Goal: Information Seeking & Learning: Check status

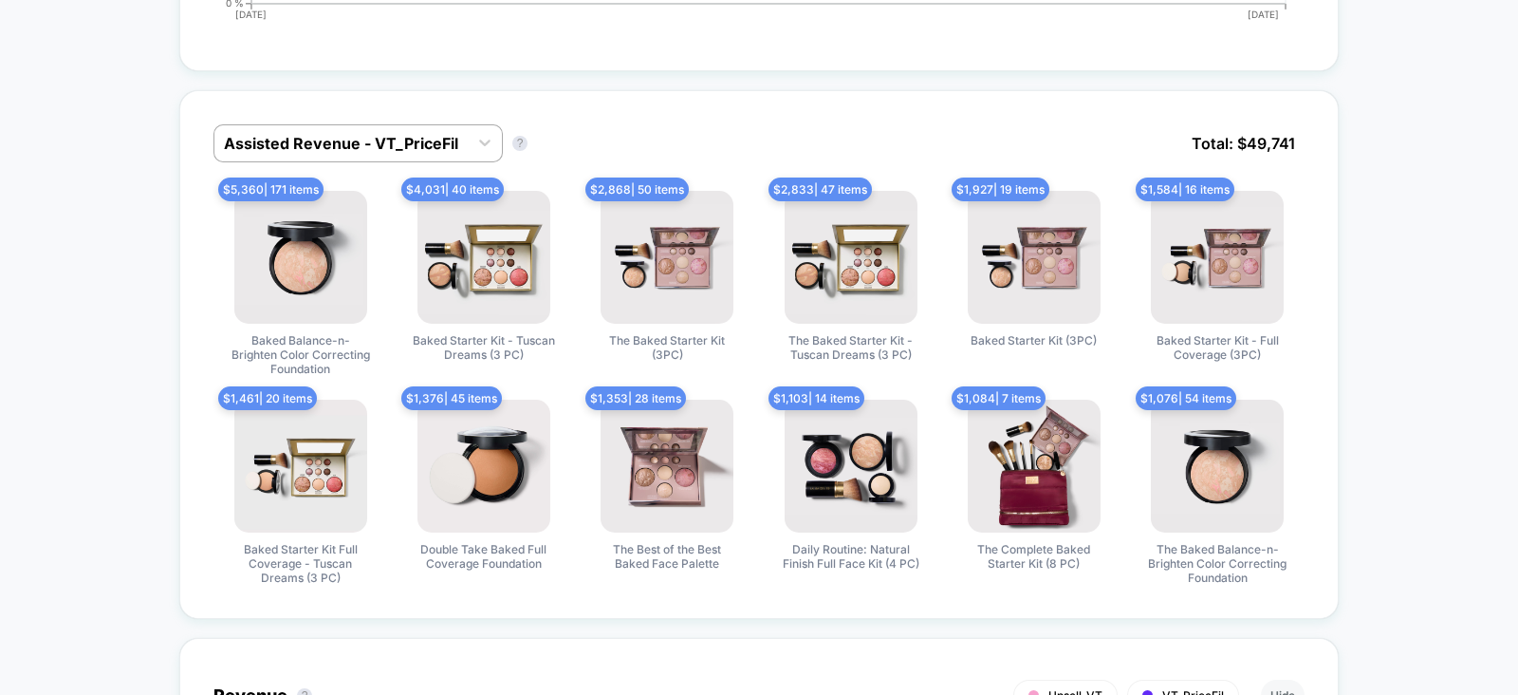
scroll to position [1456, 0]
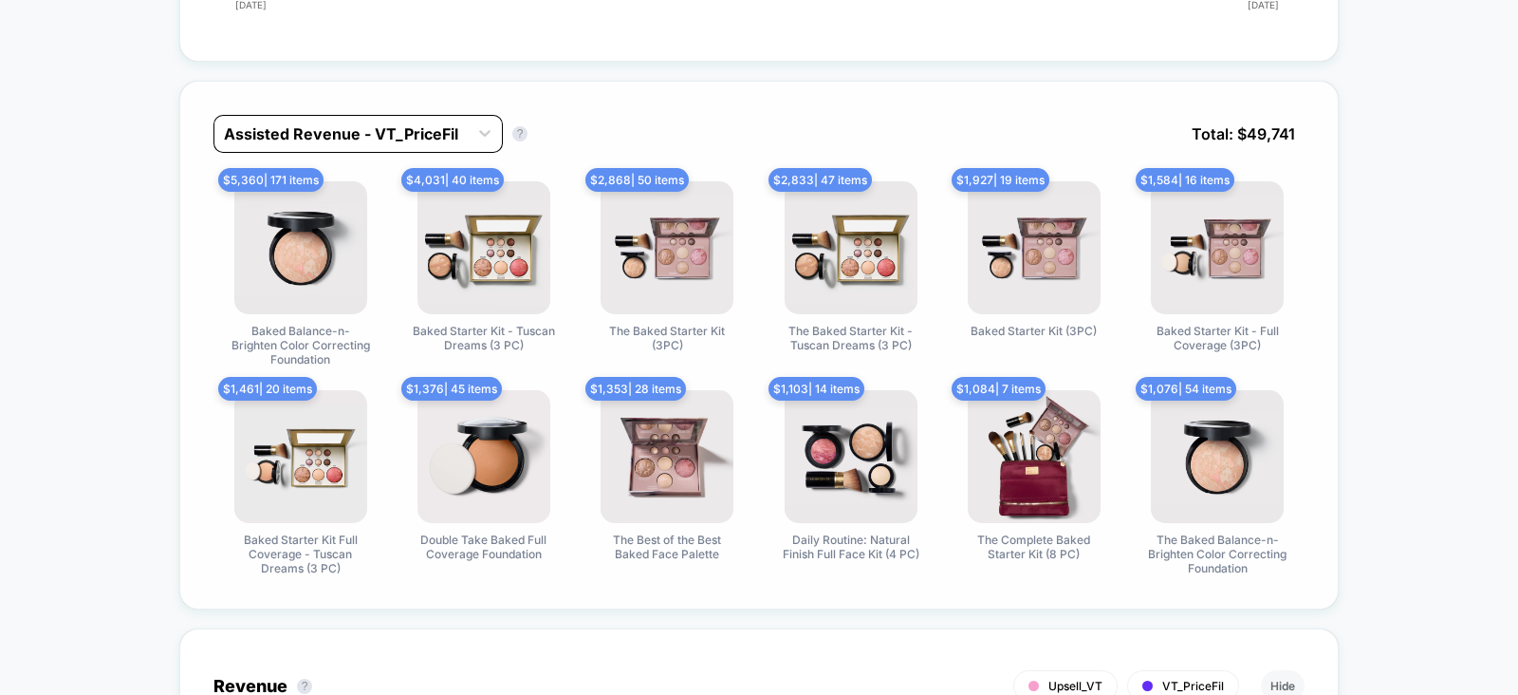
click at [346, 138] on div at bounding box center [341, 133] width 234 height 23
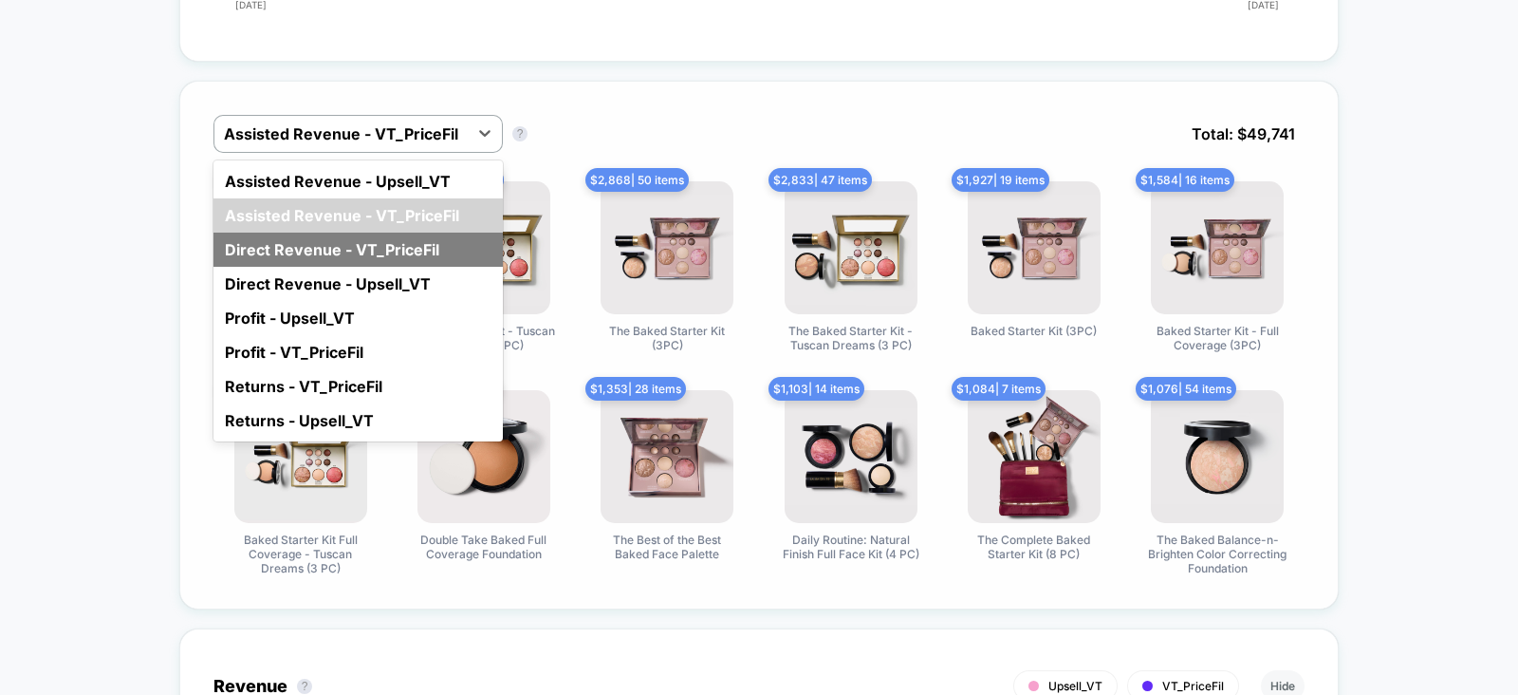
click at [338, 240] on div "Direct Revenue - VT_PriceFil" at bounding box center [357, 249] width 289 height 34
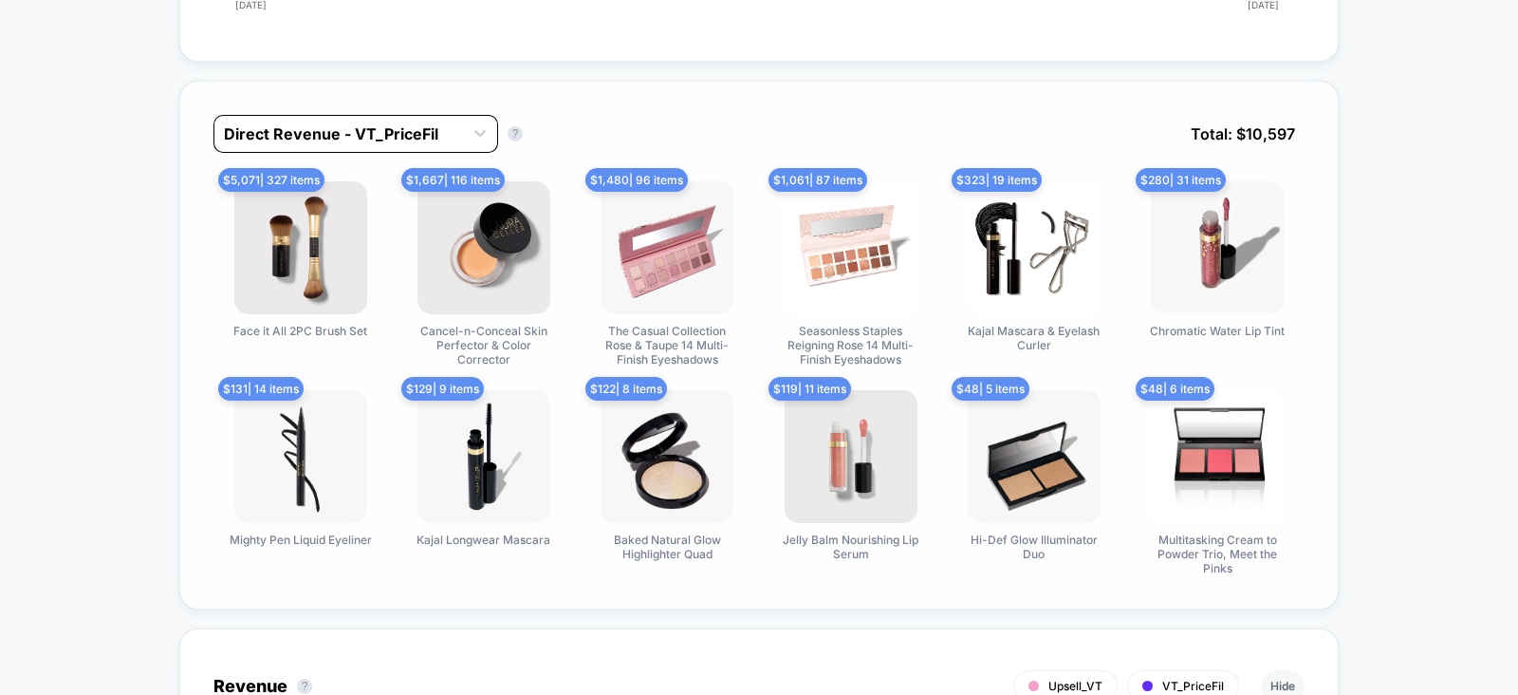
click at [368, 139] on div at bounding box center [339, 133] width 230 height 23
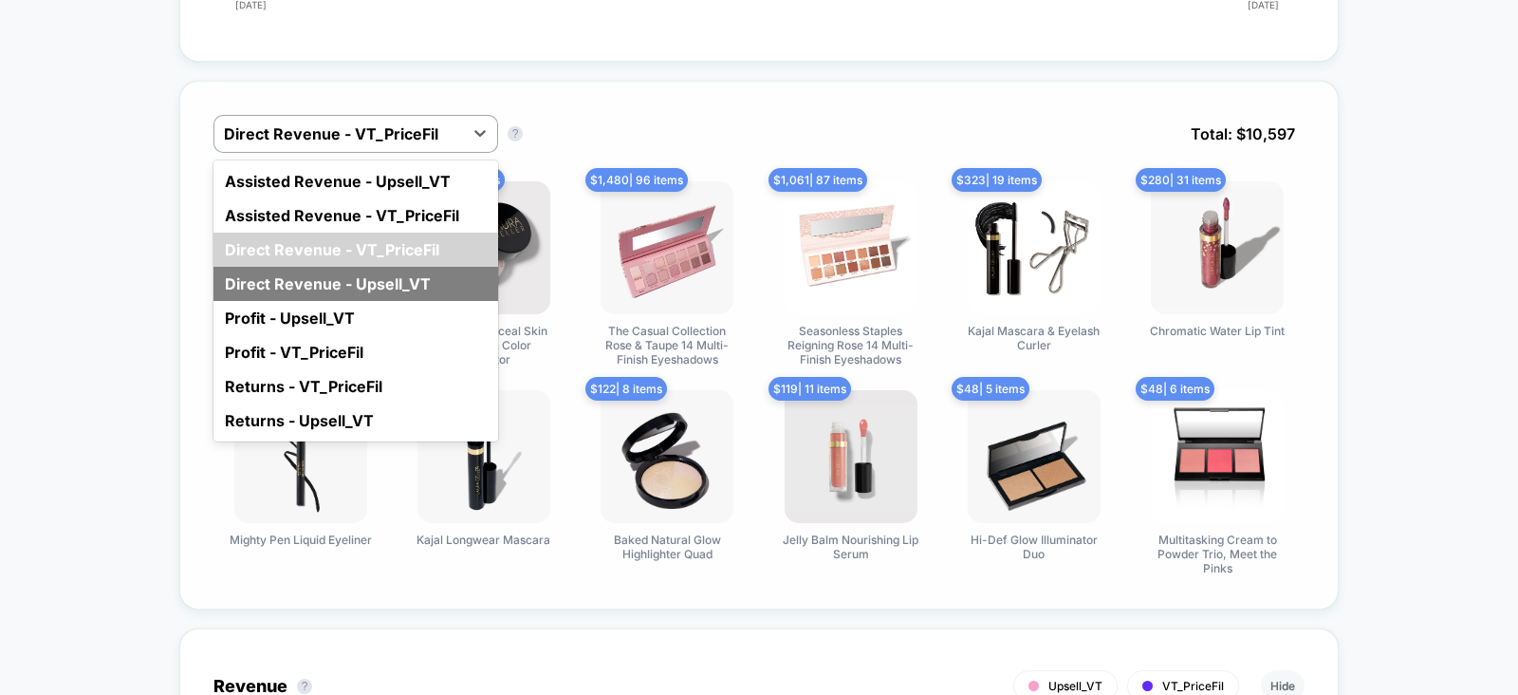
click at [369, 272] on div "Direct Revenue - Upsell_VT" at bounding box center [355, 284] width 285 height 34
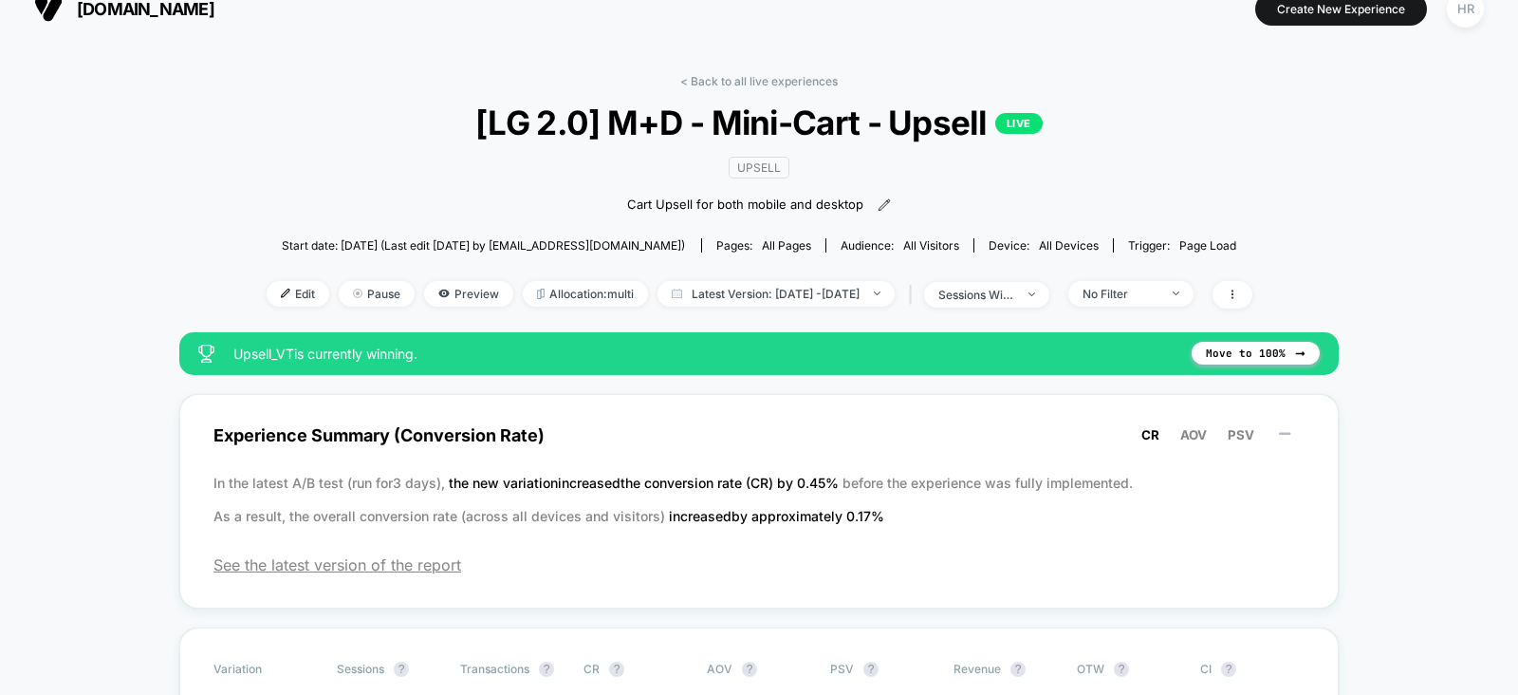
scroll to position [0, 0]
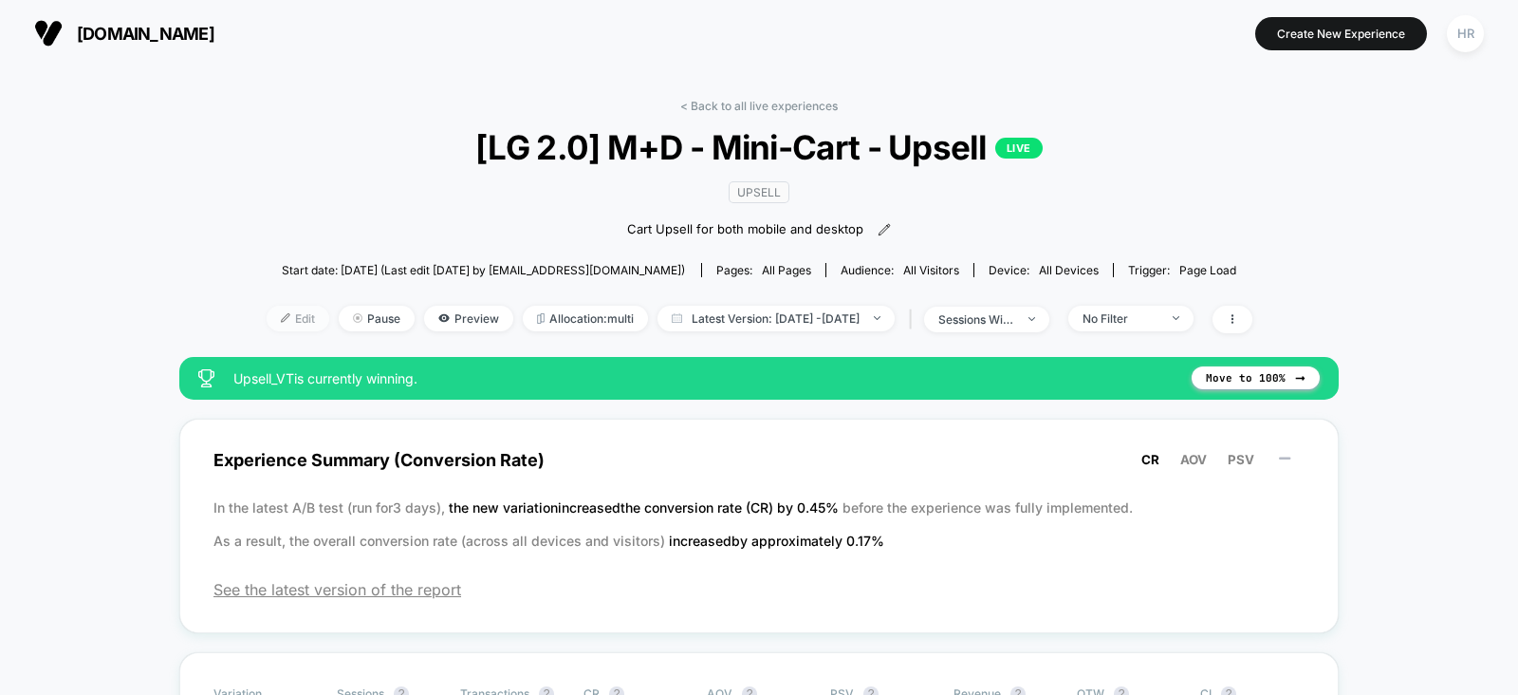
click at [275, 315] on span "Edit" at bounding box center [298, 319] width 63 height 26
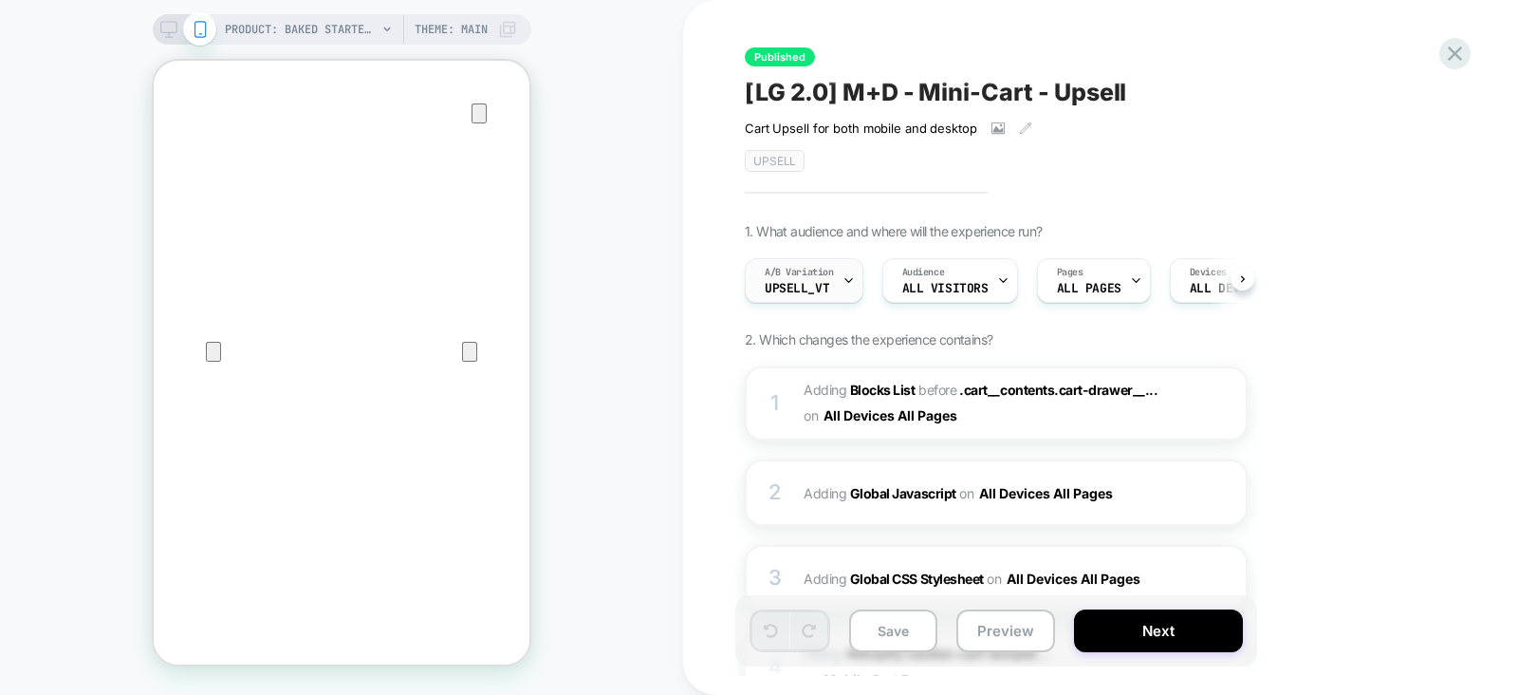
click at [799, 282] on span "Upsell_VT" at bounding box center [797, 288] width 65 height 13
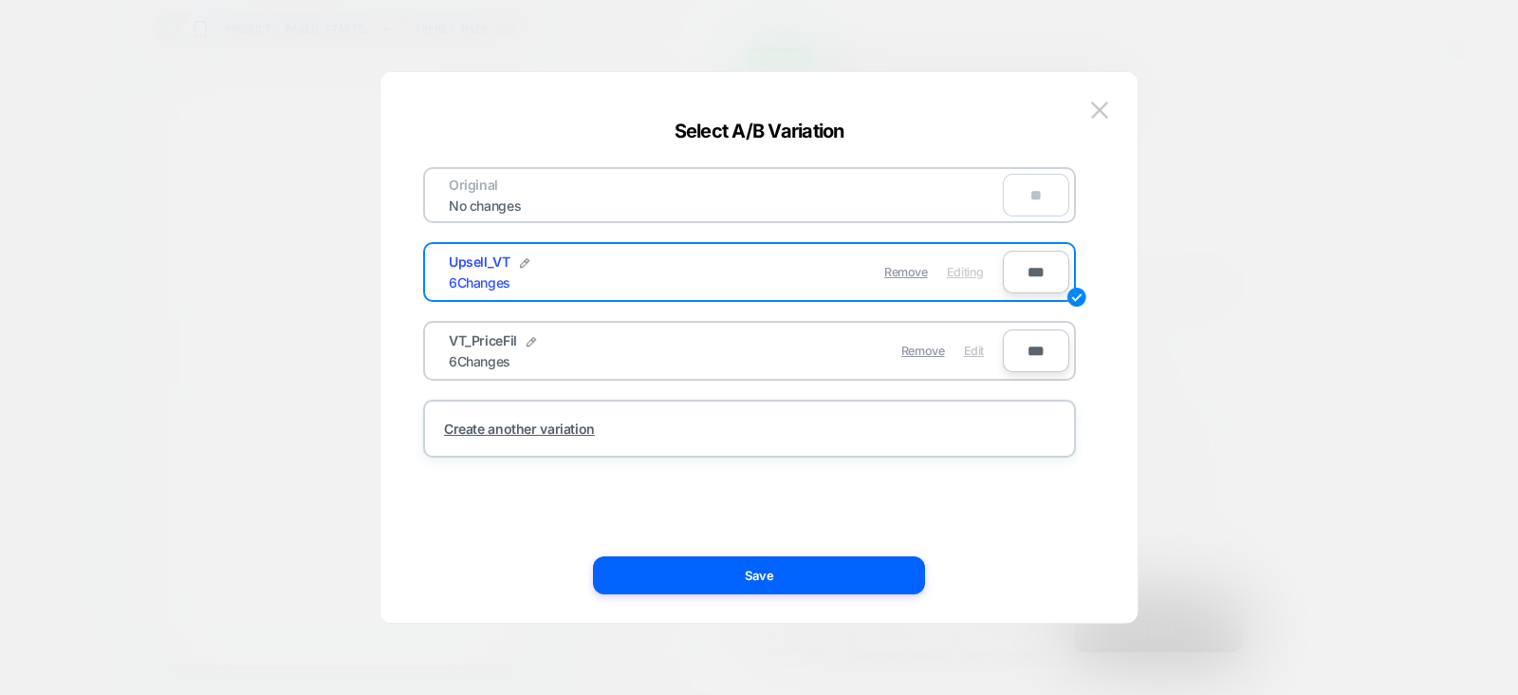
click at [974, 351] on span "Edit" at bounding box center [974, 350] width 20 height 14
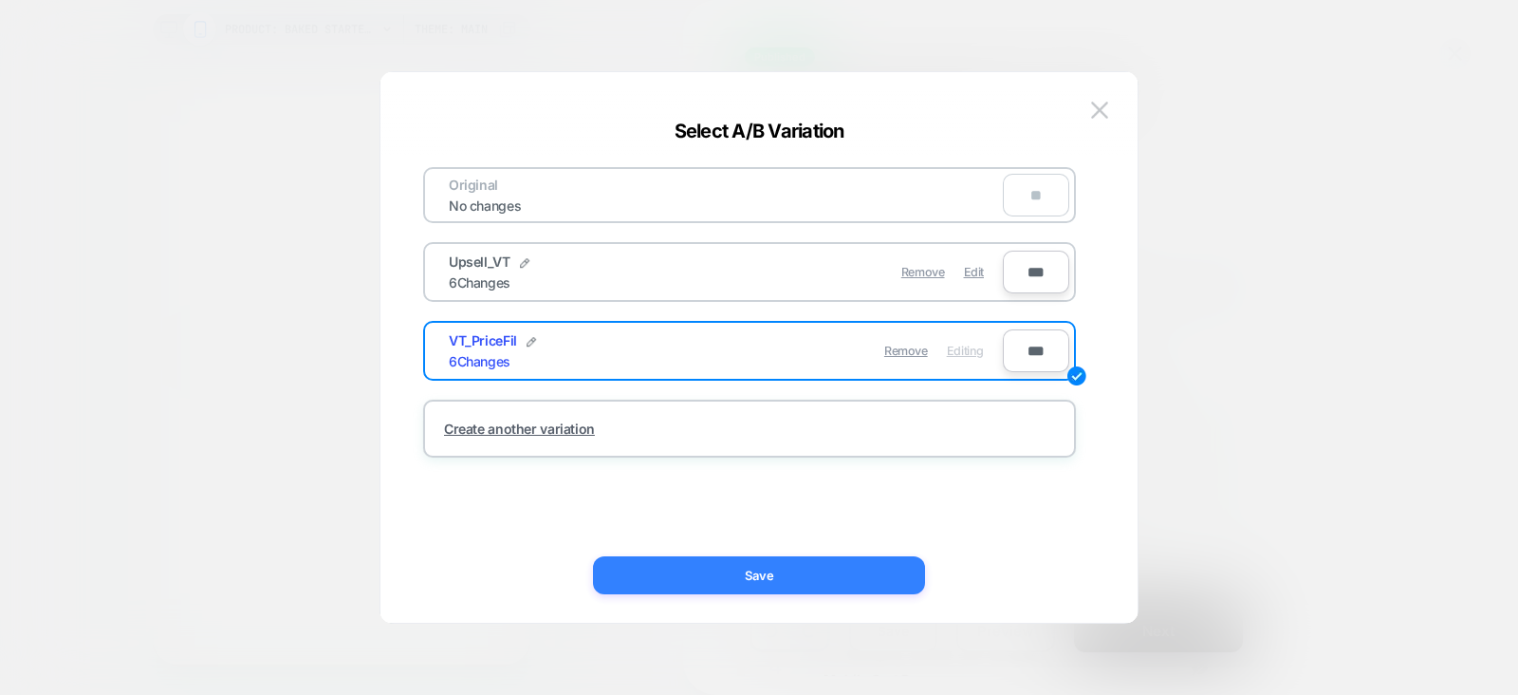
click at [722, 570] on button "Save" at bounding box center [759, 575] width 332 height 38
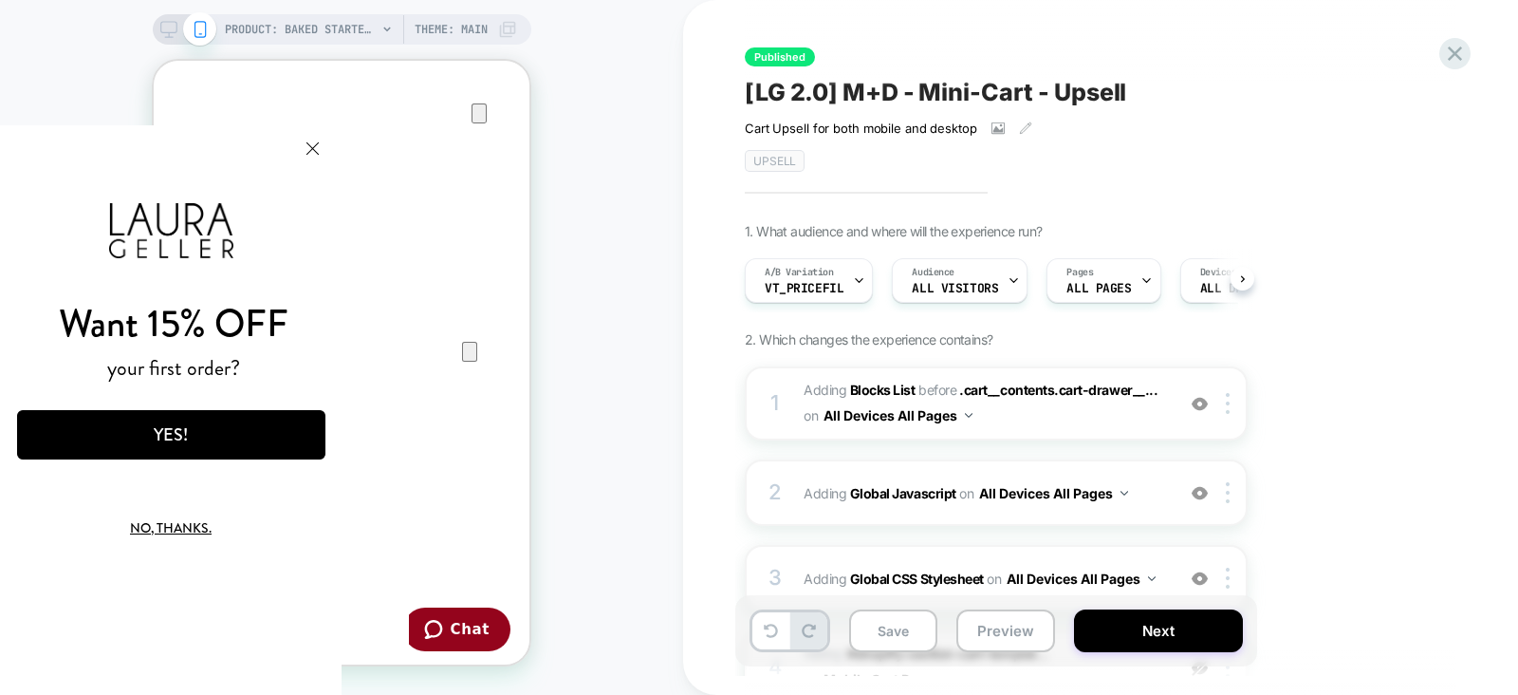
click at [325, 148] on button "Close Modal" at bounding box center [312, 148] width 51 height 46
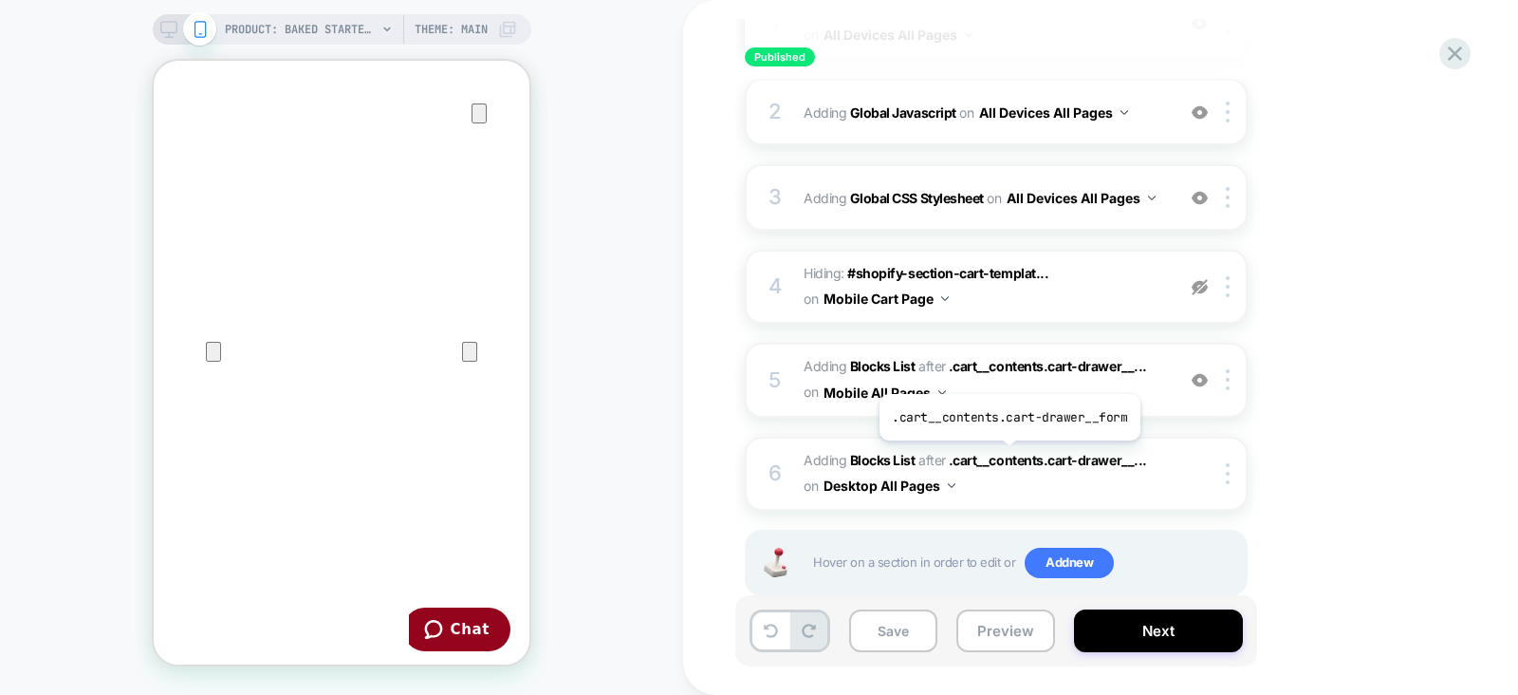
scroll to position [383, 0]
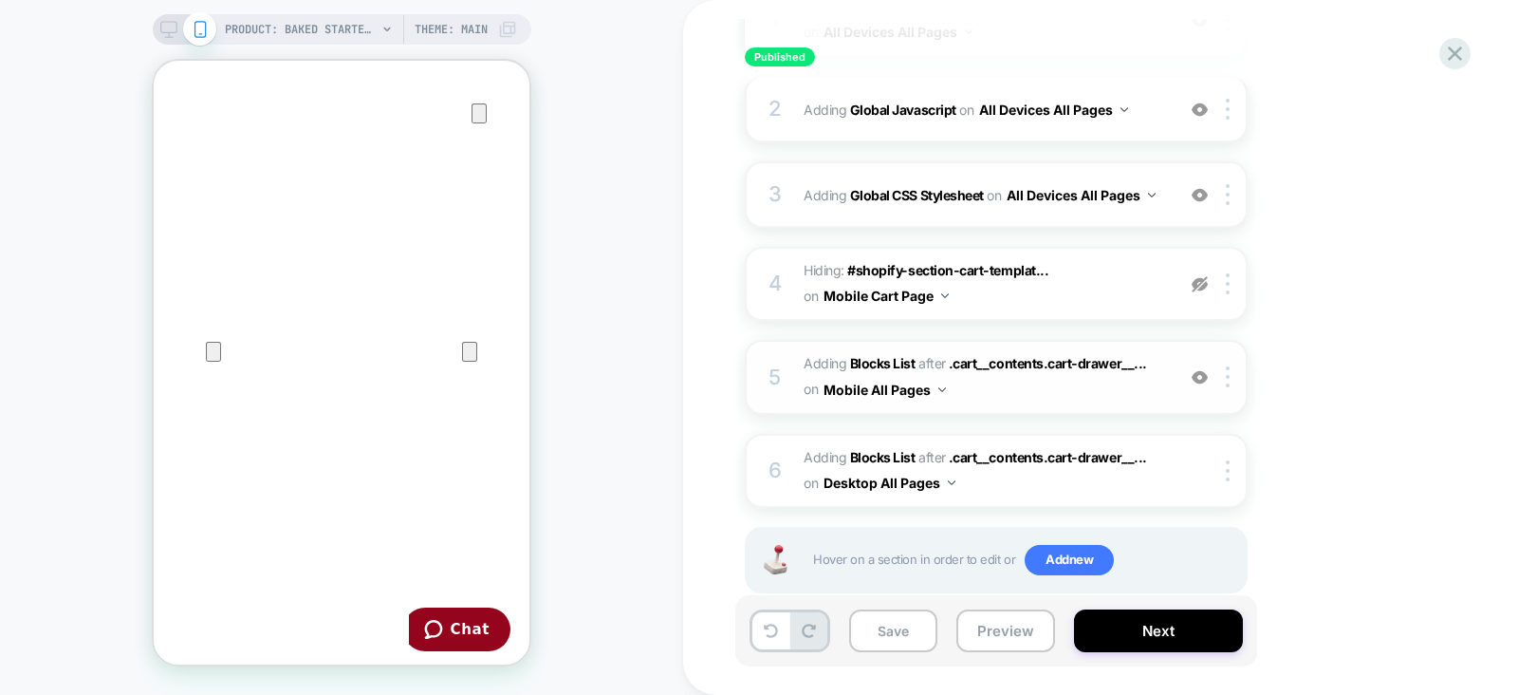
click at [1121, 392] on span "#_loomi_addon_1750269137742_dup1753298408 Adding Blocks List AFTER .cart__conte…" at bounding box center [985, 376] width 362 height 51
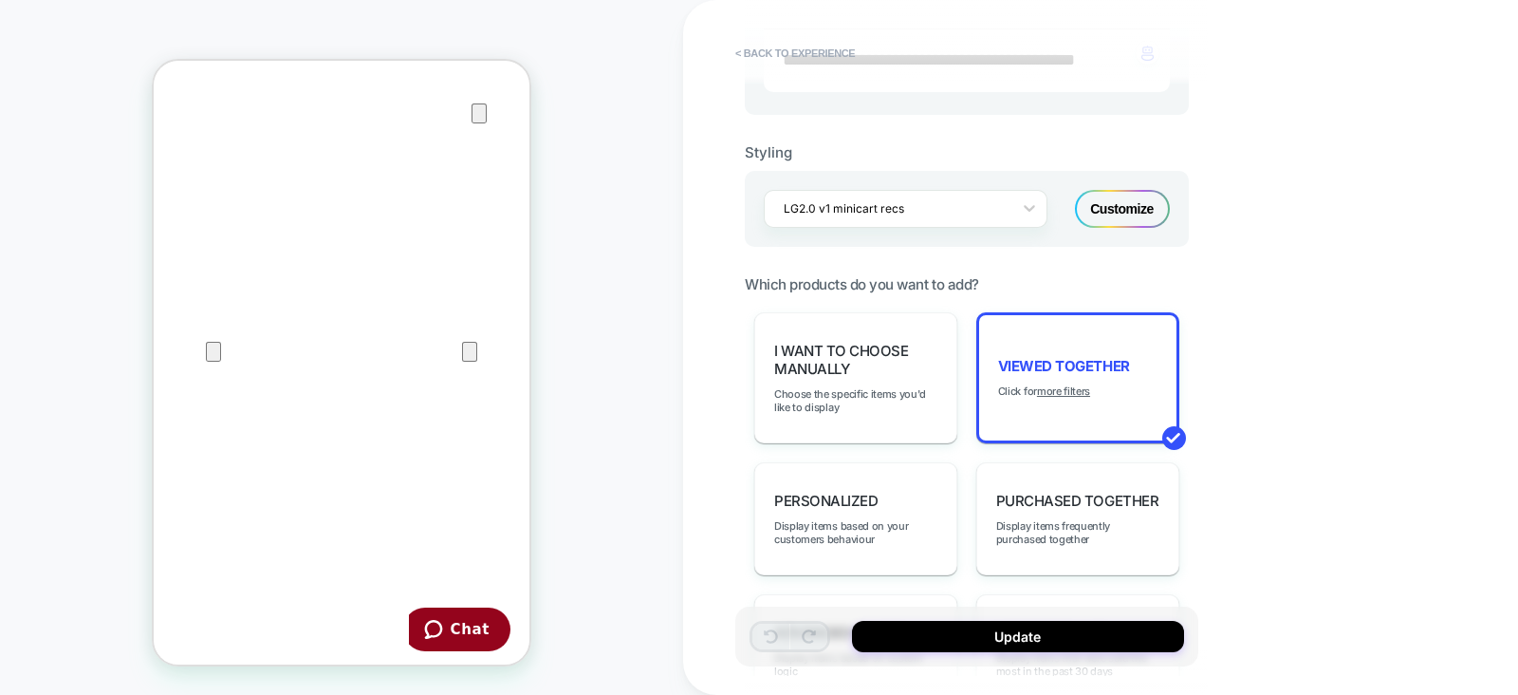
scroll to position [702, 0]
click at [1058, 383] on u "more filters" at bounding box center [1063, 389] width 53 height 13
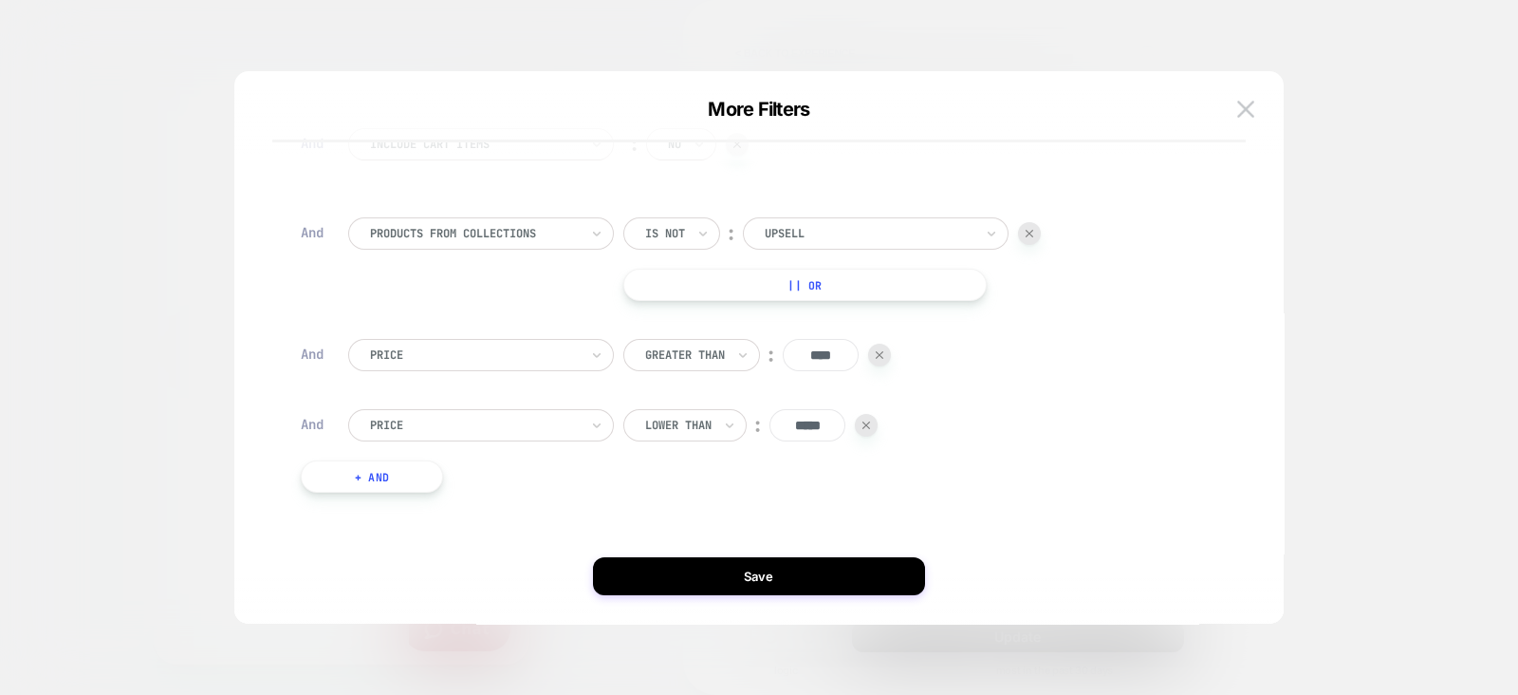
scroll to position [129, 0]
click at [1352, 368] on div at bounding box center [759, 347] width 1518 height 695
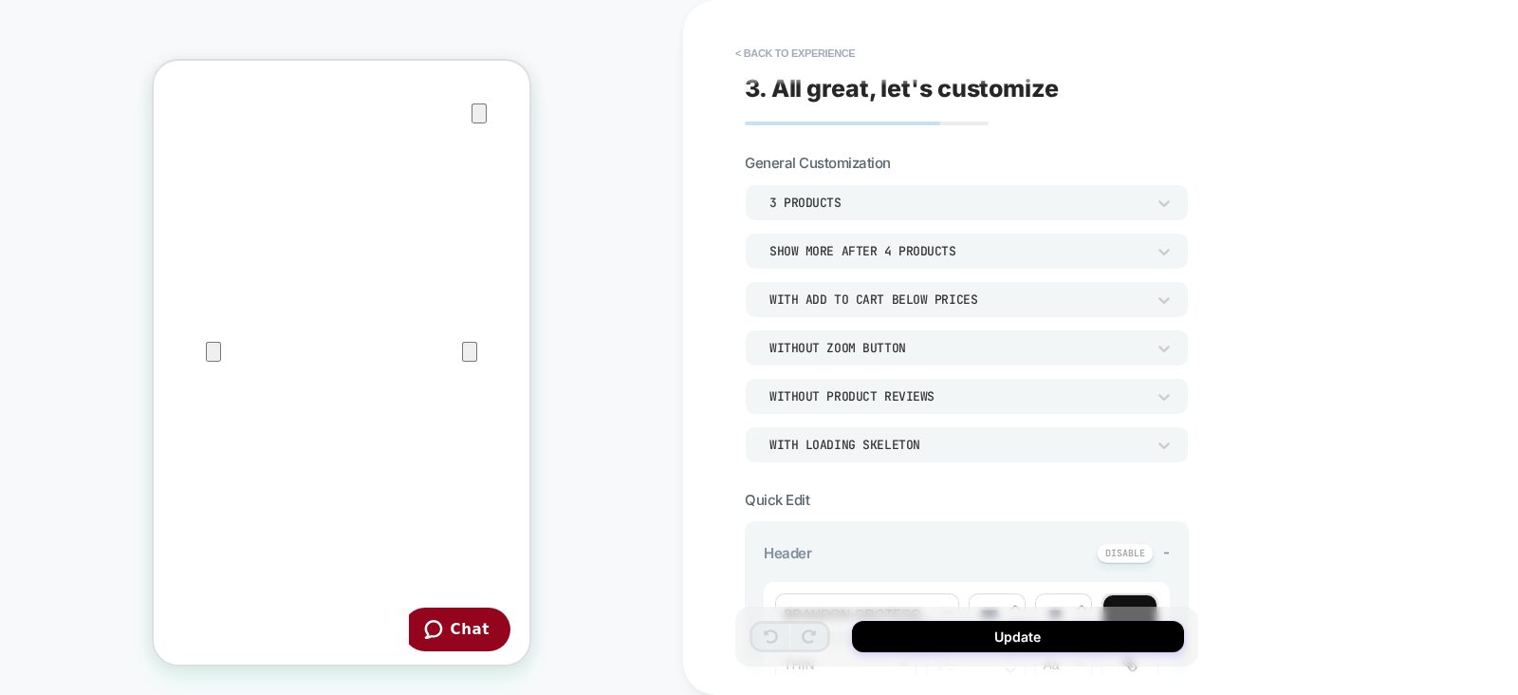
scroll to position [0, 0]
click at [797, 54] on button "< Back to experience" at bounding box center [795, 53] width 139 height 30
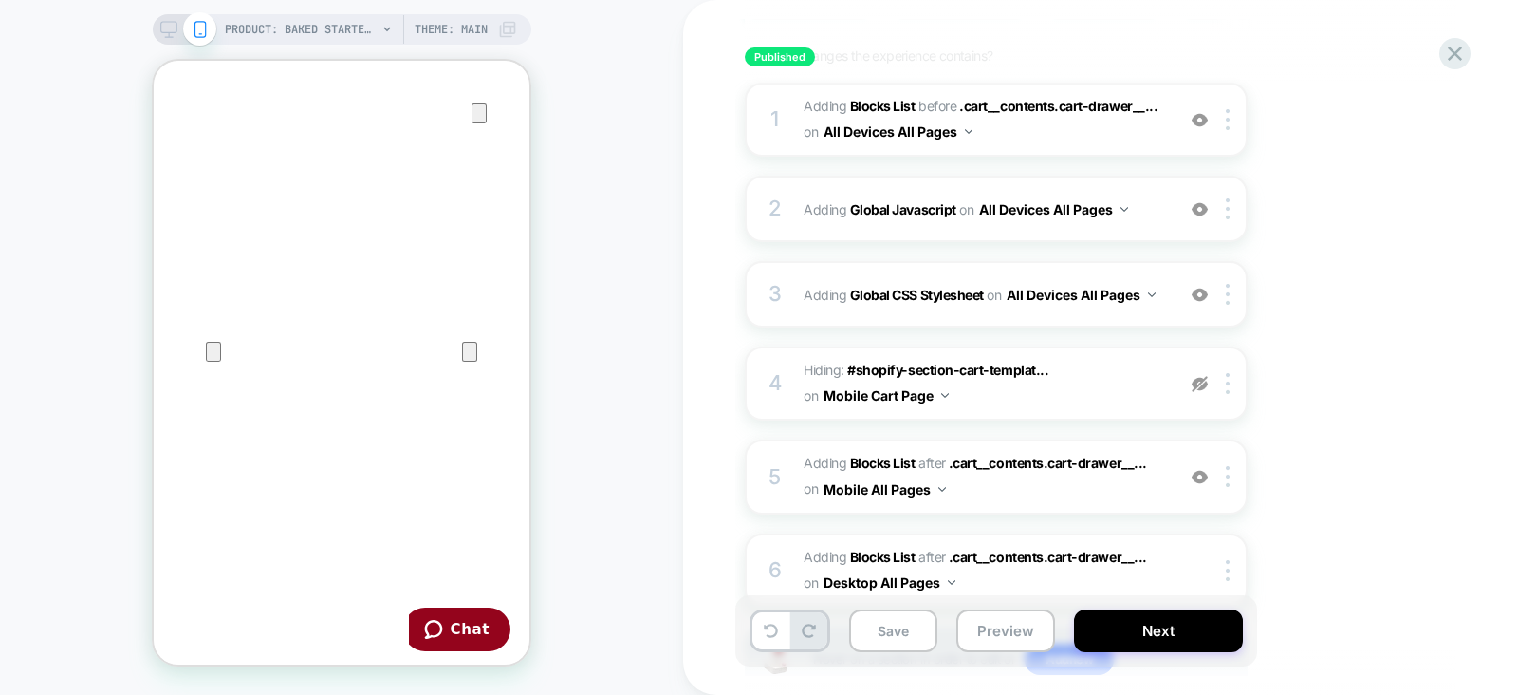
scroll to position [282, 0]
click at [895, 635] on button "Save" at bounding box center [893, 630] width 88 height 43
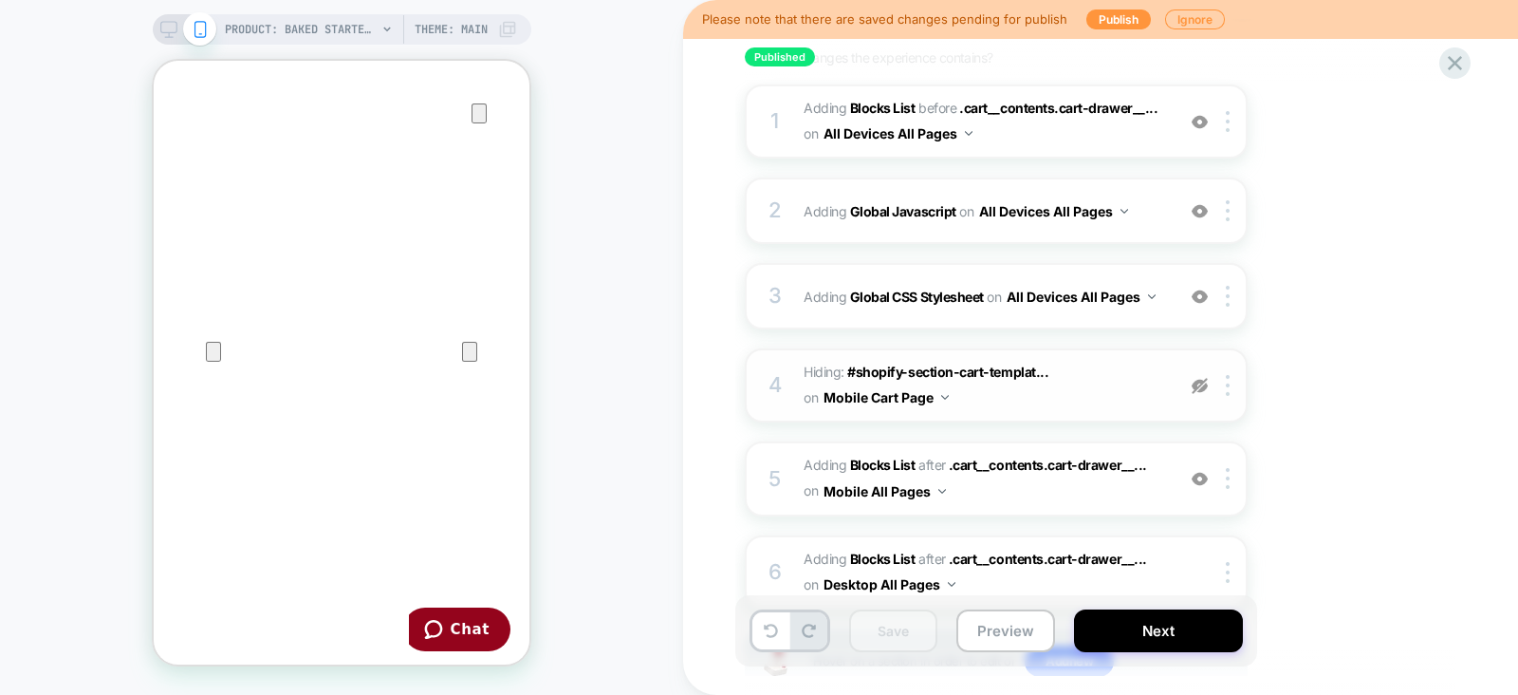
scroll to position [0, 0]
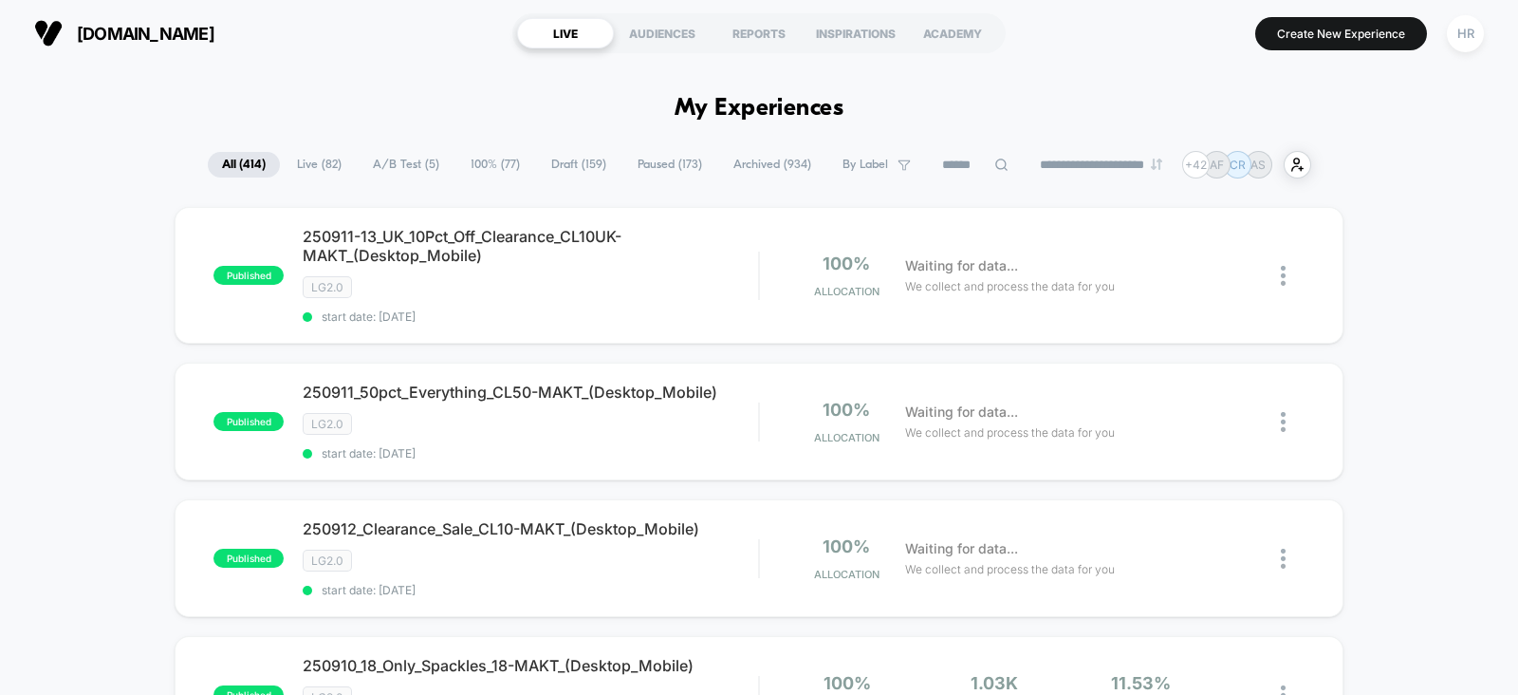
click at [408, 168] on span "A/B Test ( 5 )" at bounding box center [406, 165] width 95 height 26
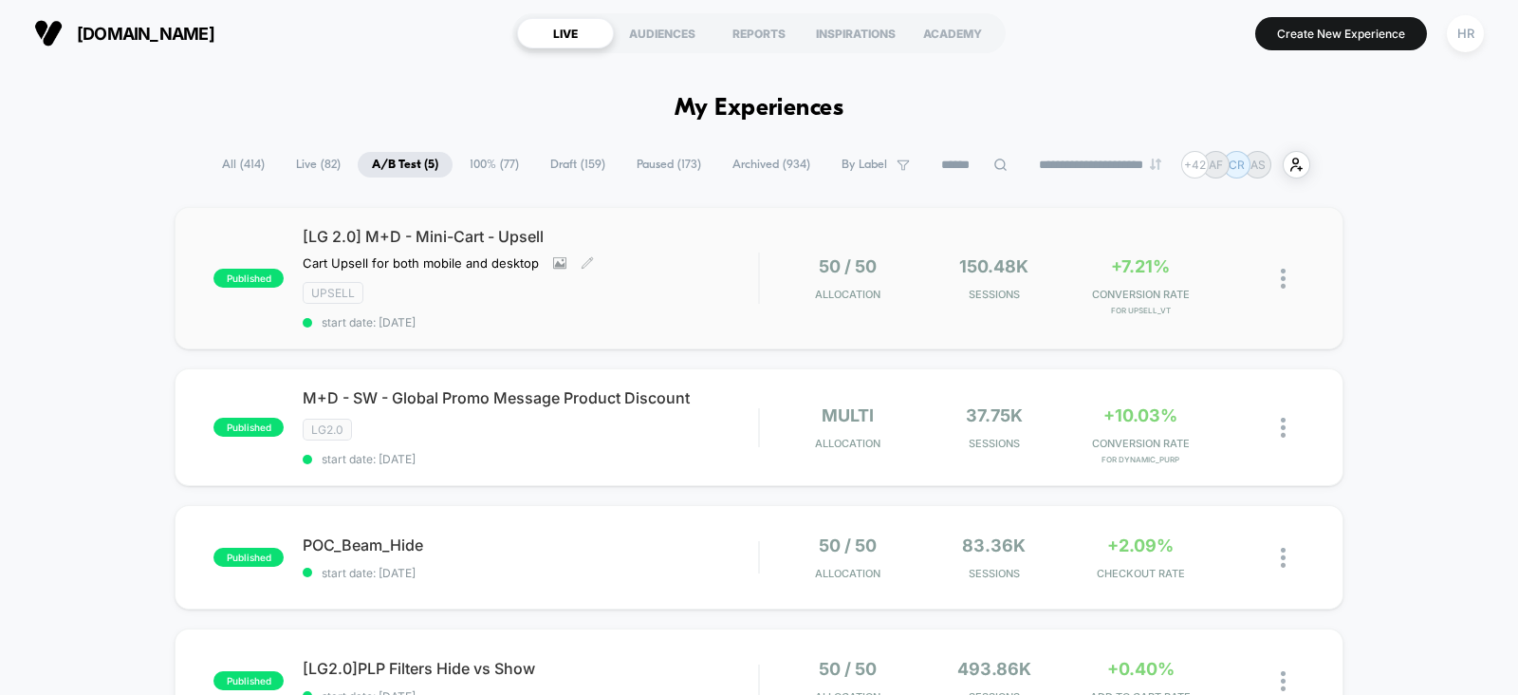
click at [666, 246] on span "[LG 2.0] M+D - Mini-Cart - Upsell" at bounding box center [530, 236] width 455 height 19
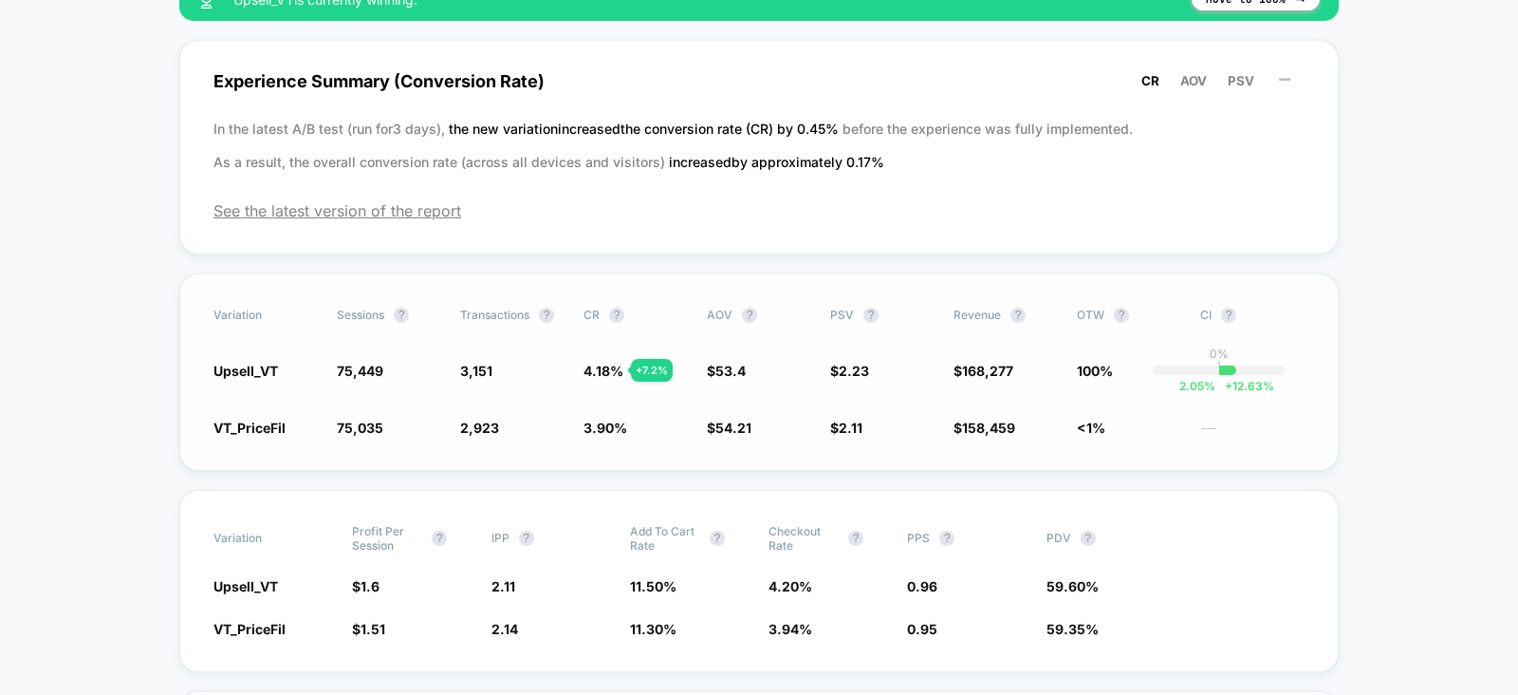
scroll to position [419, 0]
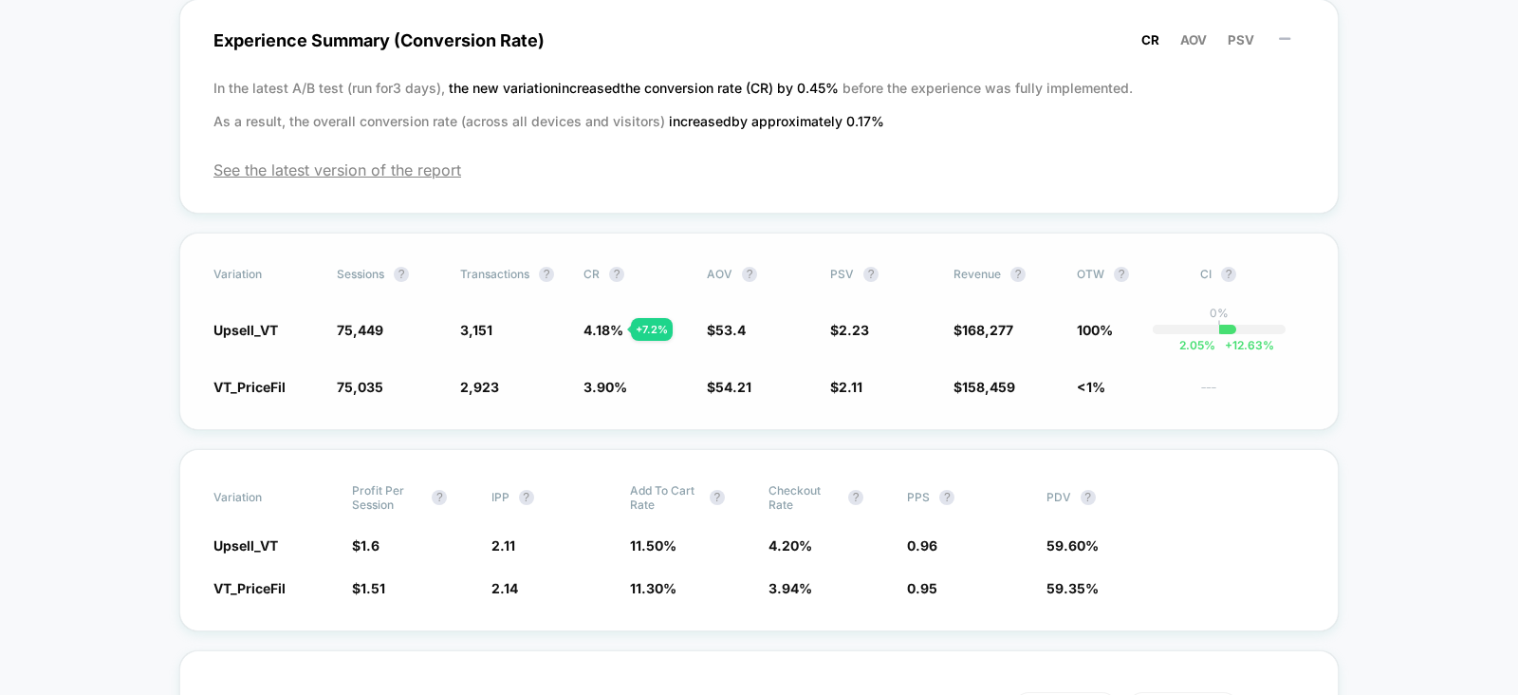
click at [732, 382] on span "54.21" at bounding box center [733, 387] width 36 height 16
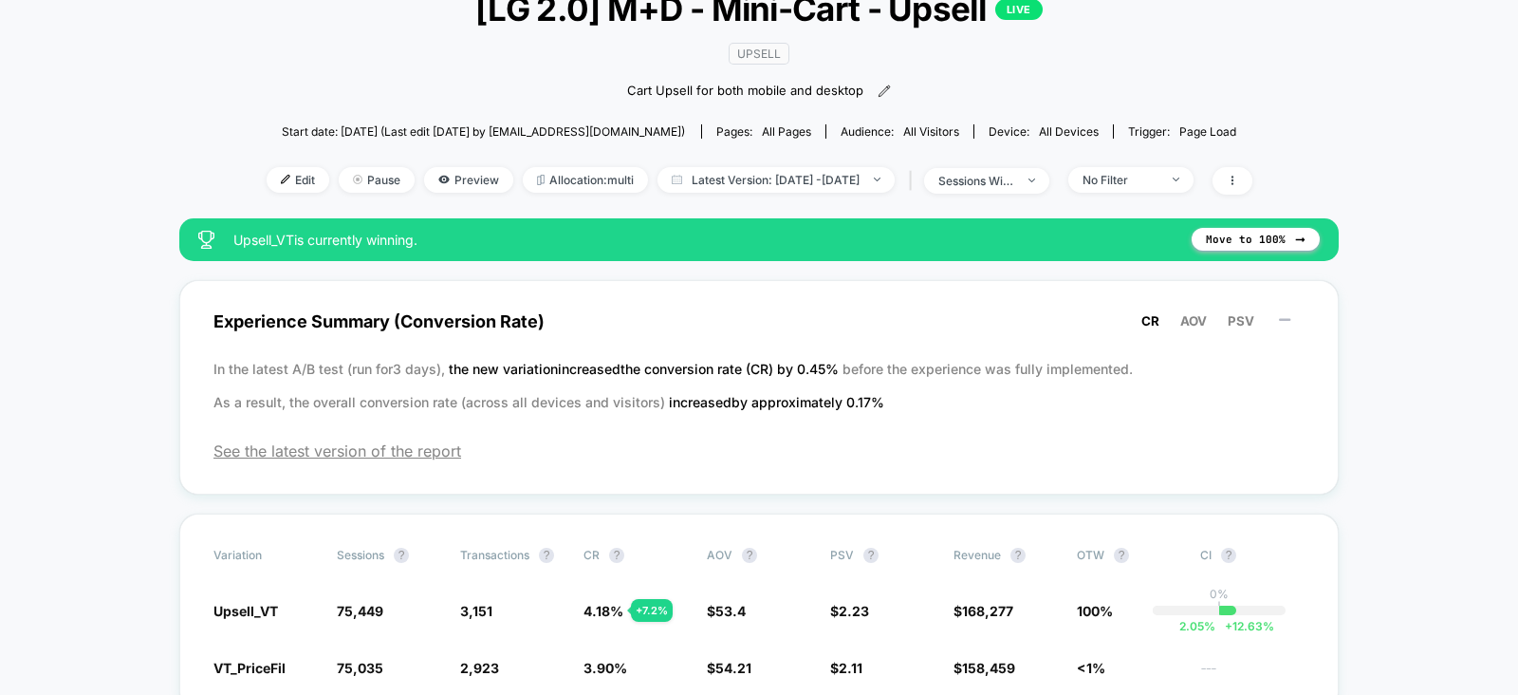
scroll to position [0, 0]
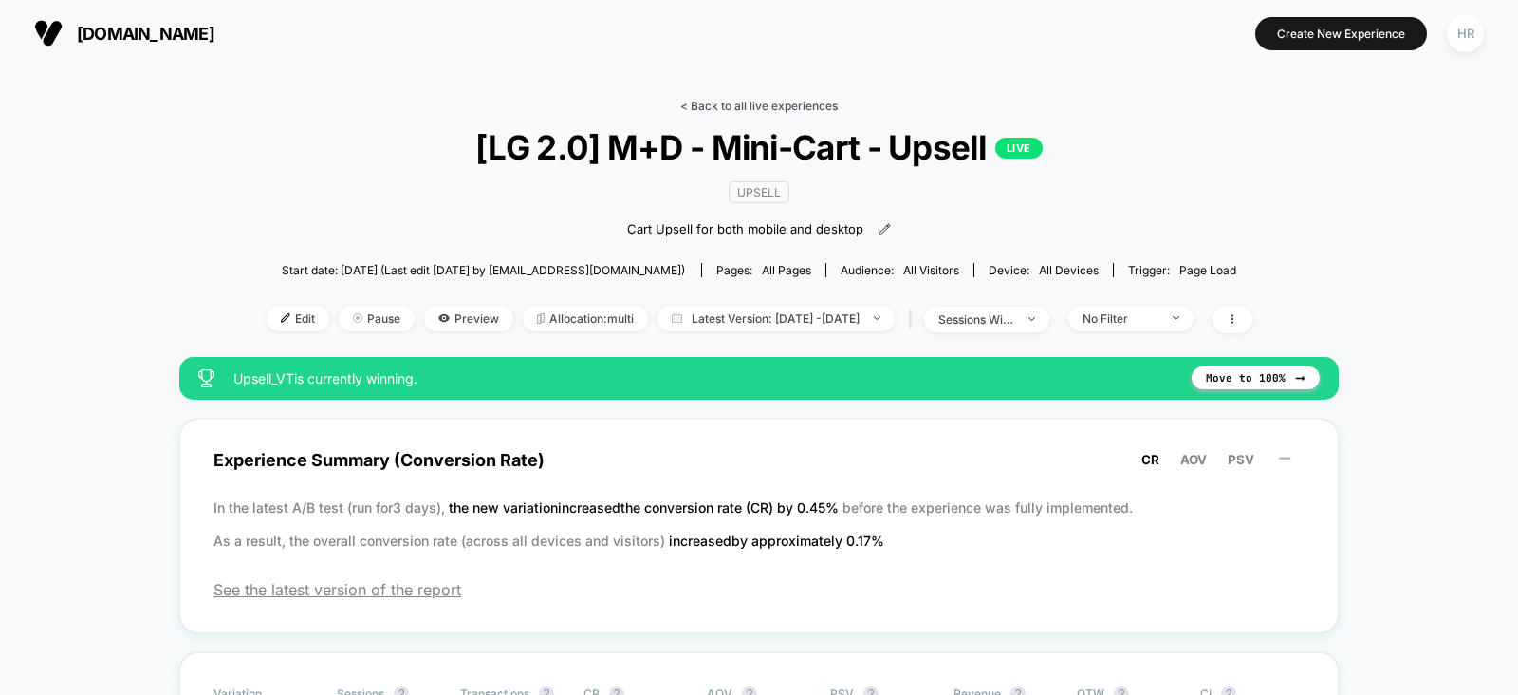
click at [751, 99] on link "< Back to all live experiences" at bounding box center [759, 106] width 158 height 14
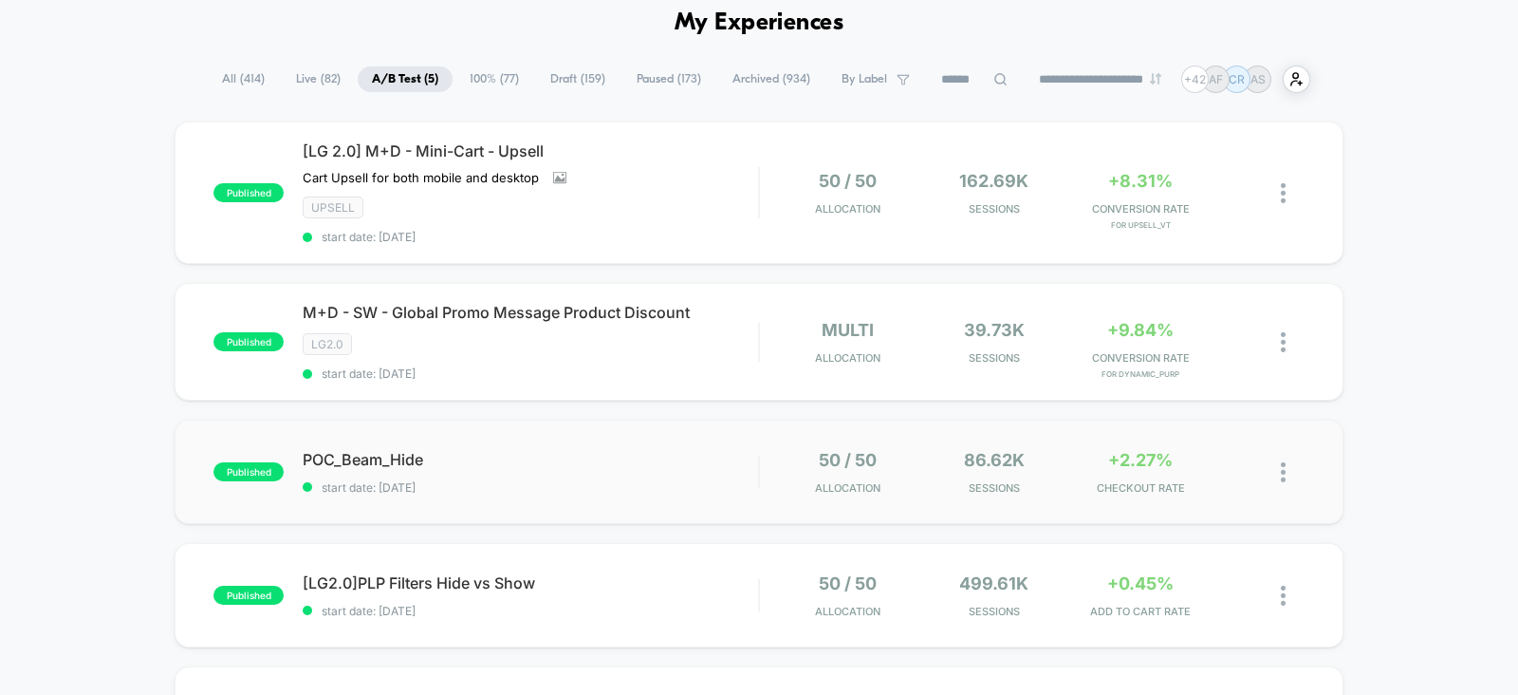
scroll to position [89, 0]
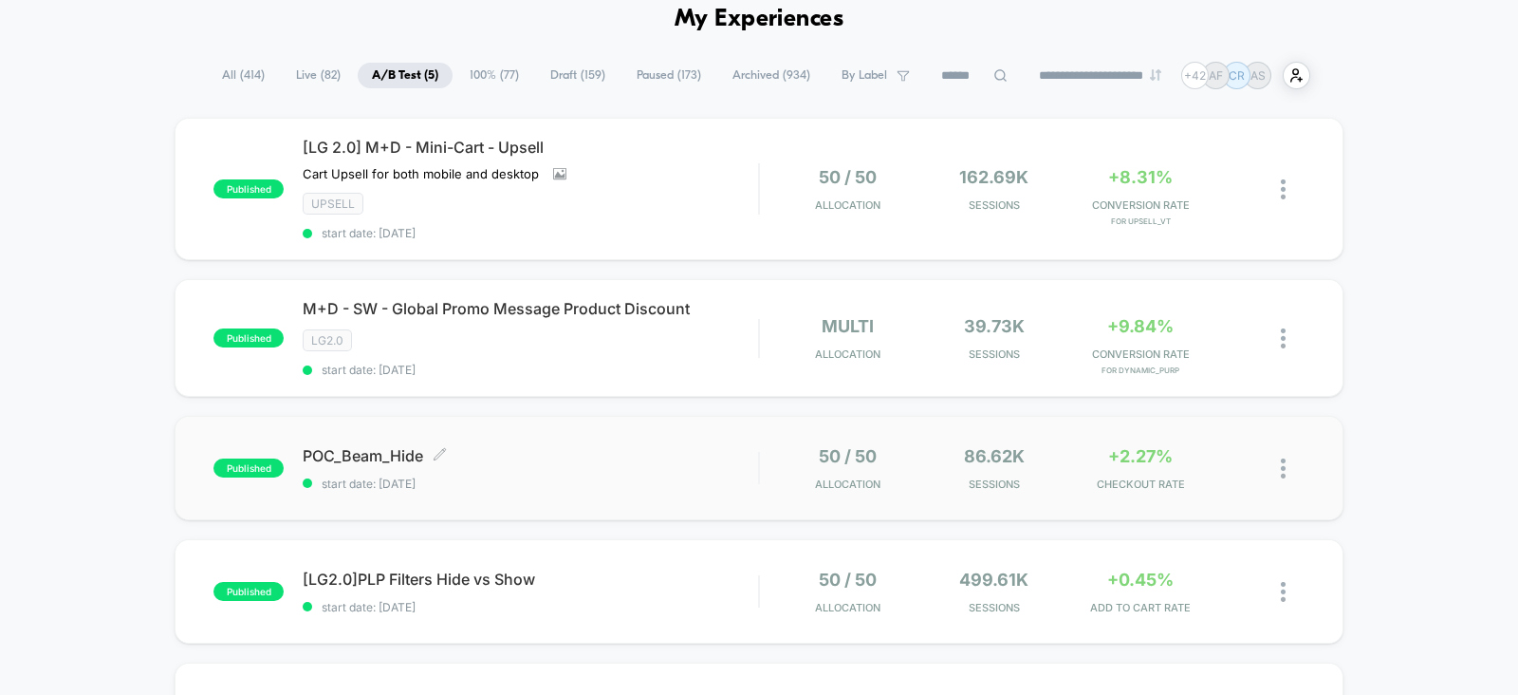
click at [686, 476] on span "start date: 9/8/2025" at bounding box center [530, 483] width 455 height 14
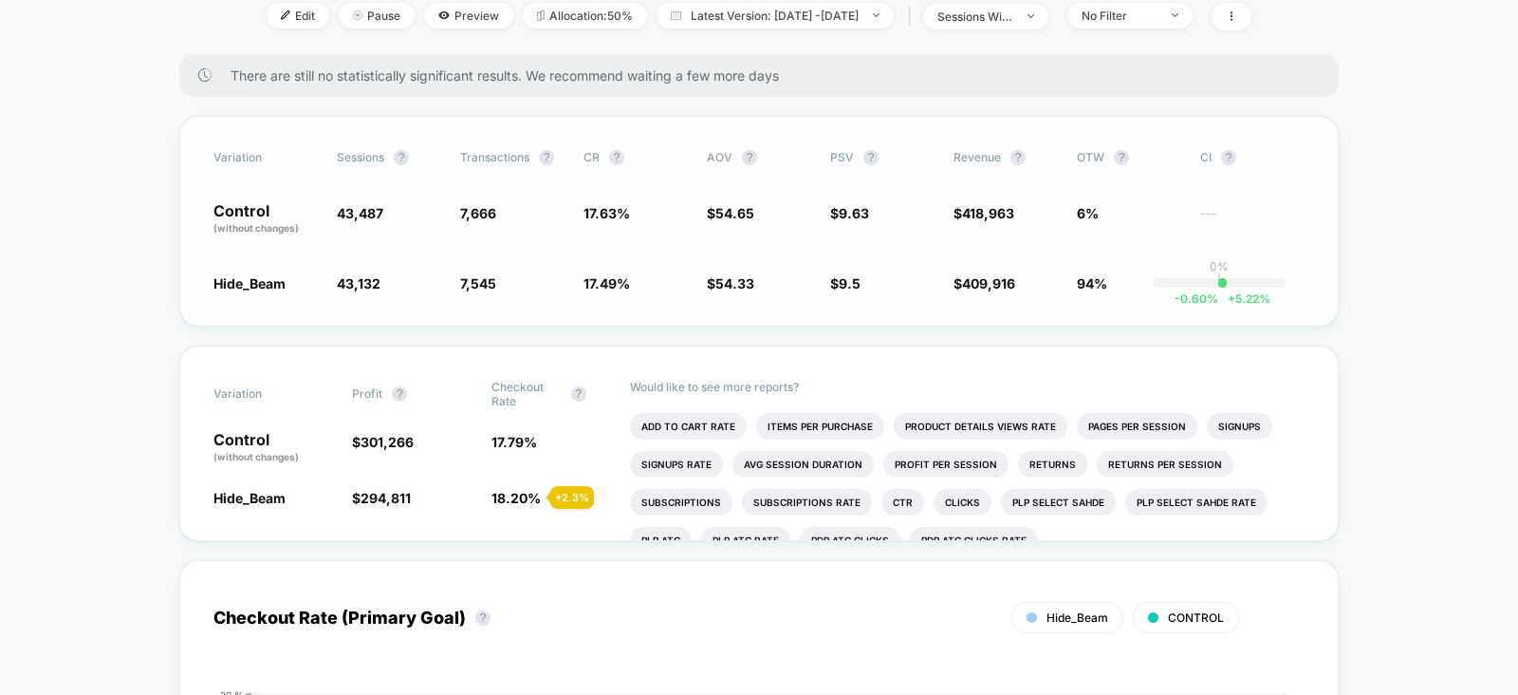
scroll to position [268, 0]
click at [1146, 14] on div "No Filter" at bounding box center [1120, 15] width 76 height 14
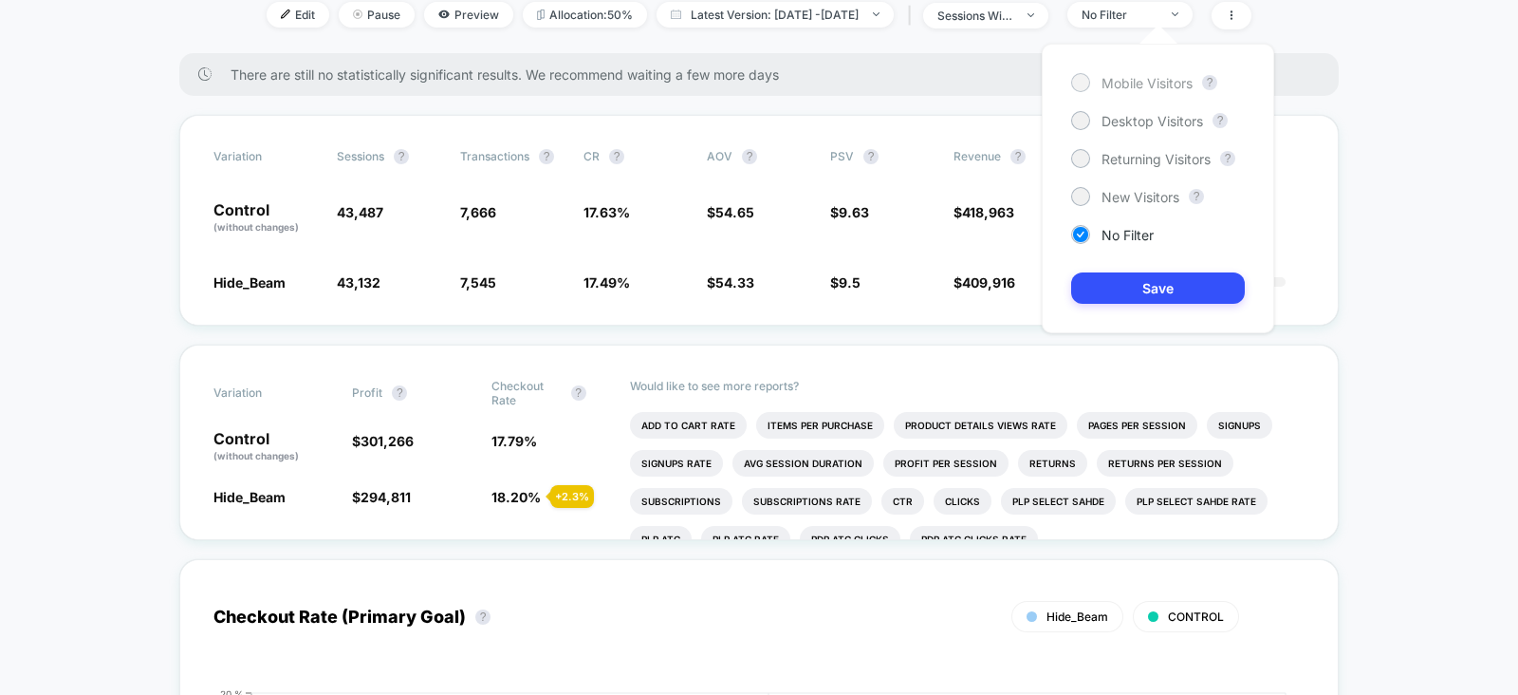
click at [1125, 73] on div "Mobile Visitors" at bounding box center [1131, 82] width 121 height 19
click at [1110, 281] on button "Save" at bounding box center [1158, 287] width 174 height 31
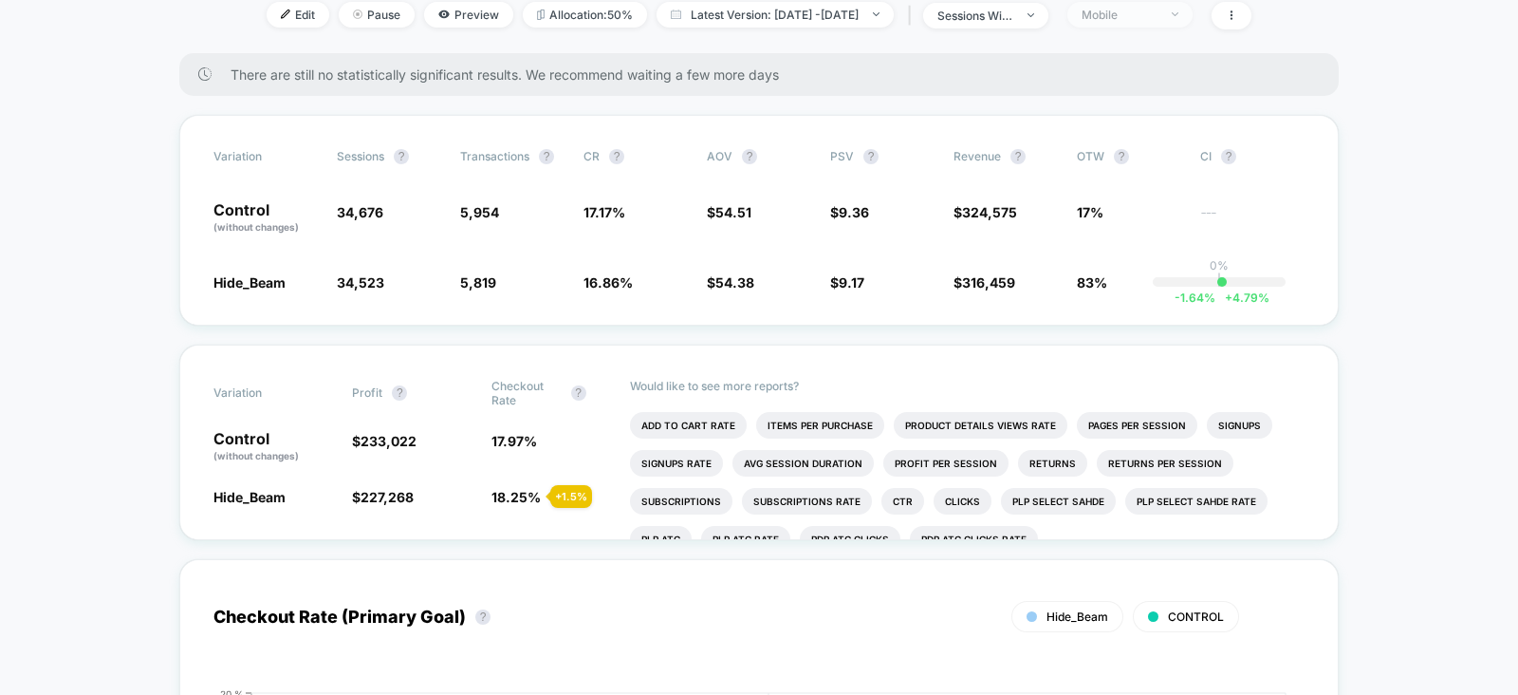
click at [1158, 8] on div "Mobile" at bounding box center [1120, 15] width 76 height 14
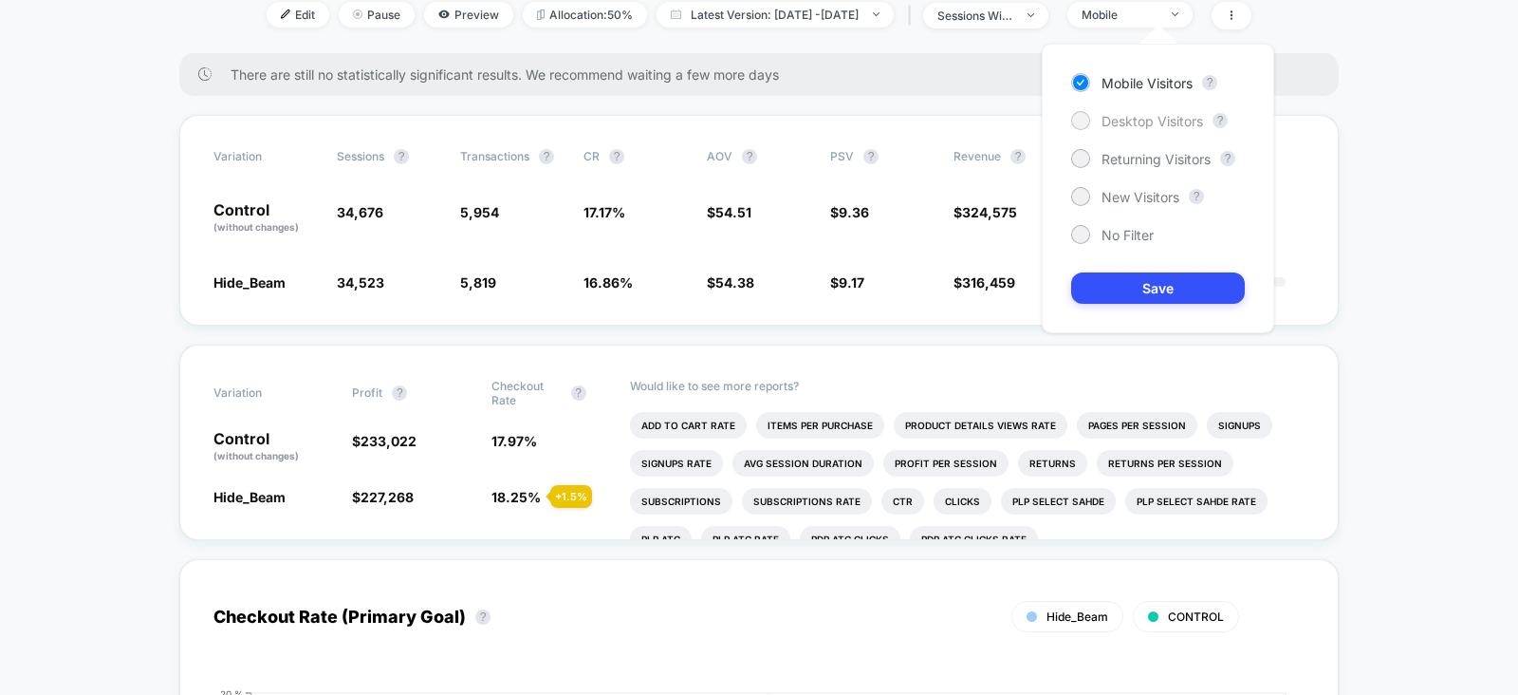
click at [1139, 123] on span "Desktop Visitors" at bounding box center [1153, 121] width 102 height 16
click at [1136, 289] on button "Save" at bounding box center [1158, 287] width 174 height 31
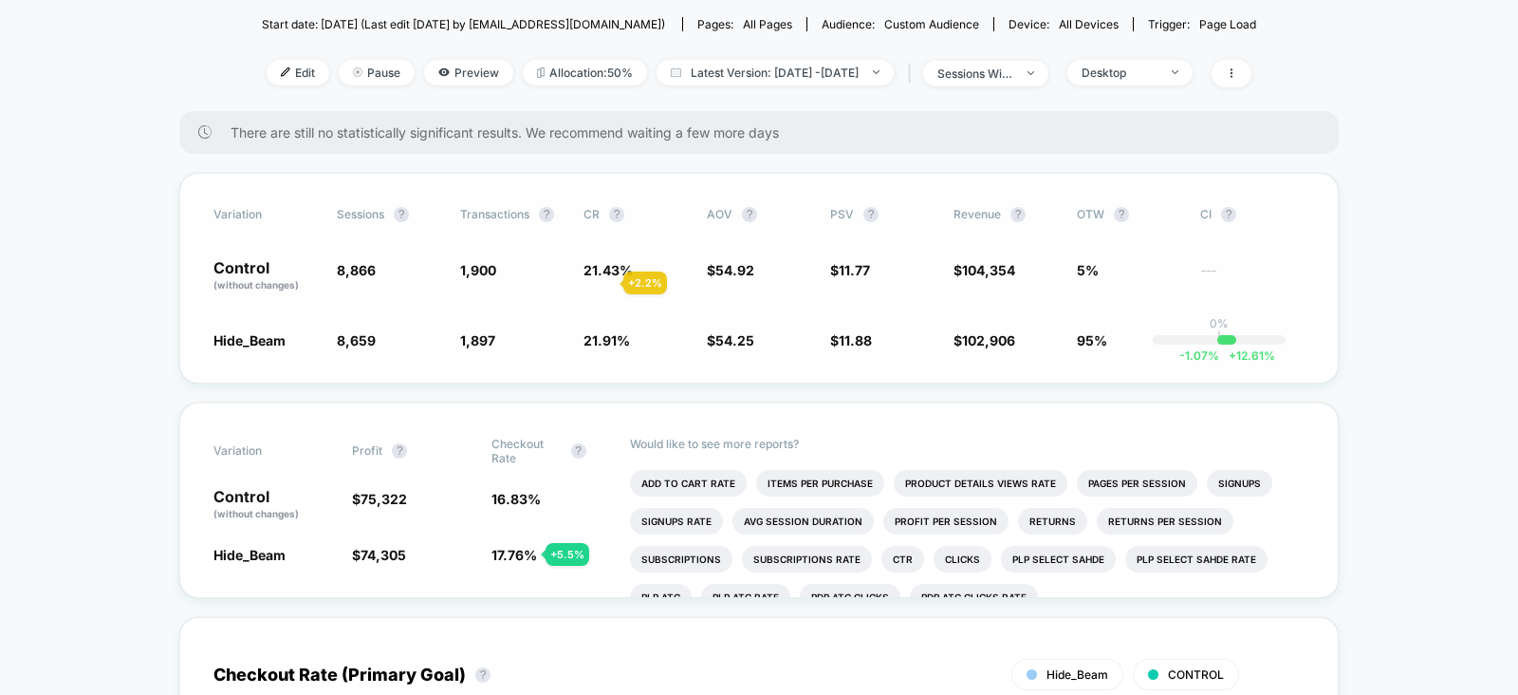
scroll to position [206, 0]
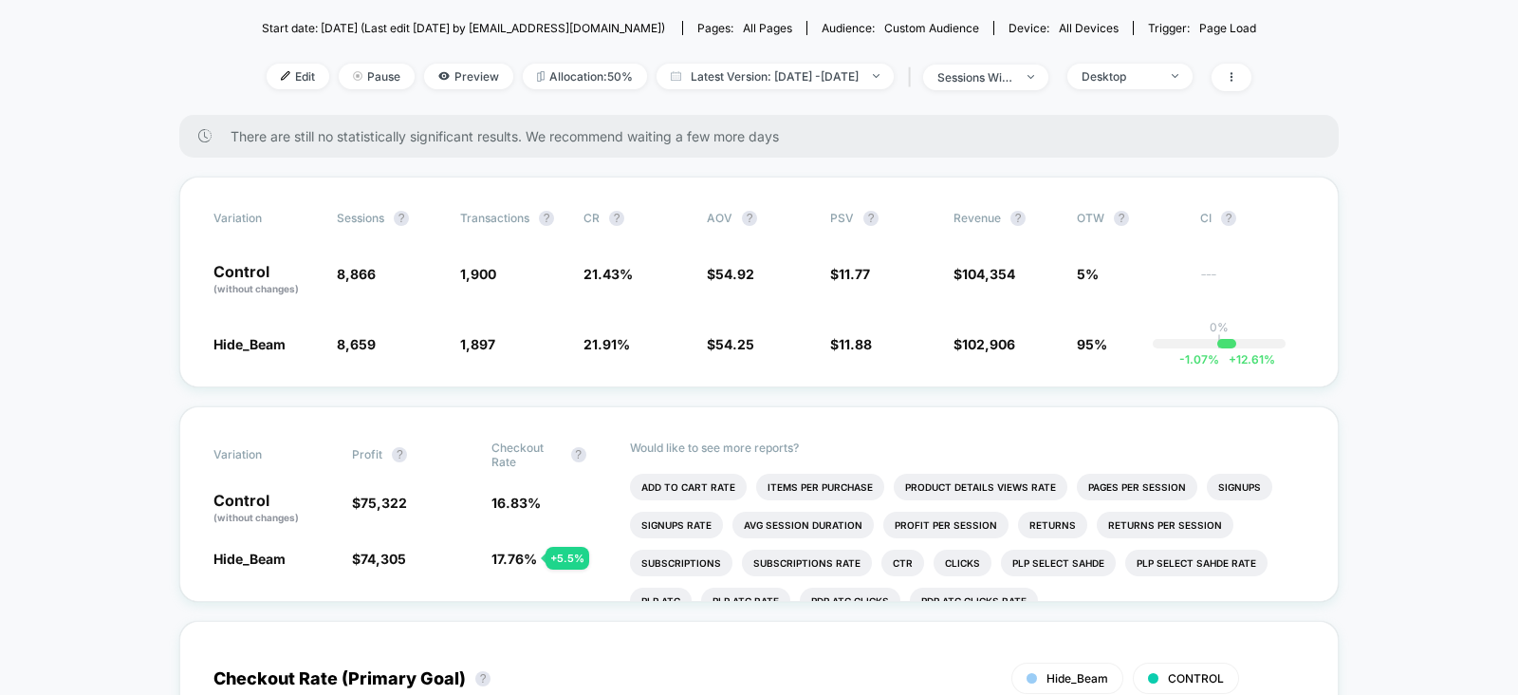
click at [1178, 86] on div "Edit Pause Preview Allocation: 50% Latest Version: Sep 8, 2025 - Sep 10, 2025 |…" at bounding box center [759, 78] width 994 height 28
click at [1158, 73] on div "Desktop" at bounding box center [1120, 76] width 76 height 14
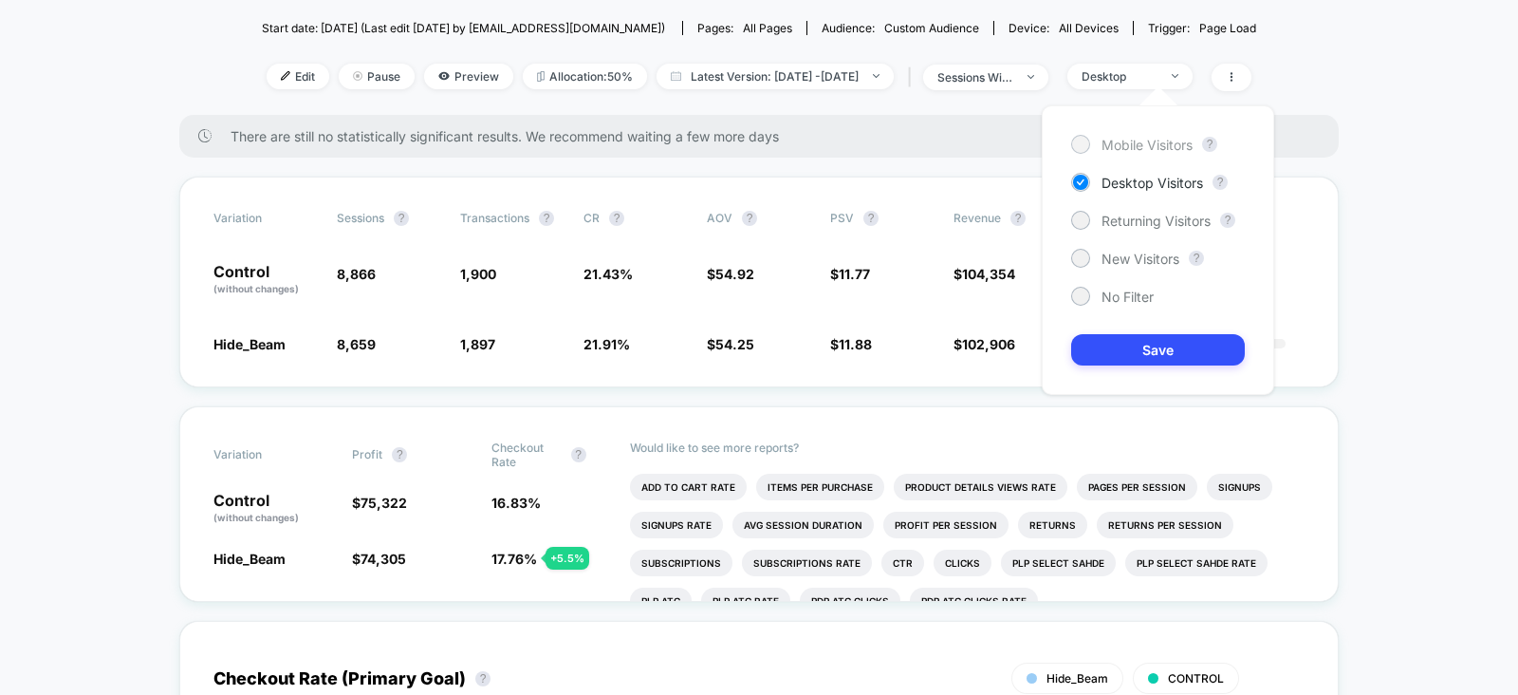
click at [1134, 144] on span "Mobile Visitors" at bounding box center [1147, 145] width 91 height 16
click at [1135, 353] on button "Save" at bounding box center [1158, 349] width 174 height 31
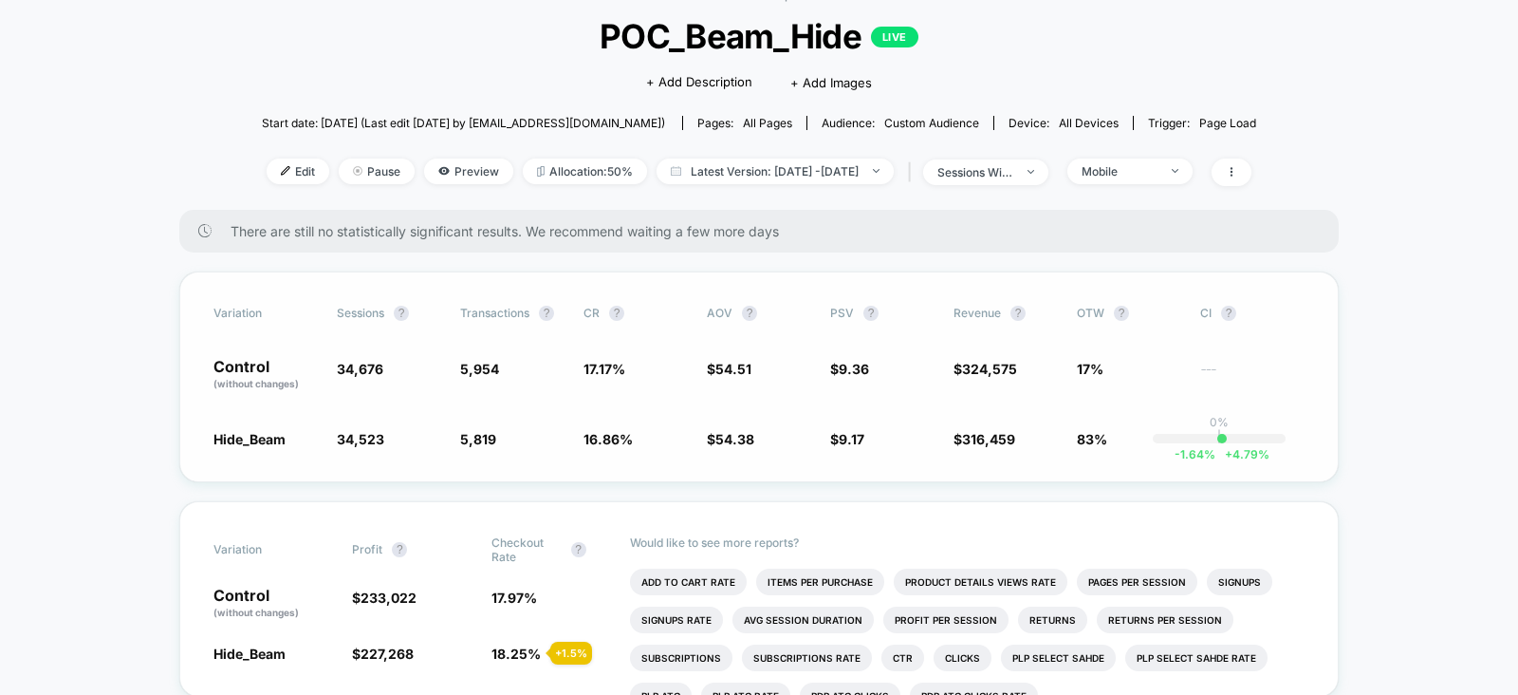
scroll to position [110, 0]
click at [1155, 174] on div "Mobile" at bounding box center [1120, 172] width 76 height 14
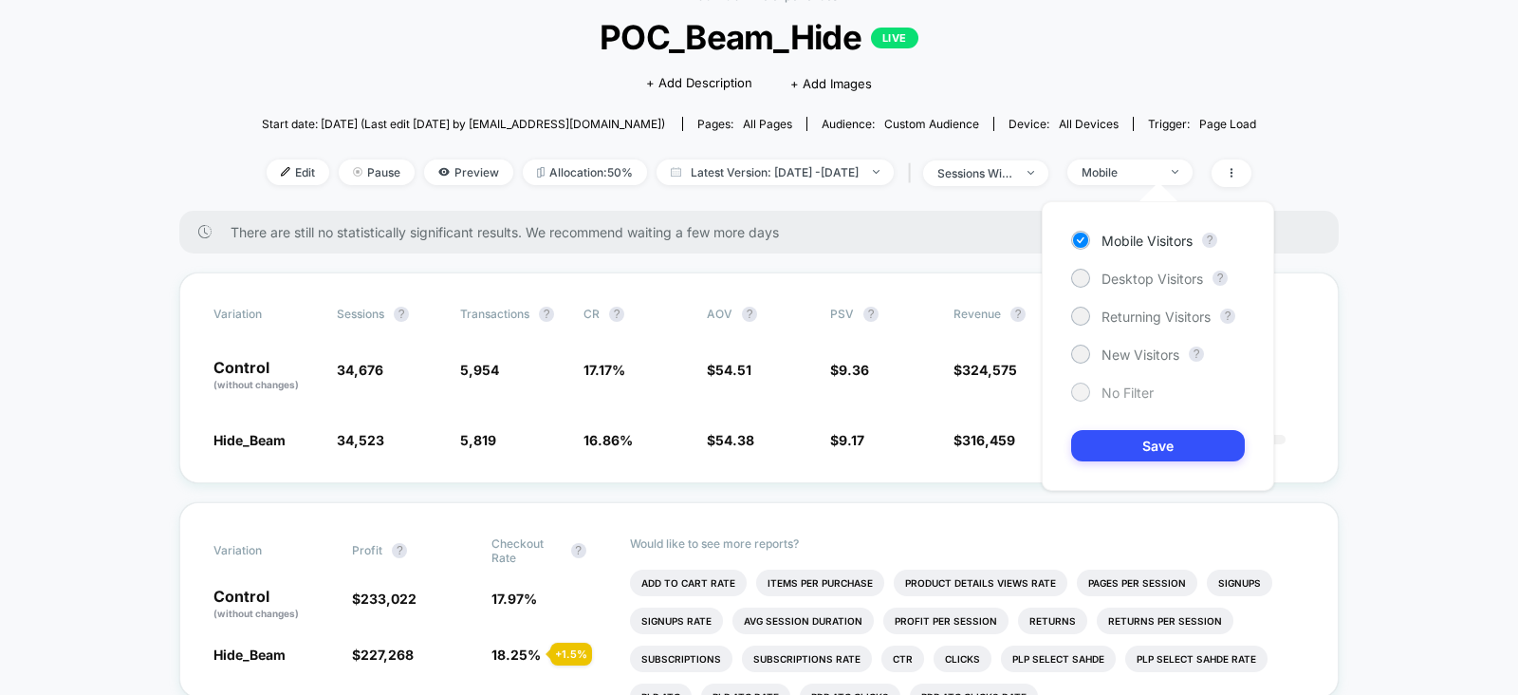
click at [1112, 396] on span "No Filter" at bounding box center [1128, 392] width 52 height 16
click at [1107, 438] on button "Save" at bounding box center [1158, 445] width 174 height 31
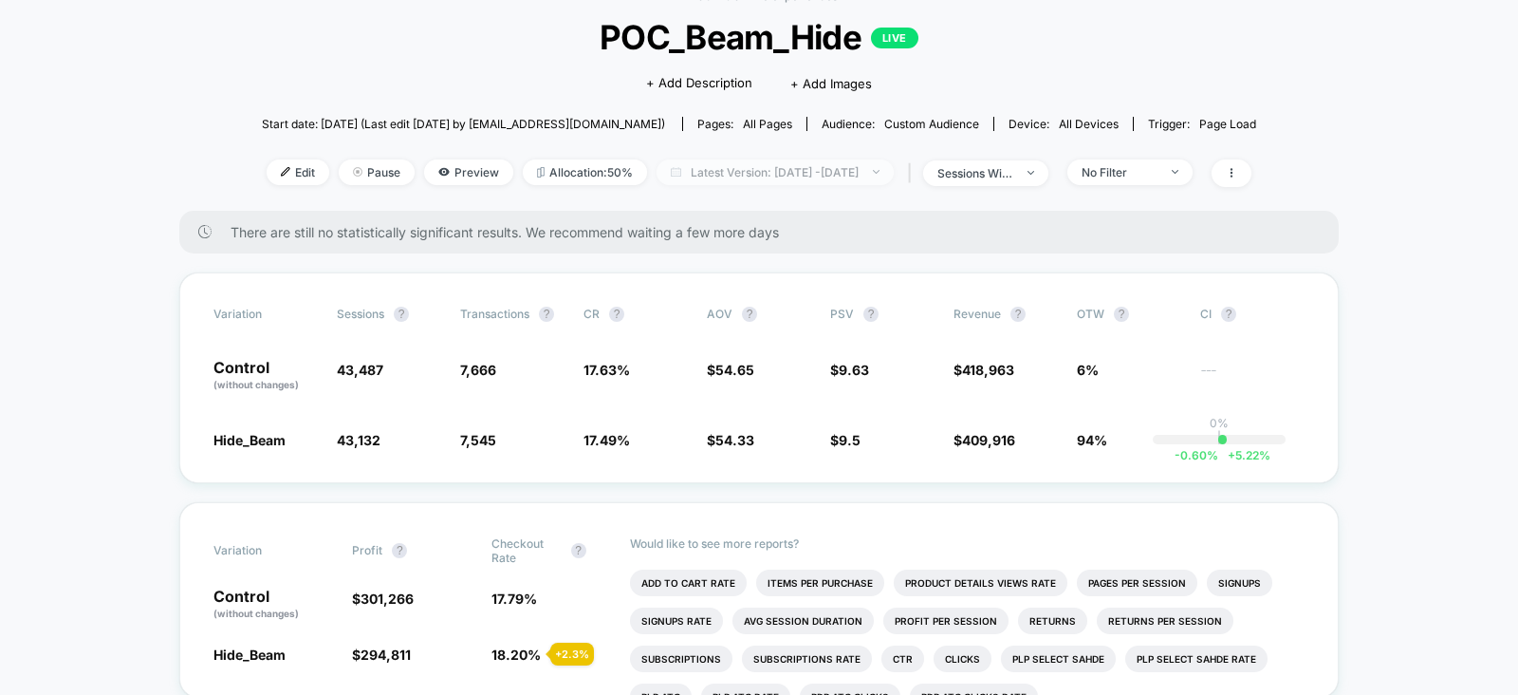
click at [813, 175] on span "Latest Version: Sep 8, 2025 - Sep 10, 2025" at bounding box center [775, 172] width 237 height 26
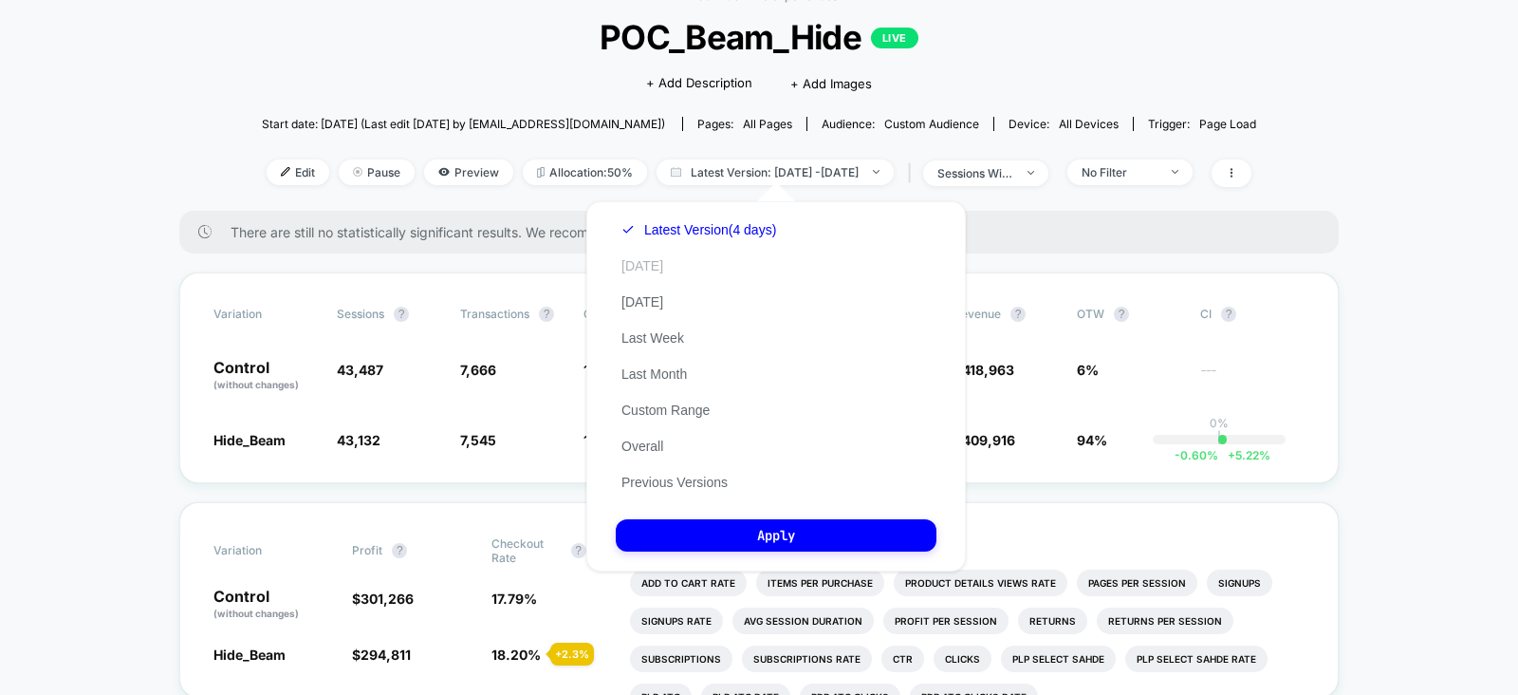
click at [643, 261] on button "[DATE]" at bounding box center [642, 265] width 53 height 17
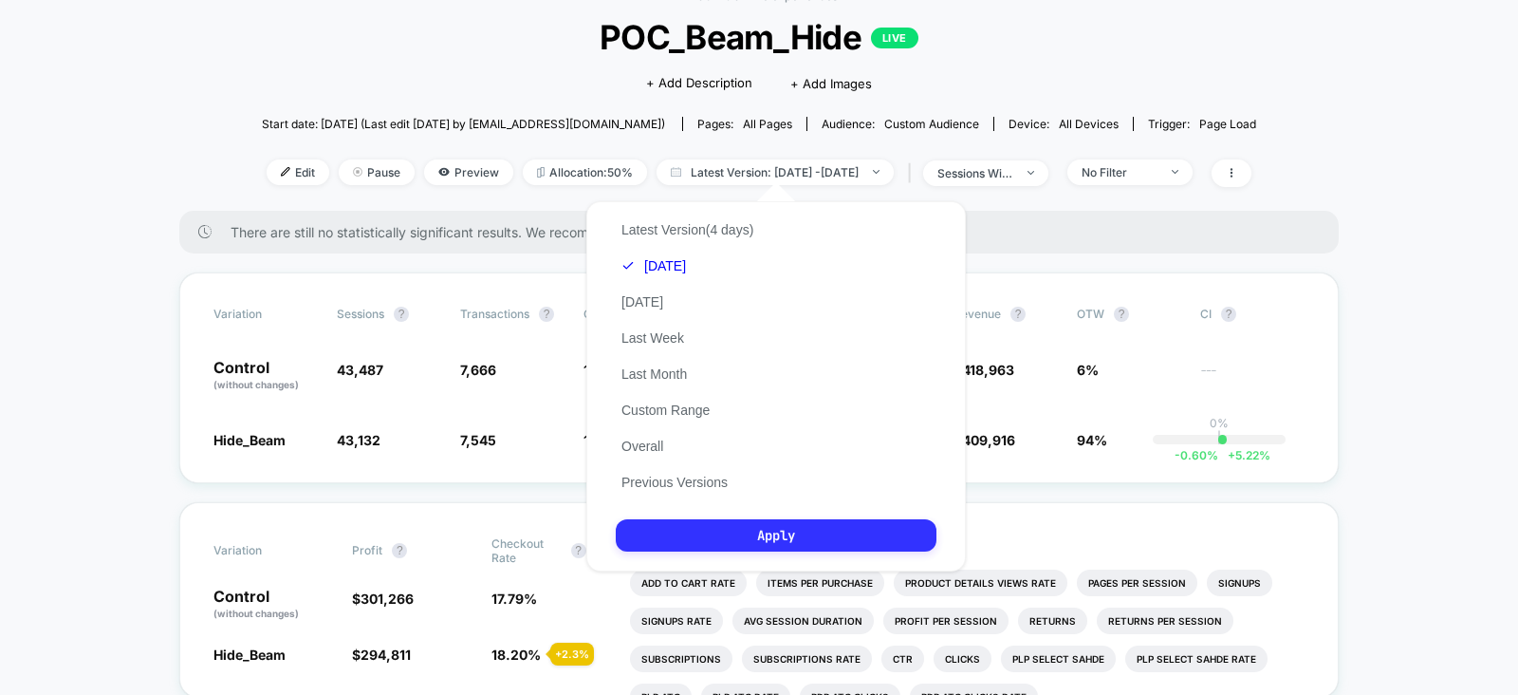
click at [754, 542] on button "Apply" at bounding box center [776, 535] width 321 height 32
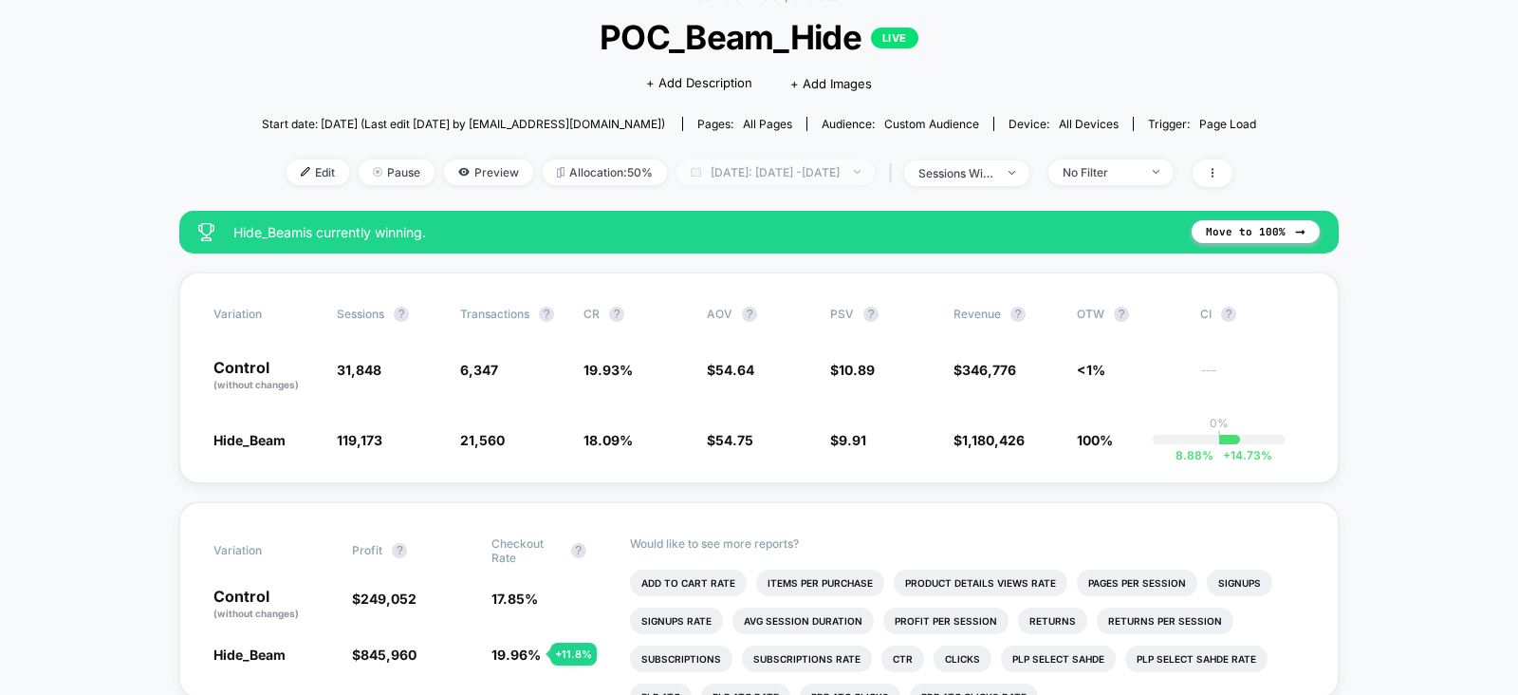
click at [793, 179] on span "Today: Sep 7, 2025 - Sep 9, 2025" at bounding box center [776, 172] width 198 height 26
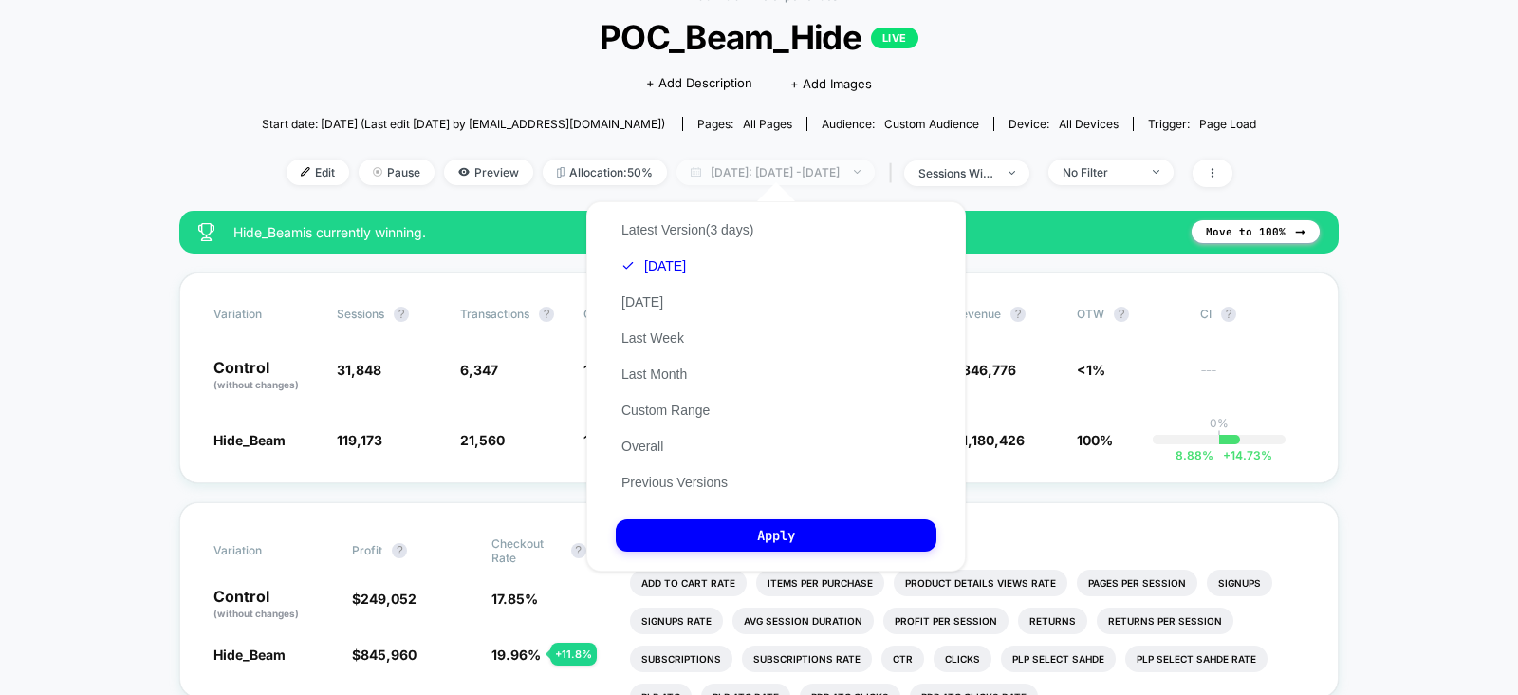
click at [773, 177] on span "Today: Sep 7, 2025 - Sep 9, 2025" at bounding box center [776, 172] width 198 height 26
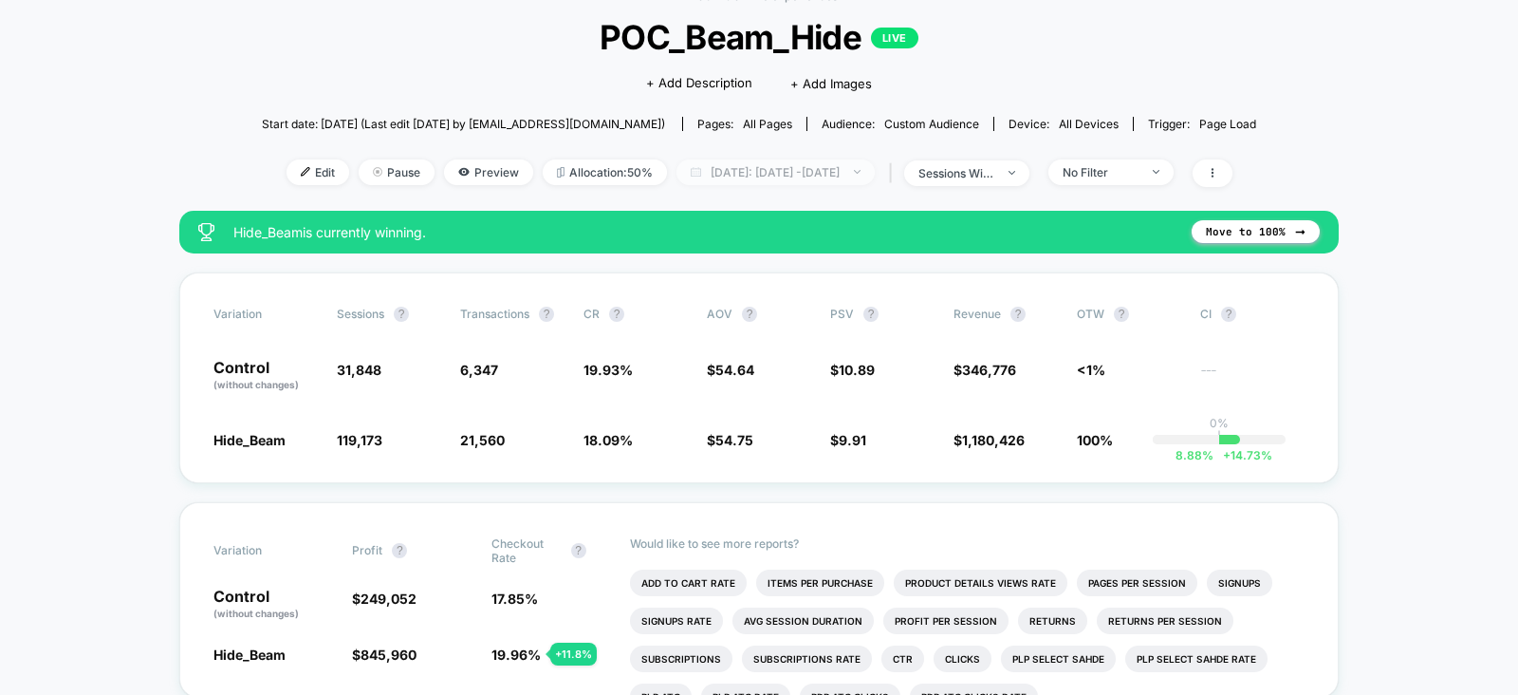
click at [773, 177] on span "Today: Sep 7, 2025 - Sep 9, 2025" at bounding box center [776, 172] width 198 height 26
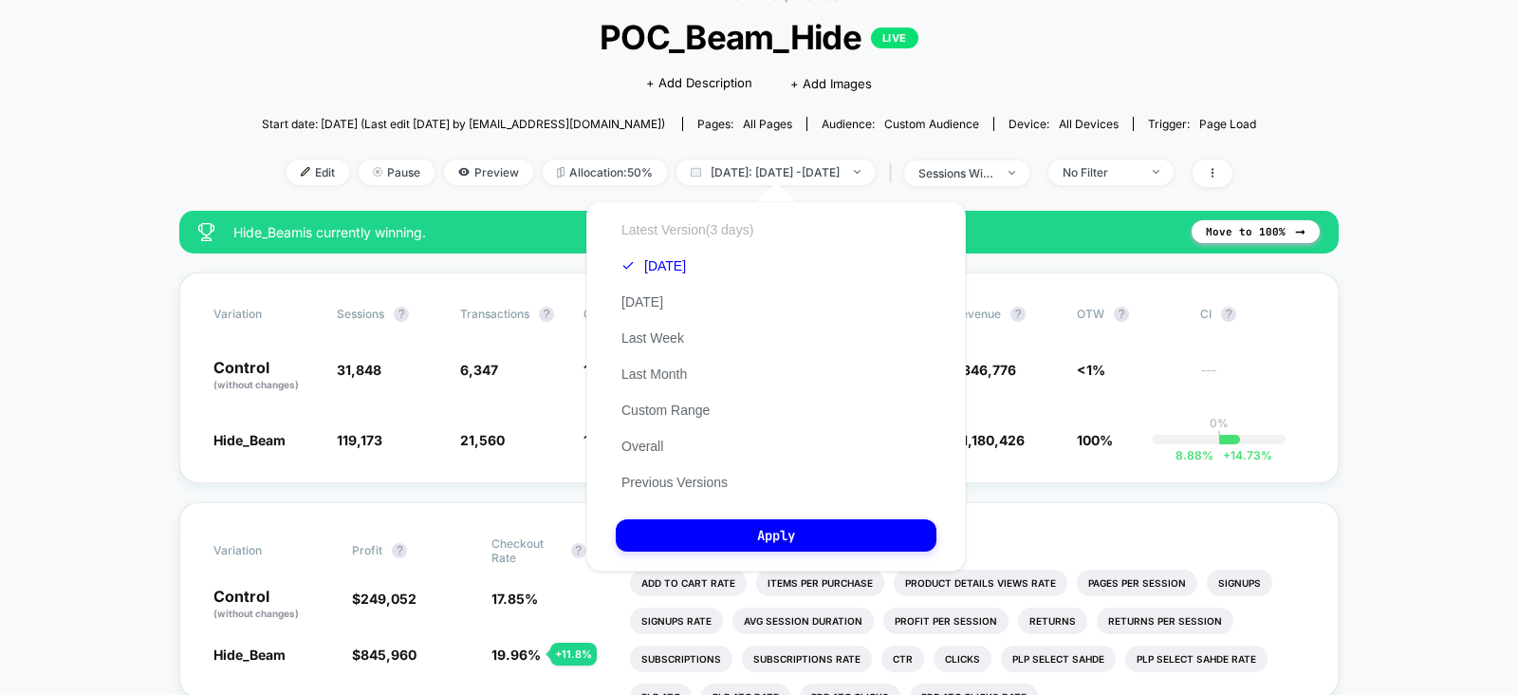
click at [700, 236] on button "Latest Version (3 days)" at bounding box center [687, 229] width 143 height 17
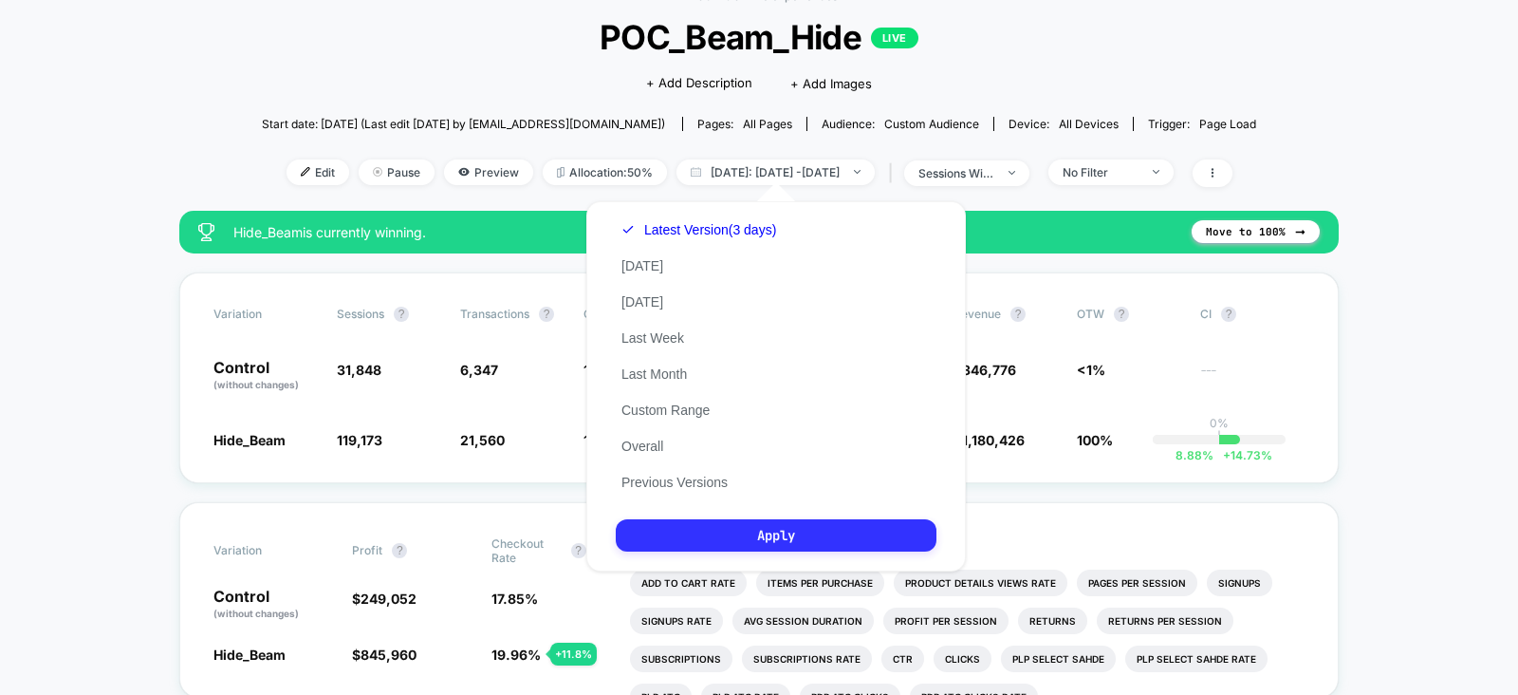
click at [767, 529] on button "Apply" at bounding box center [776, 535] width 321 height 32
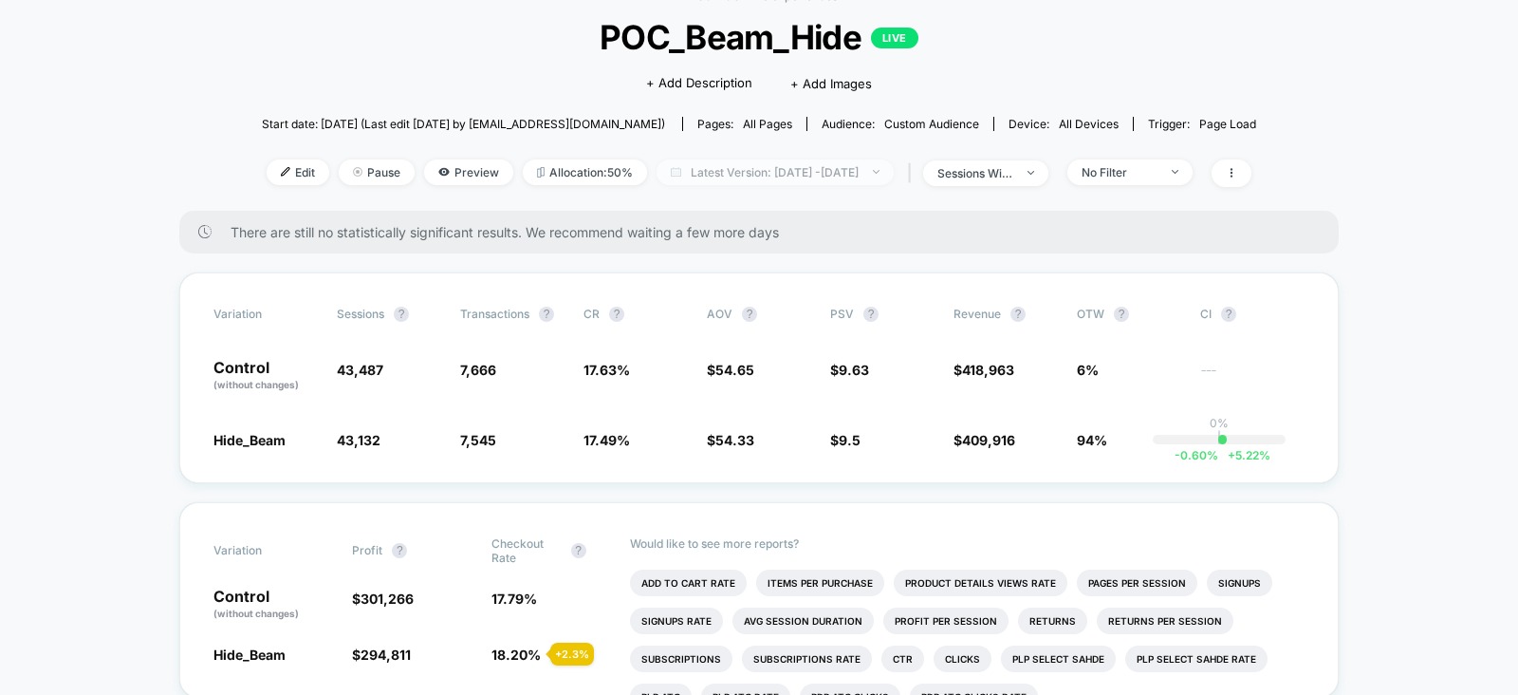
click at [847, 166] on span "Latest Version: [DATE] - [DATE]" at bounding box center [775, 172] width 237 height 26
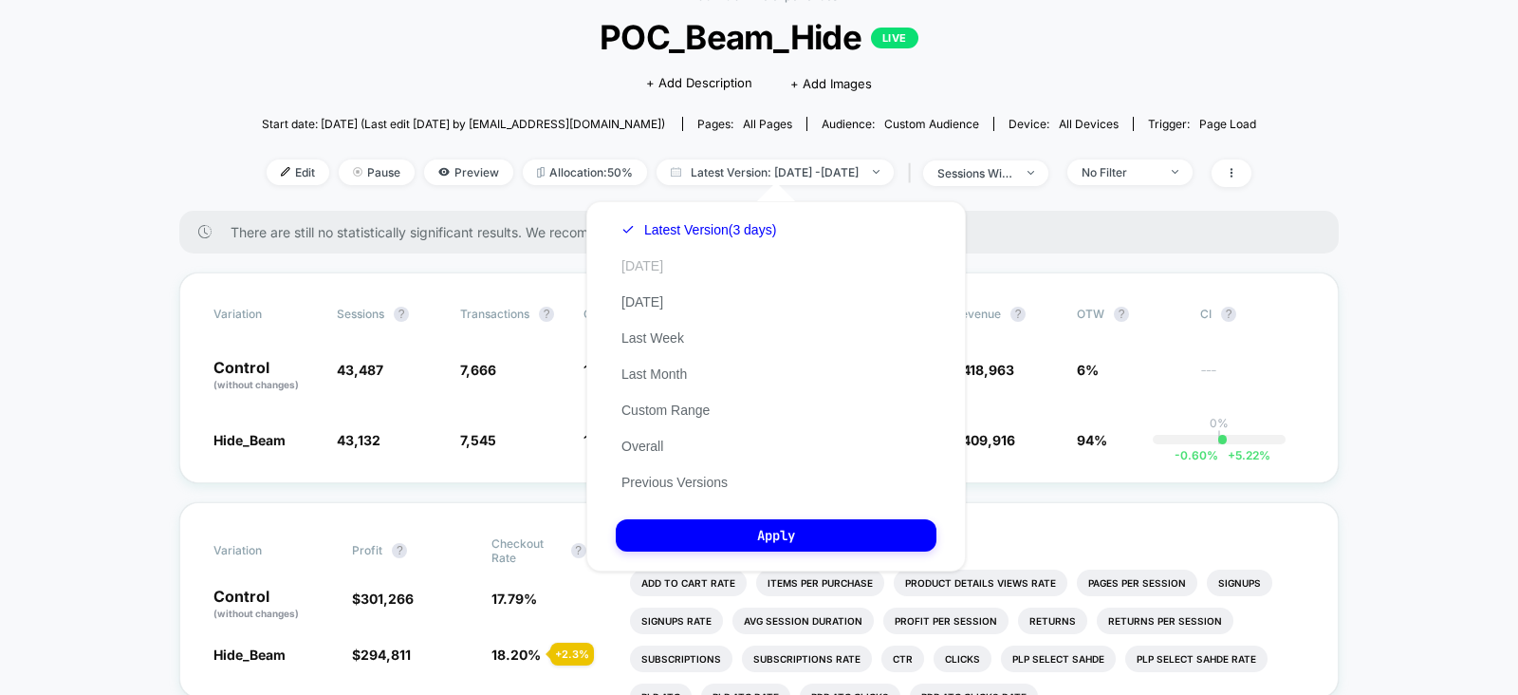
click at [644, 271] on button "[DATE]" at bounding box center [642, 265] width 53 height 17
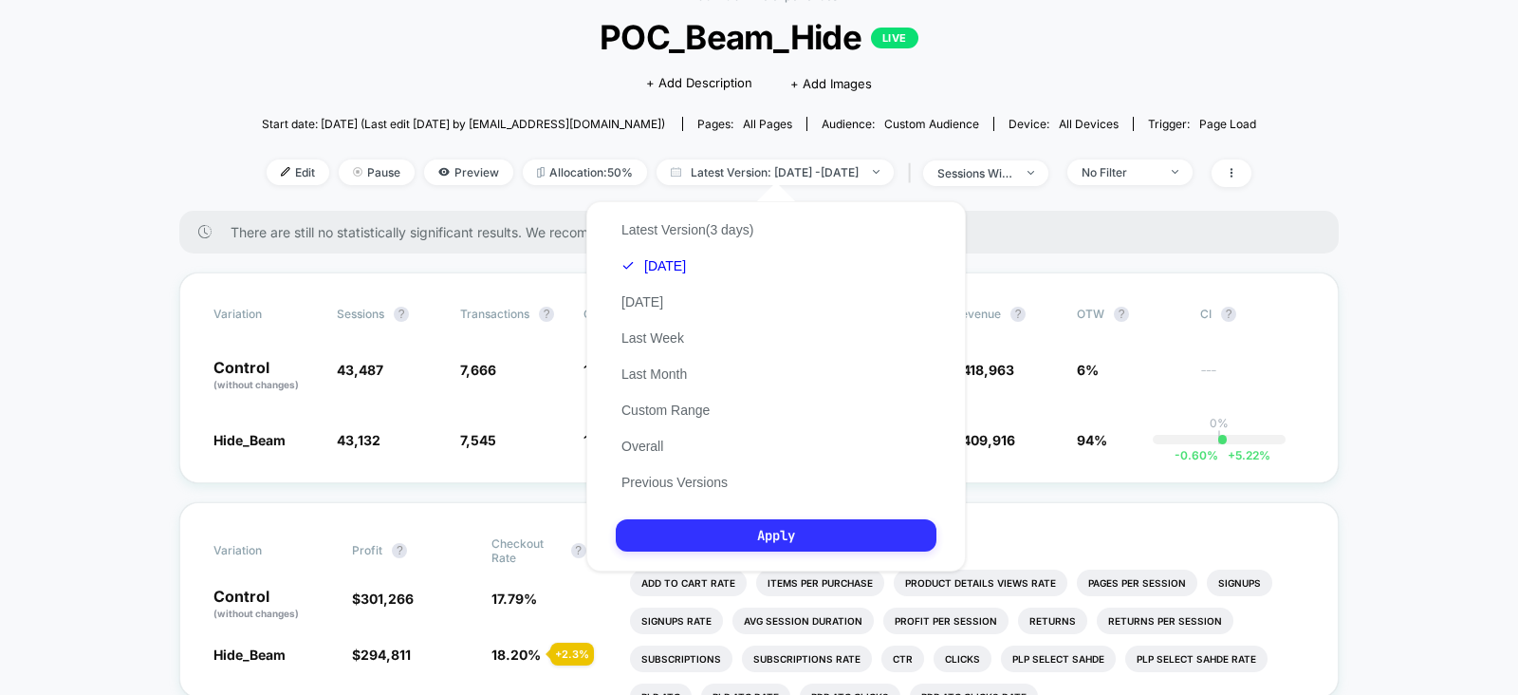
click at [750, 538] on button "Apply" at bounding box center [776, 535] width 321 height 32
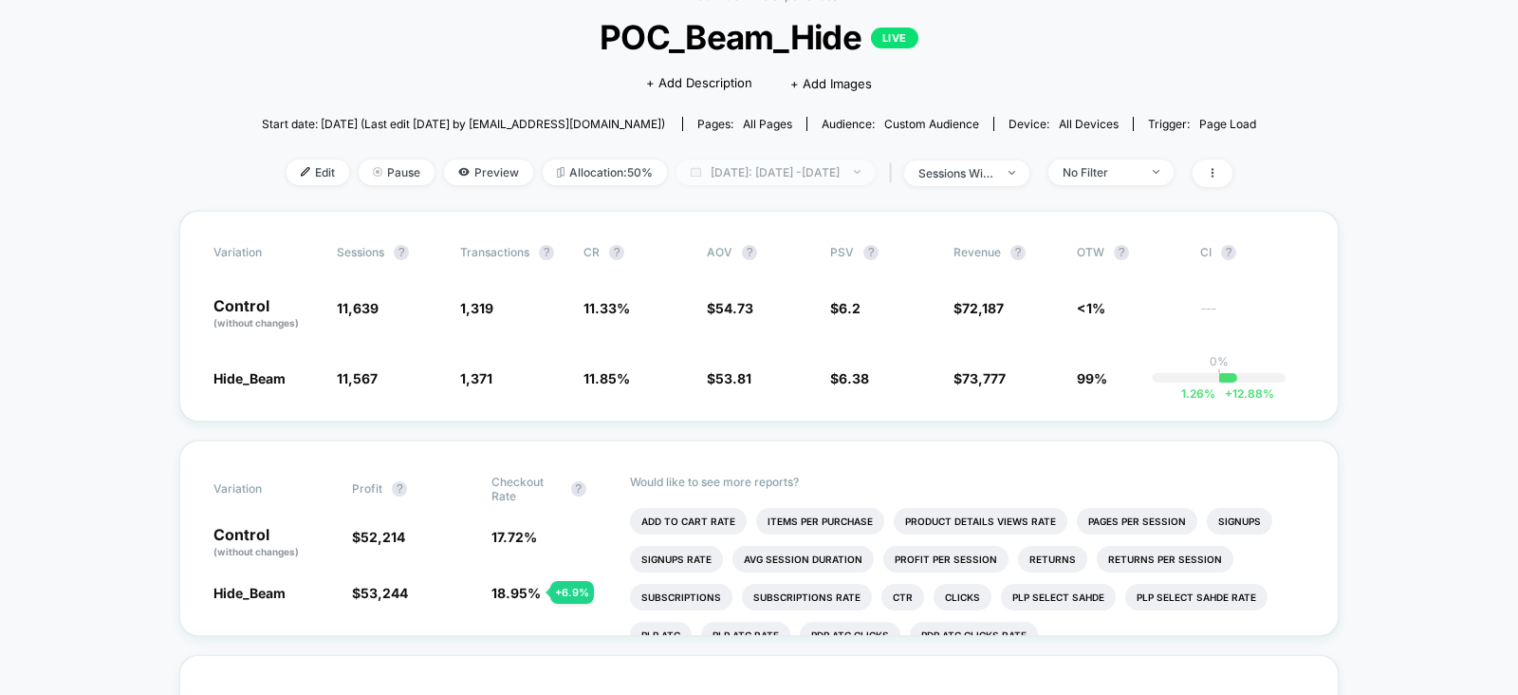
click at [760, 159] on span "[DATE]: [DATE] - [DATE]" at bounding box center [776, 172] width 198 height 26
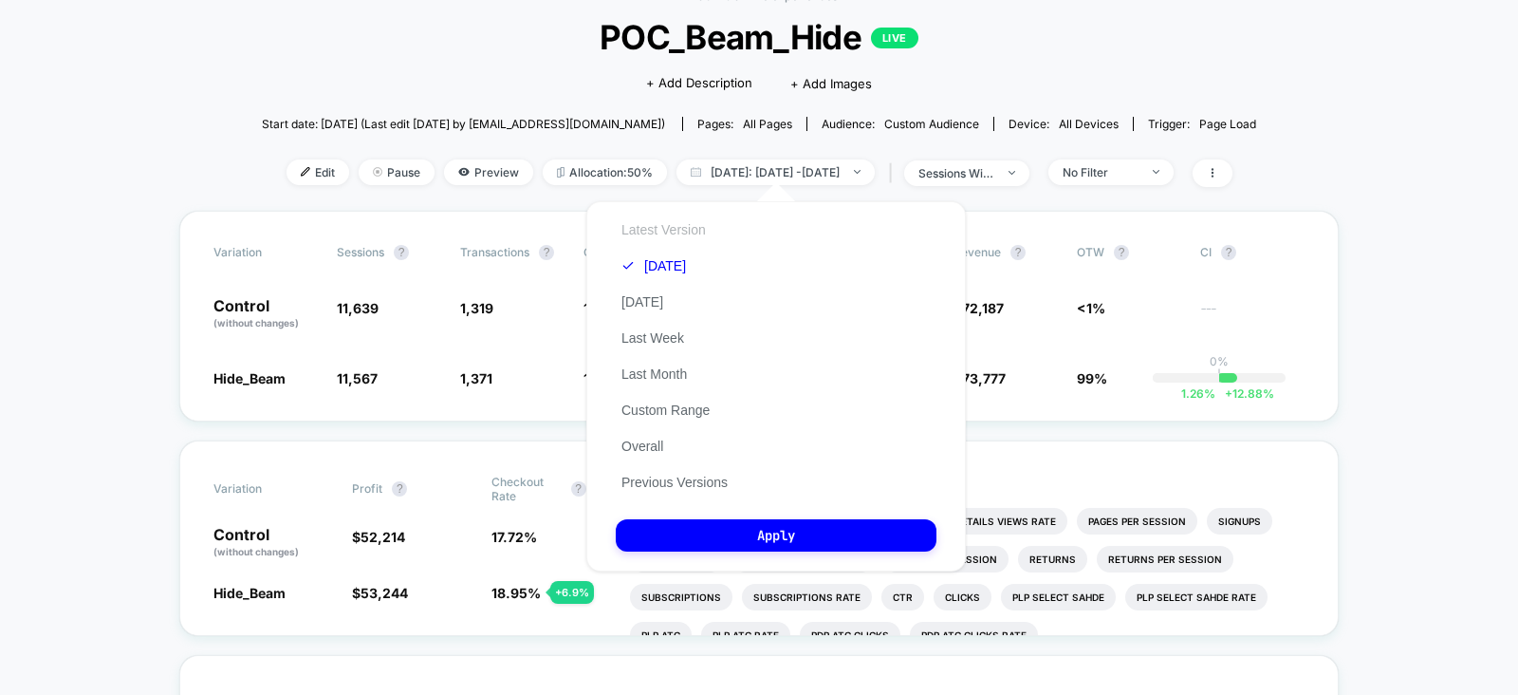
click at [668, 230] on button "Latest Version" at bounding box center [664, 229] width 96 height 17
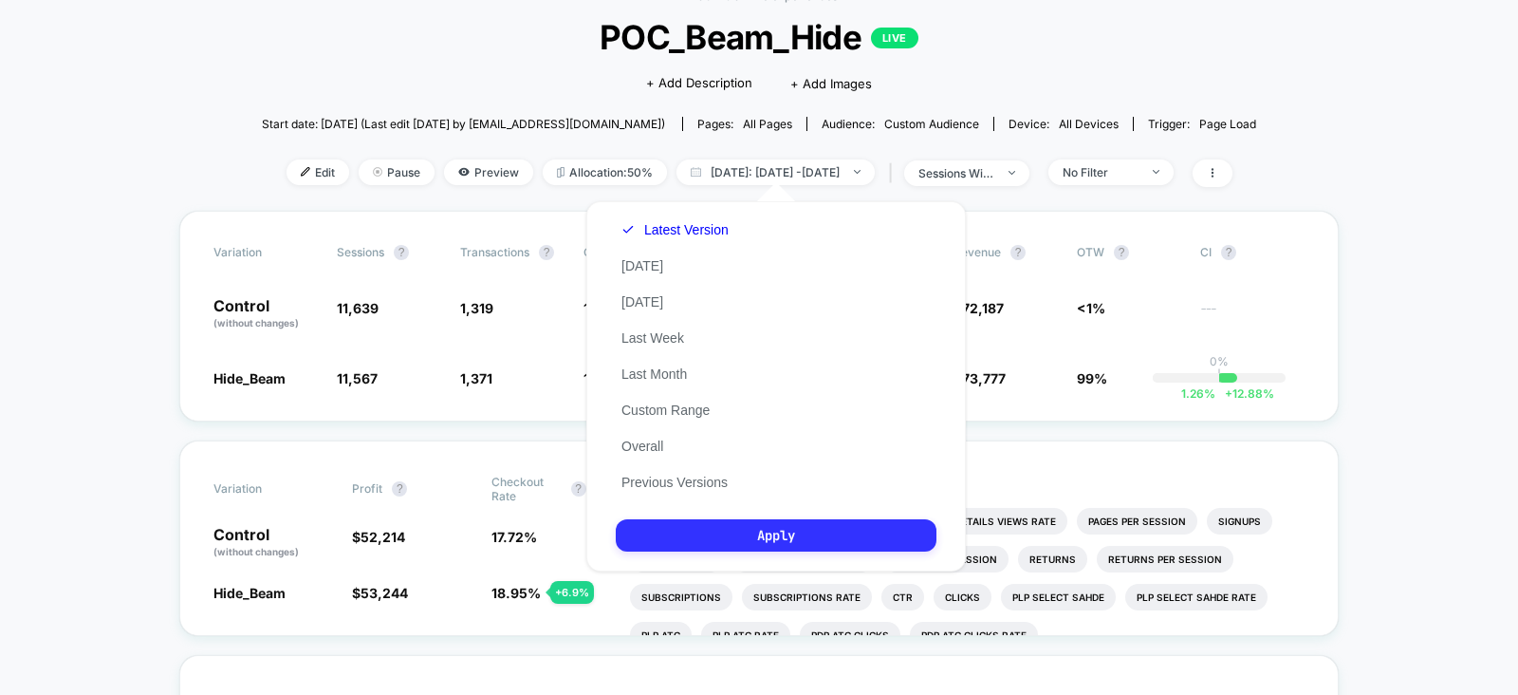
click at [770, 542] on button "Apply" at bounding box center [776, 535] width 321 height 32
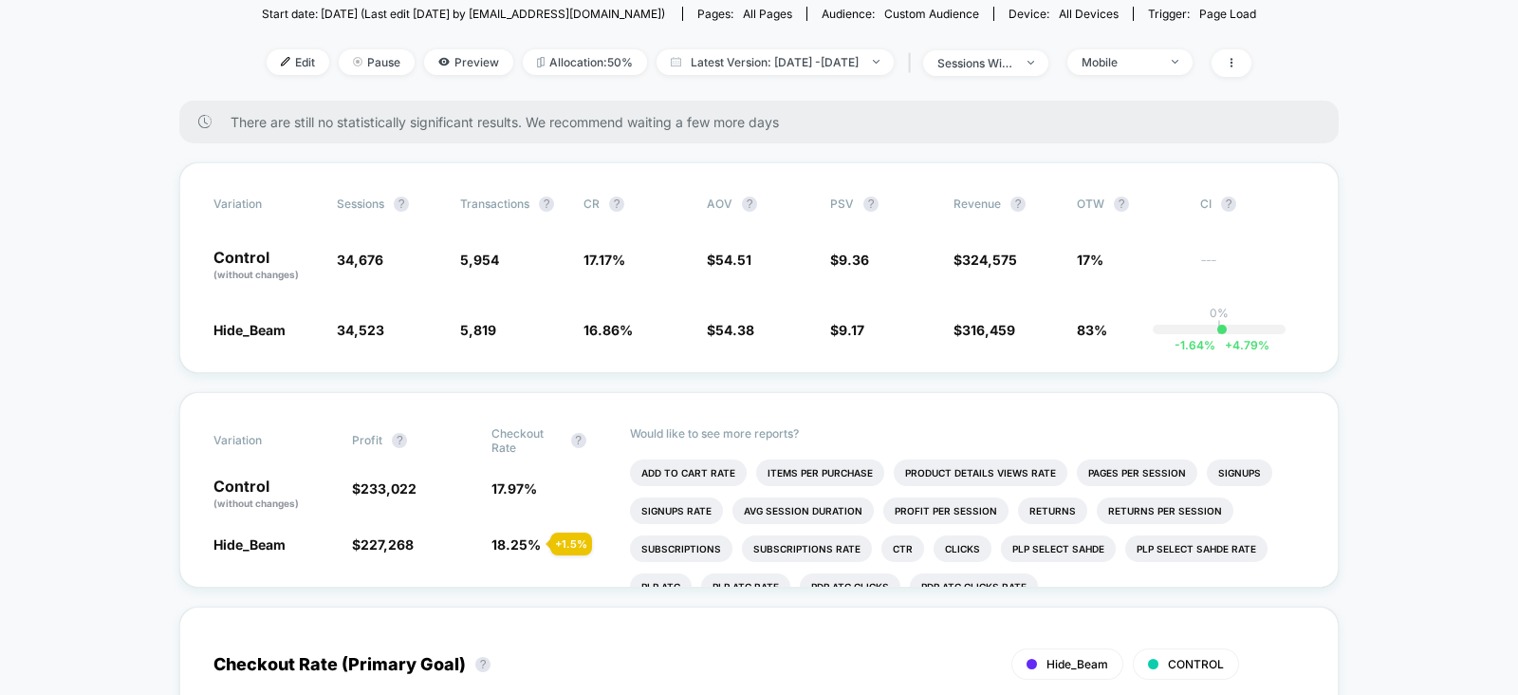
scroll to position [182, 0]
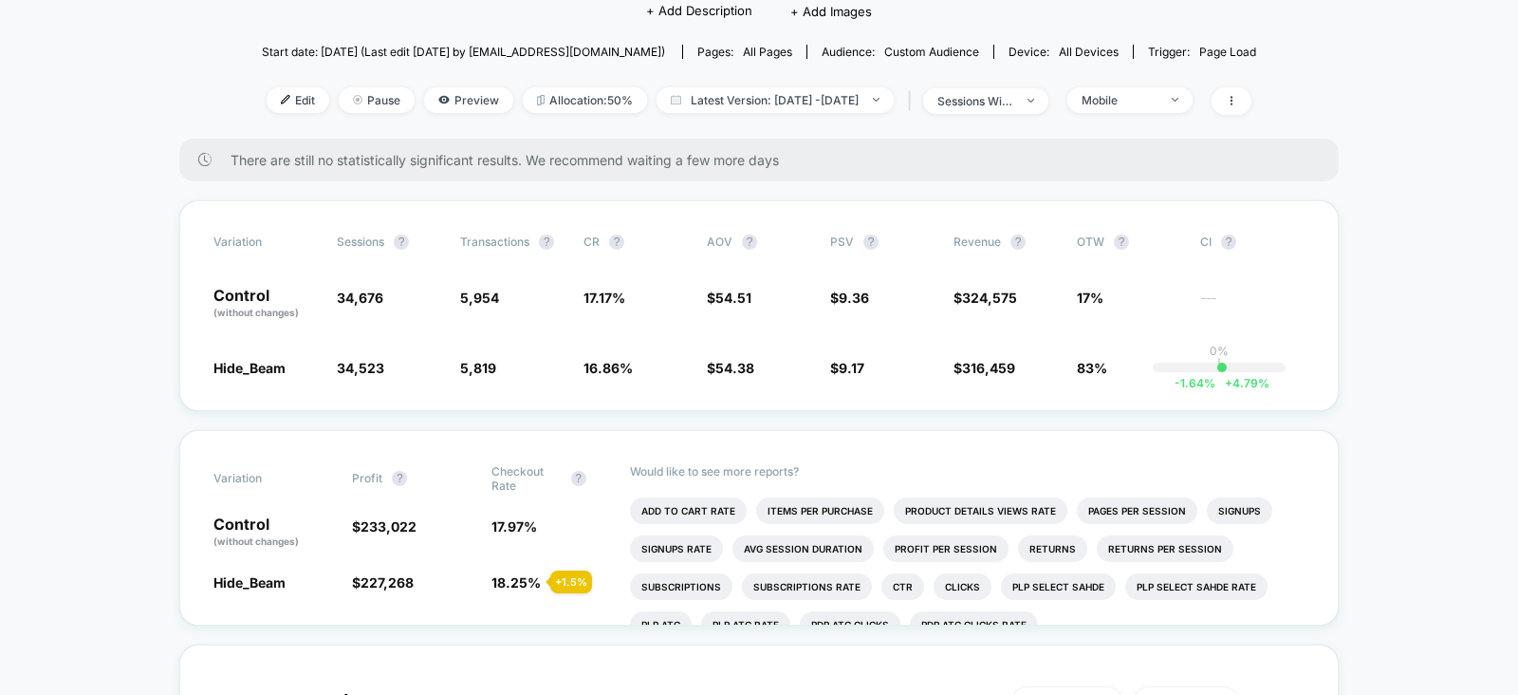
click at [1157, 84] on div "< Back to all live experiences POC_Beam_Hide LIVE Click to edit experience deta…" at bounding box center [759, 27] width 994 height 222
click at [1145, 101] on div "Mobile" at bounding box center [1120, 100] width 76 height 14
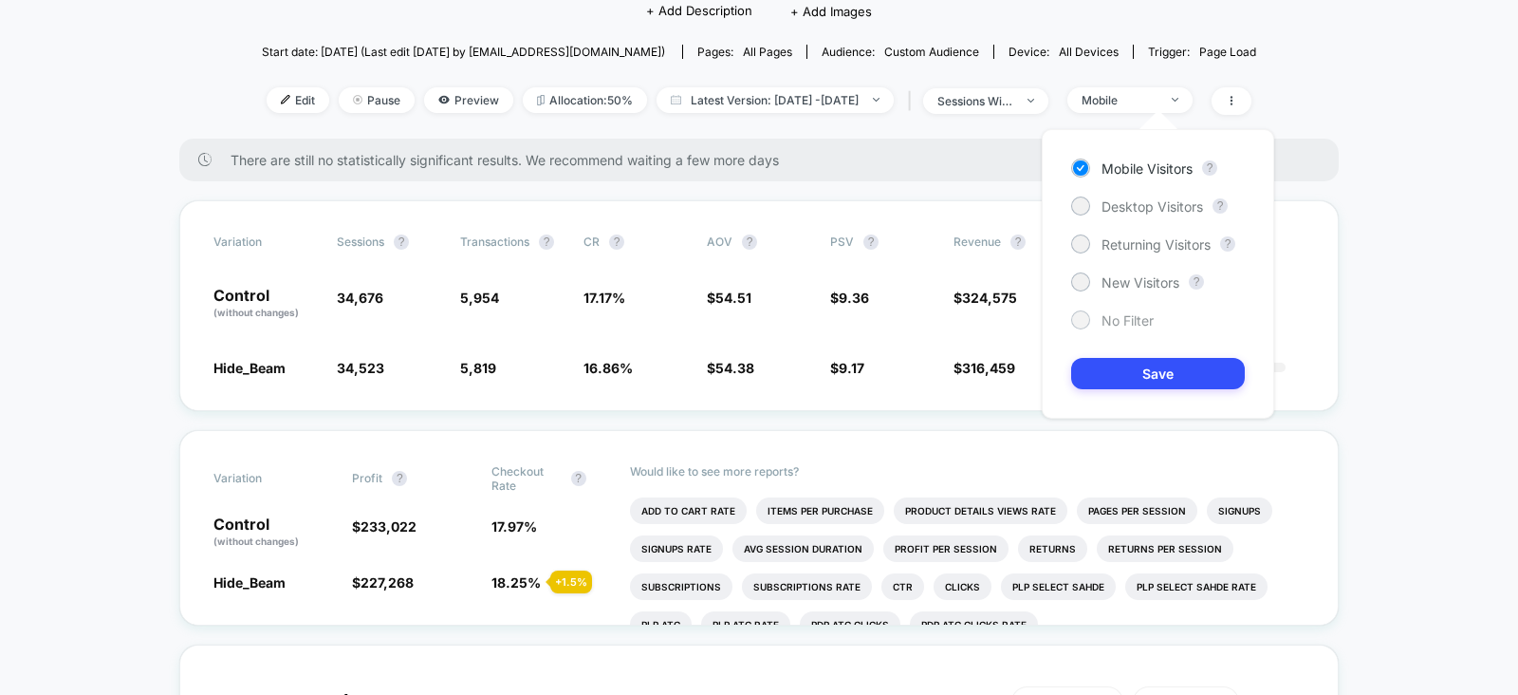
click at [1129, 316] on span "No Filter" at bounding box center [1128, 320] width 52 height 16
click at [1114, 386] on button "Save" at bounding box center [1158, 373] width 174 height 31
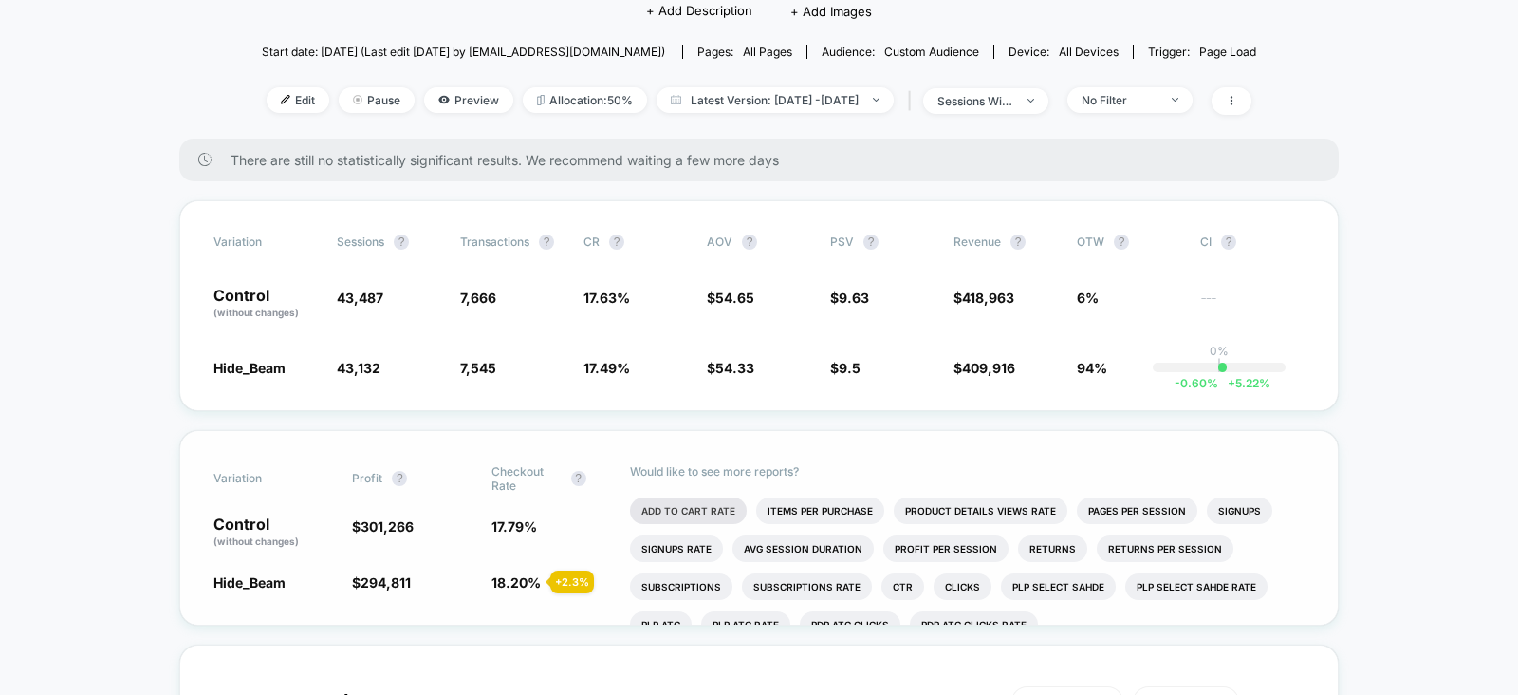
click at [707, 501] on li "Add To Cart Rate" at bounding box center [688, 510] width 117 height 27
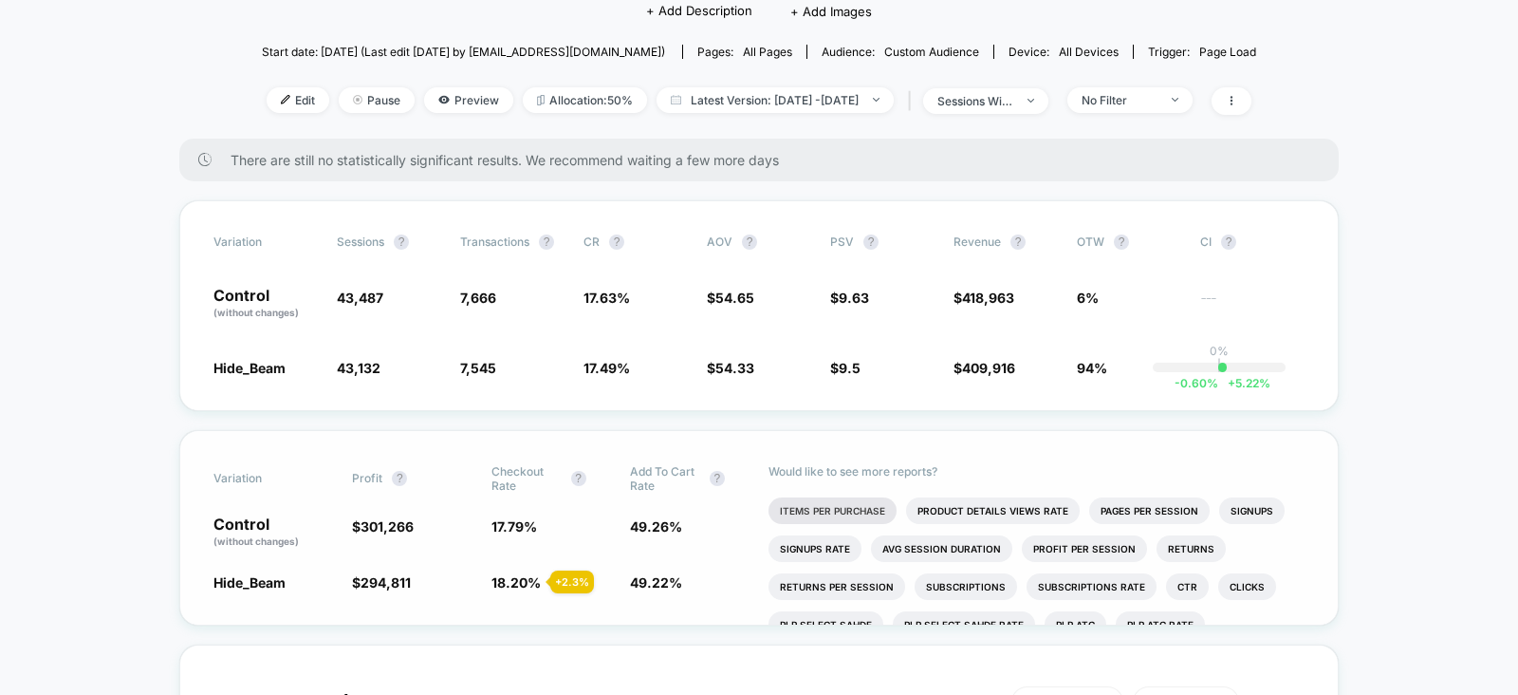
click at [867, 505] on li "Items Per Purchase" at bounding box center [833, 510] width 128 height 27
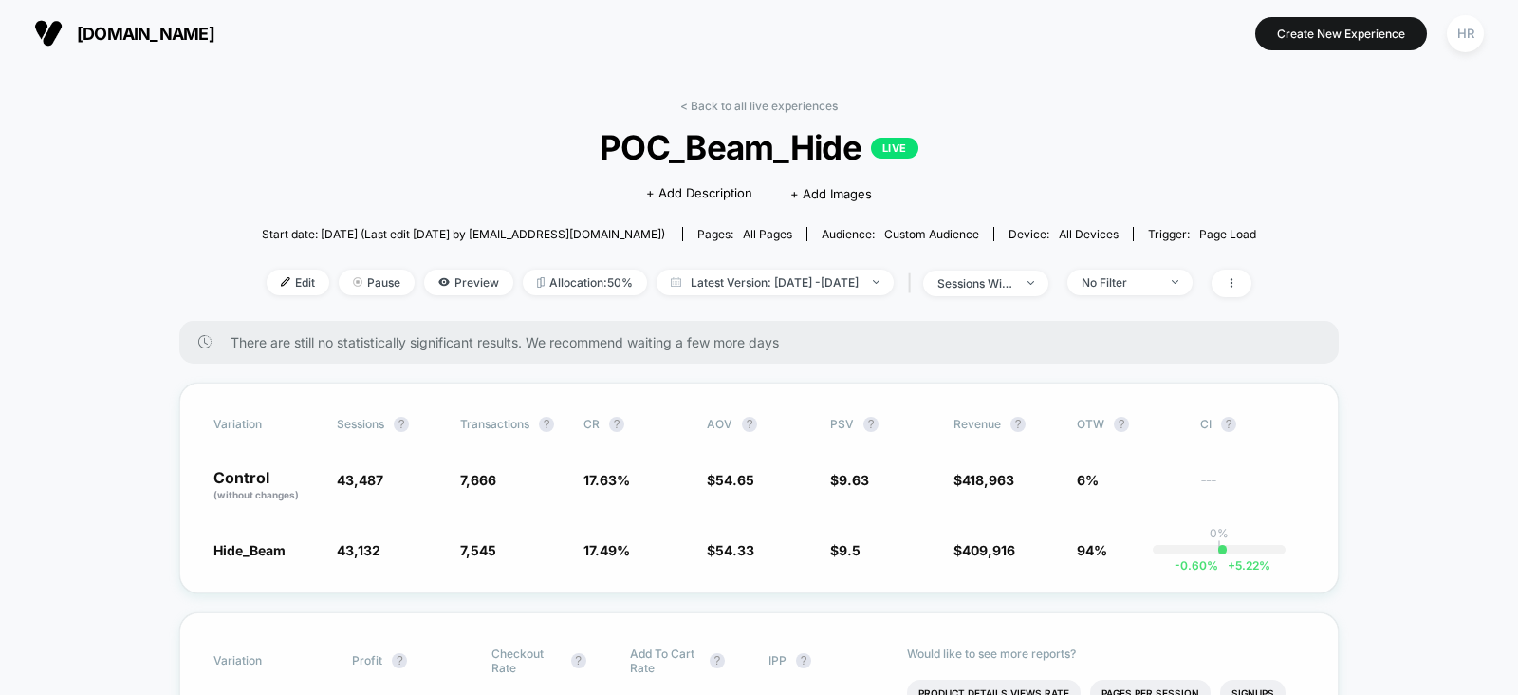
scroll to position [177, 0]
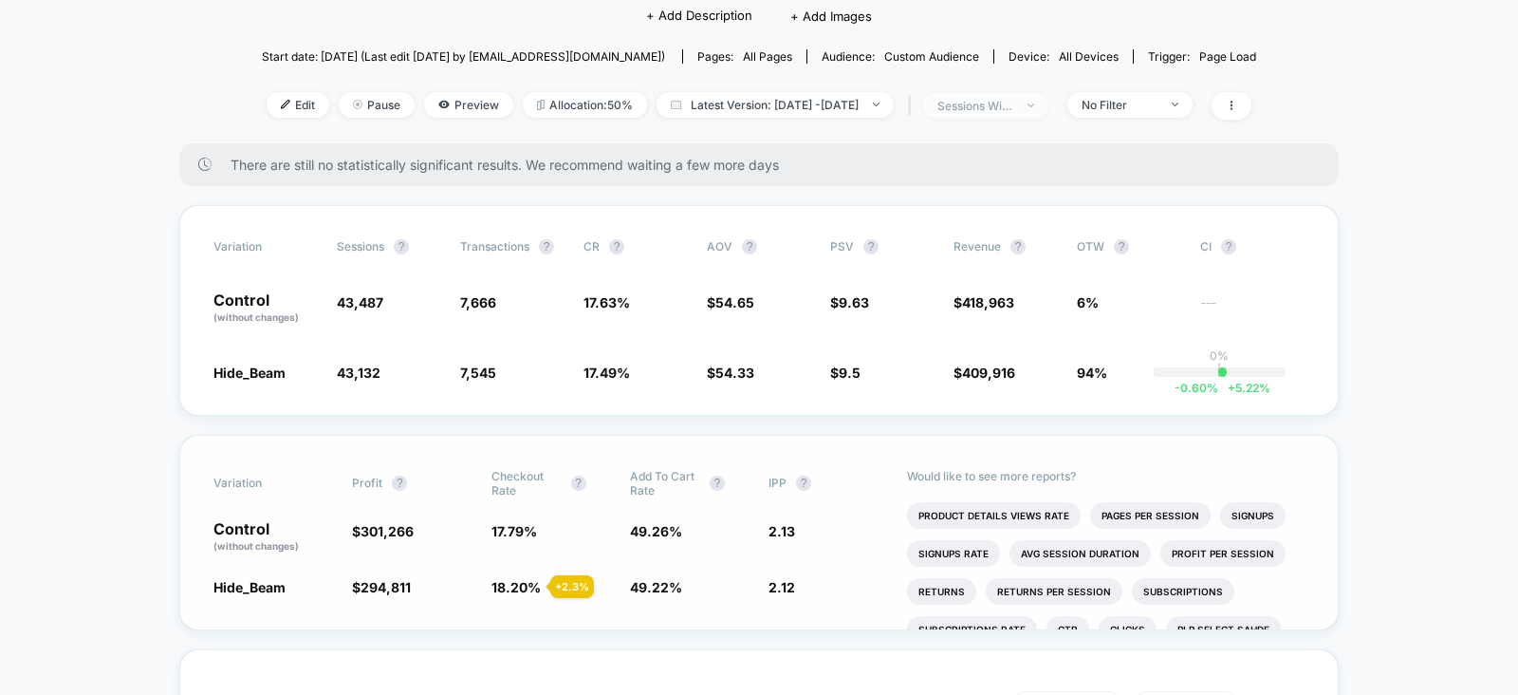
click at [1006, 102] on div "sessions with impression" at bounding box center [975, 106] width 76 height 14
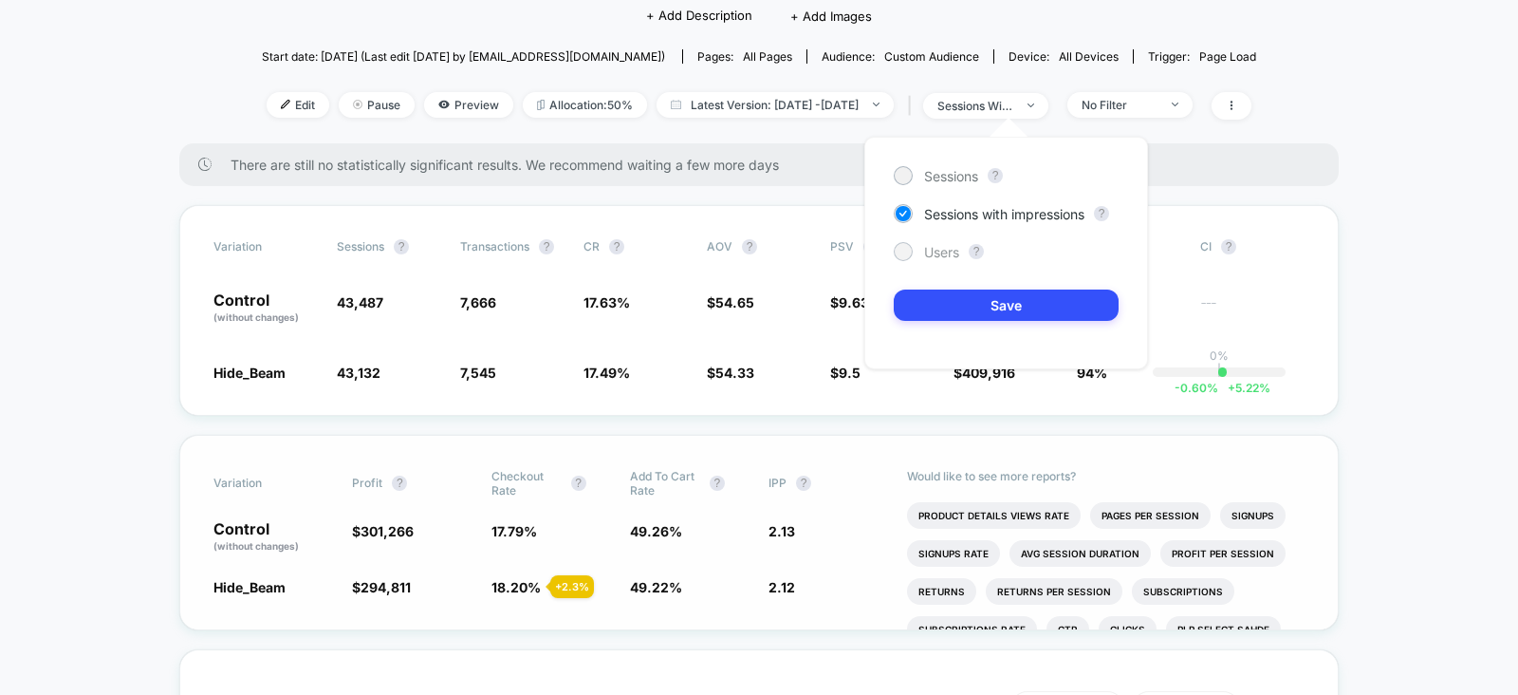
click at [926, 251] on span "Users" at bounding box center [941, 252] width 35 height 16
click at [968, 308] on button "Save" at bounding box center [1006, 304] width 225 height 31
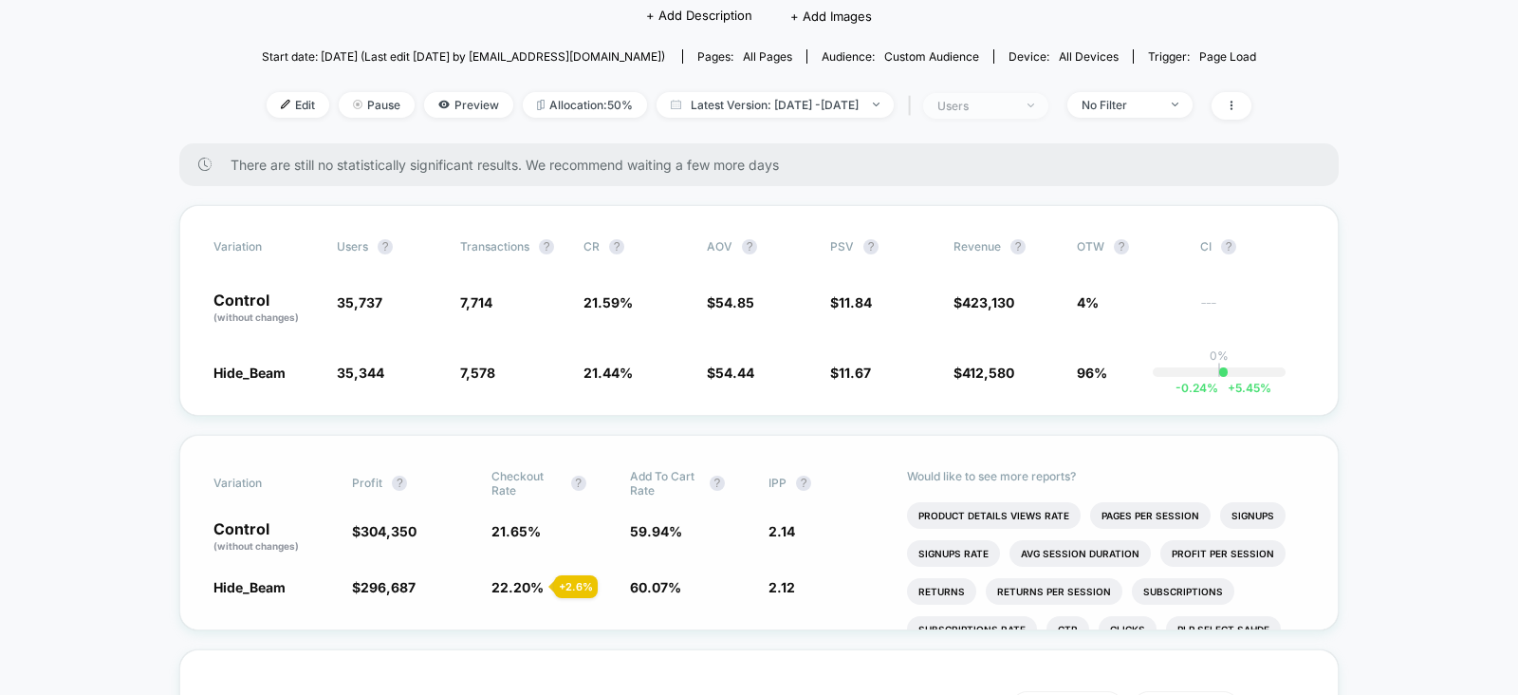
click at [1010, 106] on div "users" at bounding box center [975, 106] width 76 height 14
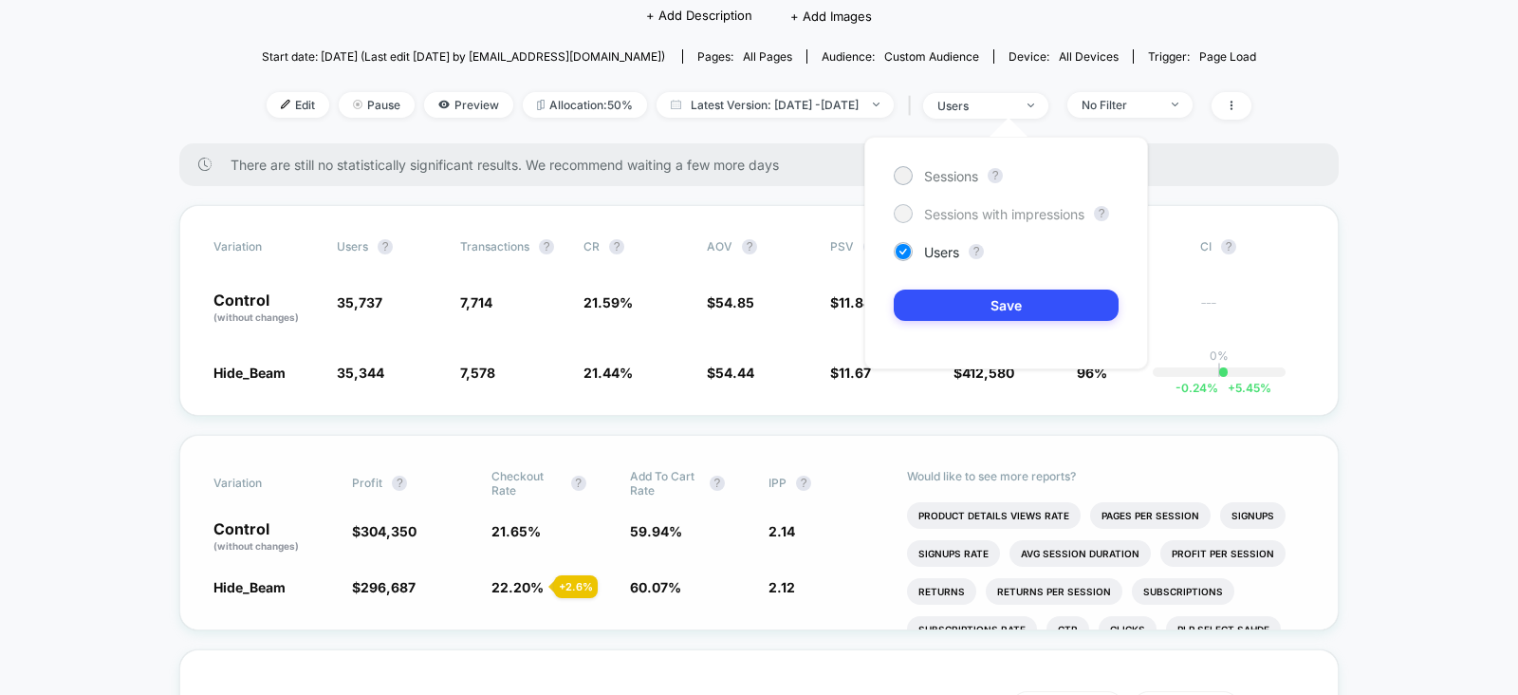
click at [968, 215] on span "Sessions with impressions" at bounding box center [1004, 214] width 160 height 16
click at [974, 301] on button "Save" at bounding box center [1006, 304] width 225 height 31
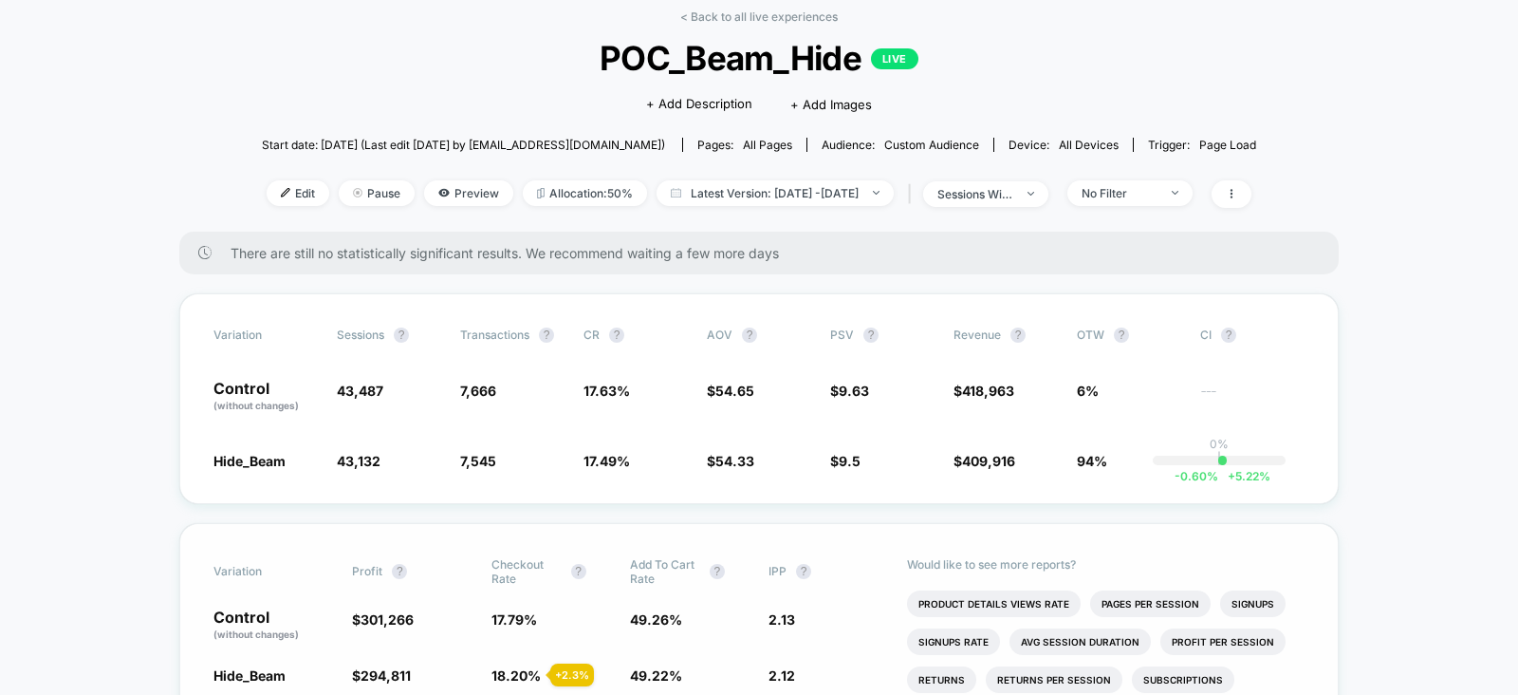
scroll to position [236, 0]
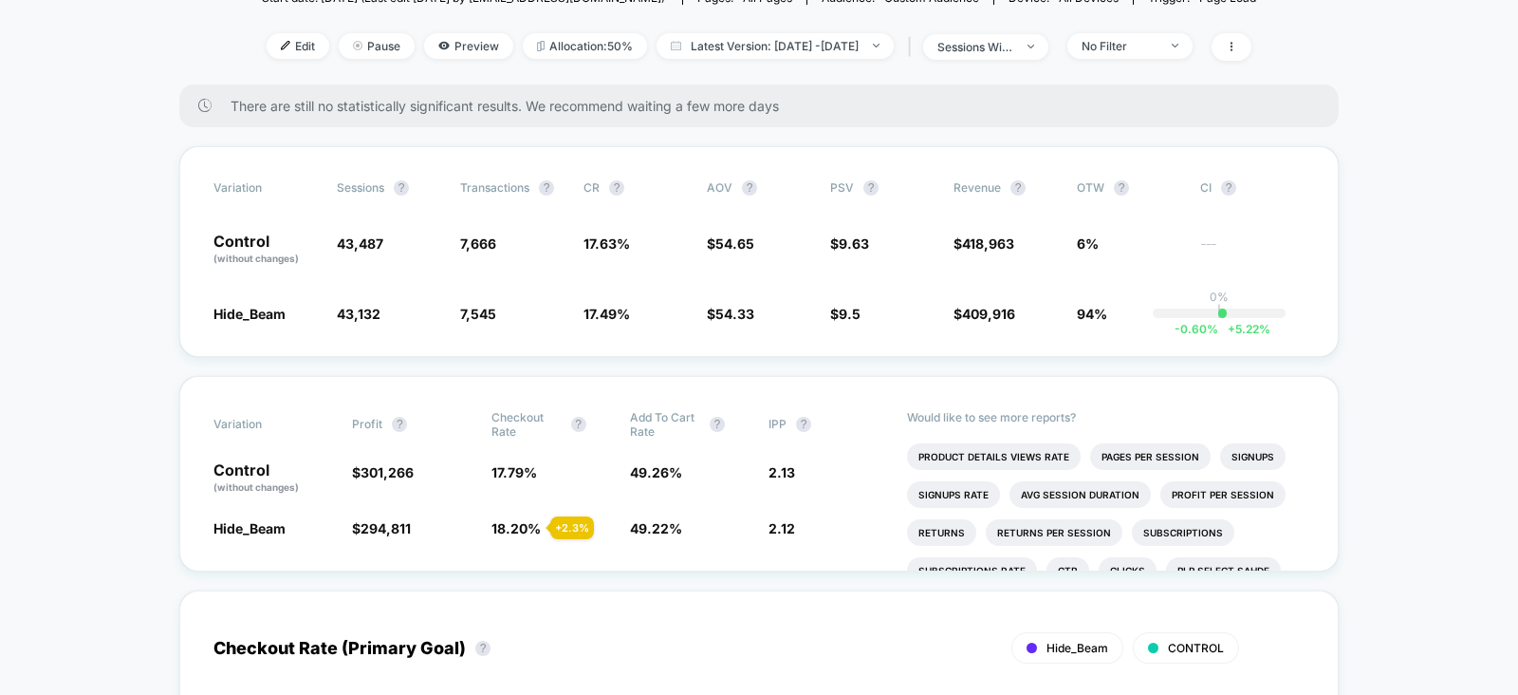
click at [849, 98] on span "There are still no statistically significant results. We recommend waiting a fe…" at bounding box center [766, 106] width 1070 height 16
click at [812, 38] on span "Latest Version: [DATE] - [DATE]" at bounding box center [775, 46] width 237 height 26
select select "*"
select select "****"
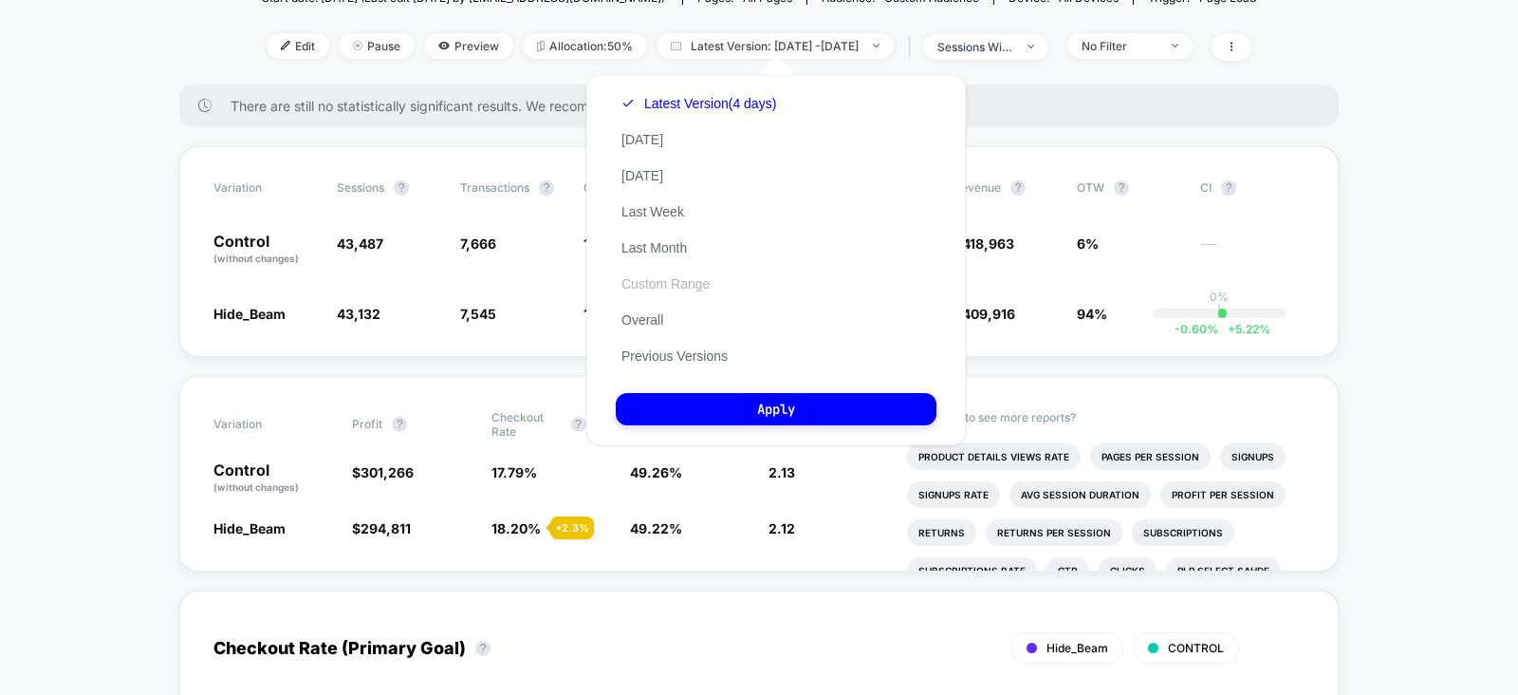
click at [677, 287] on button "Custom Range" at bounding box center [666, 283] width 100 height 17
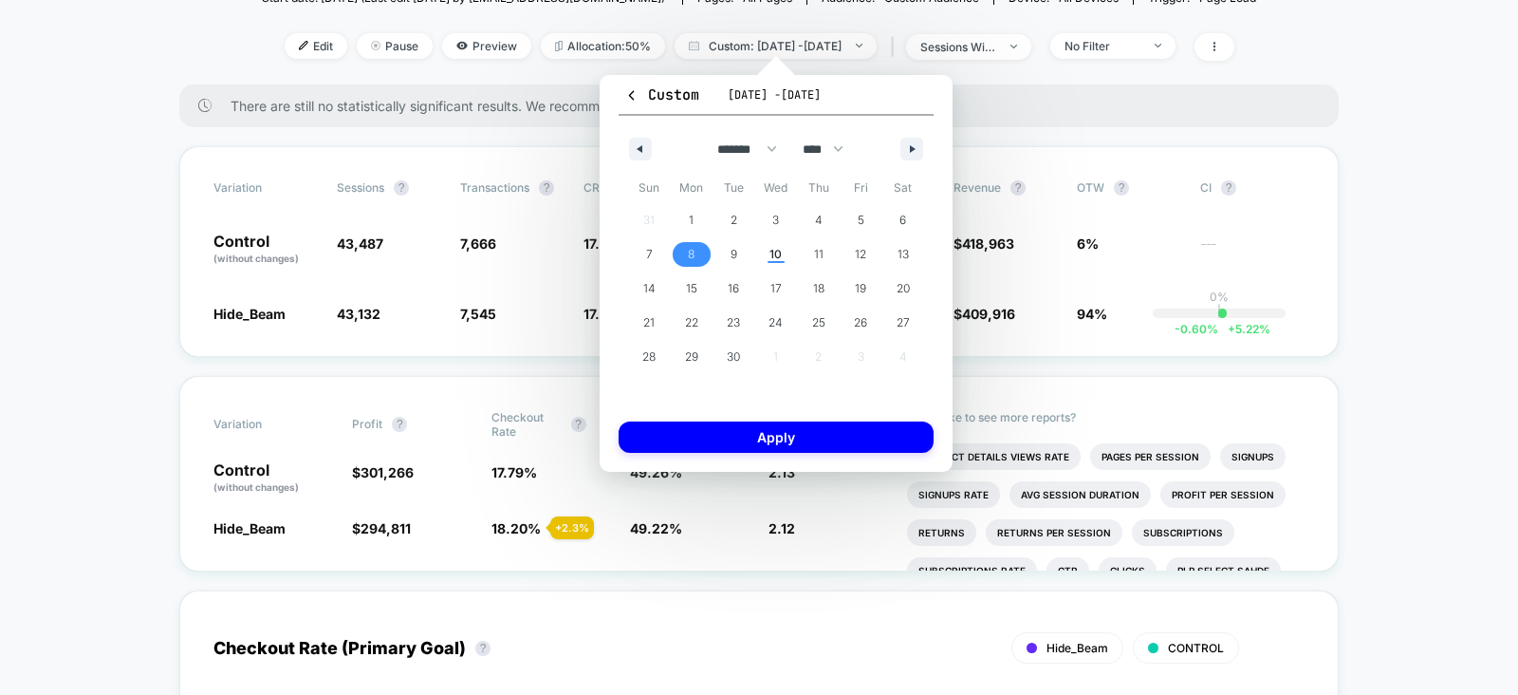
click at [690, 254] on span "8" at bounding box center [691, 254] width 7 height 34
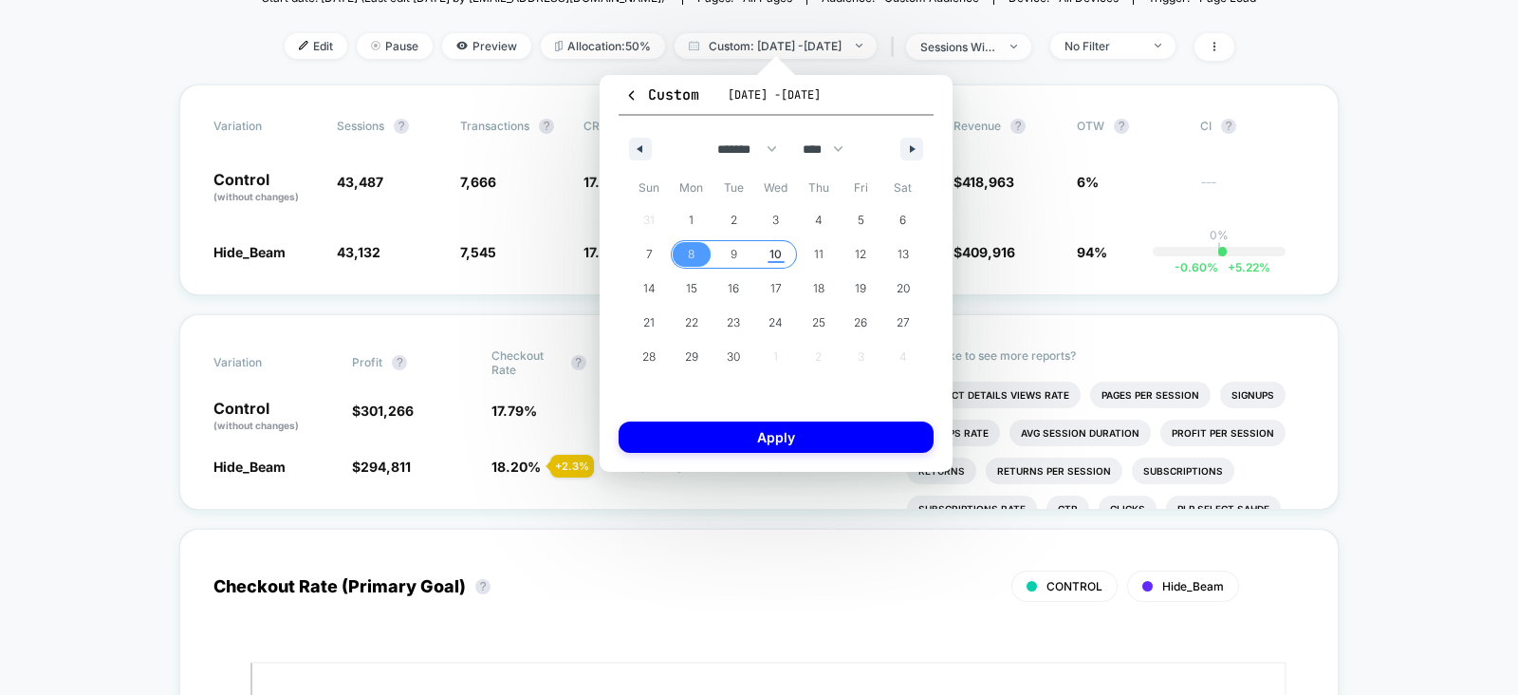
click at [778, 252] on span "10" at bounding box center [776, 254] width 12 height 34
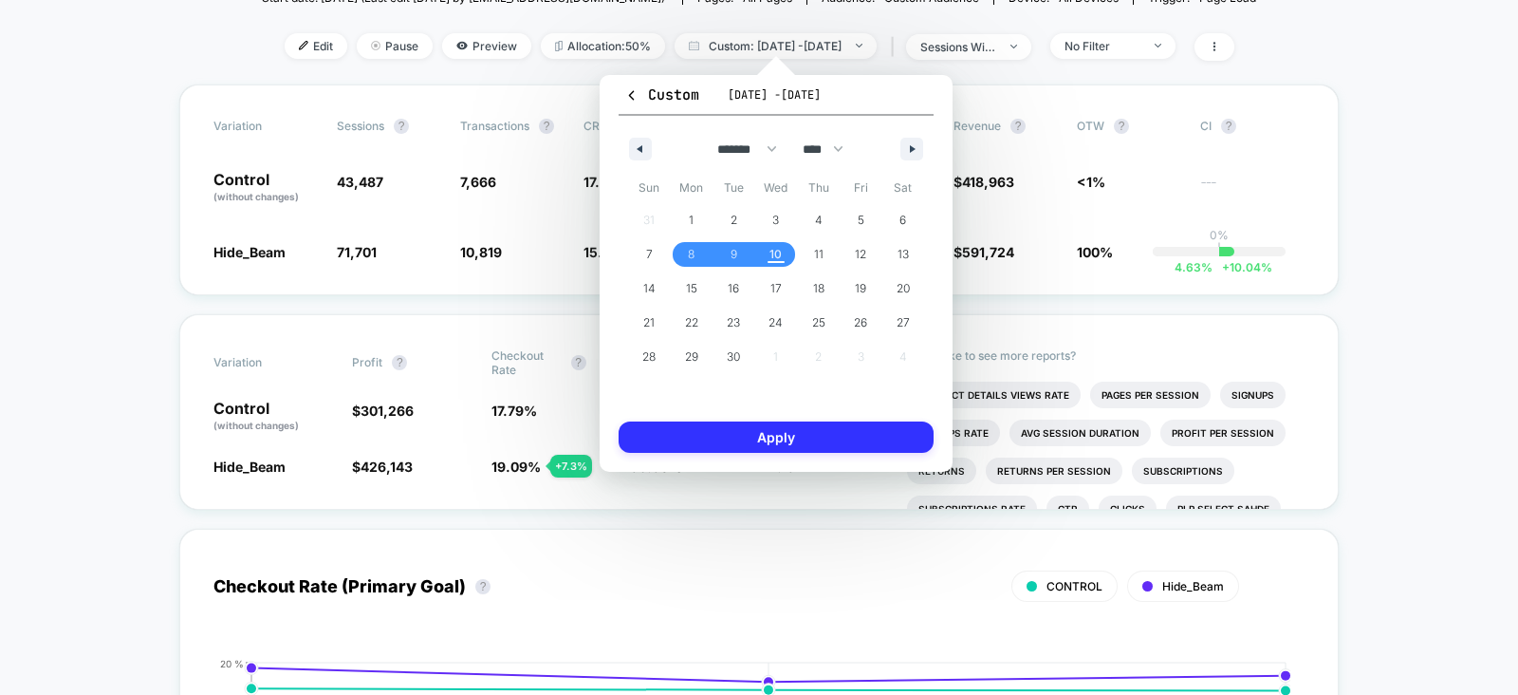
click at [777, 424] on button "Apply" at bounding box center [776, 436] width 315 height 31
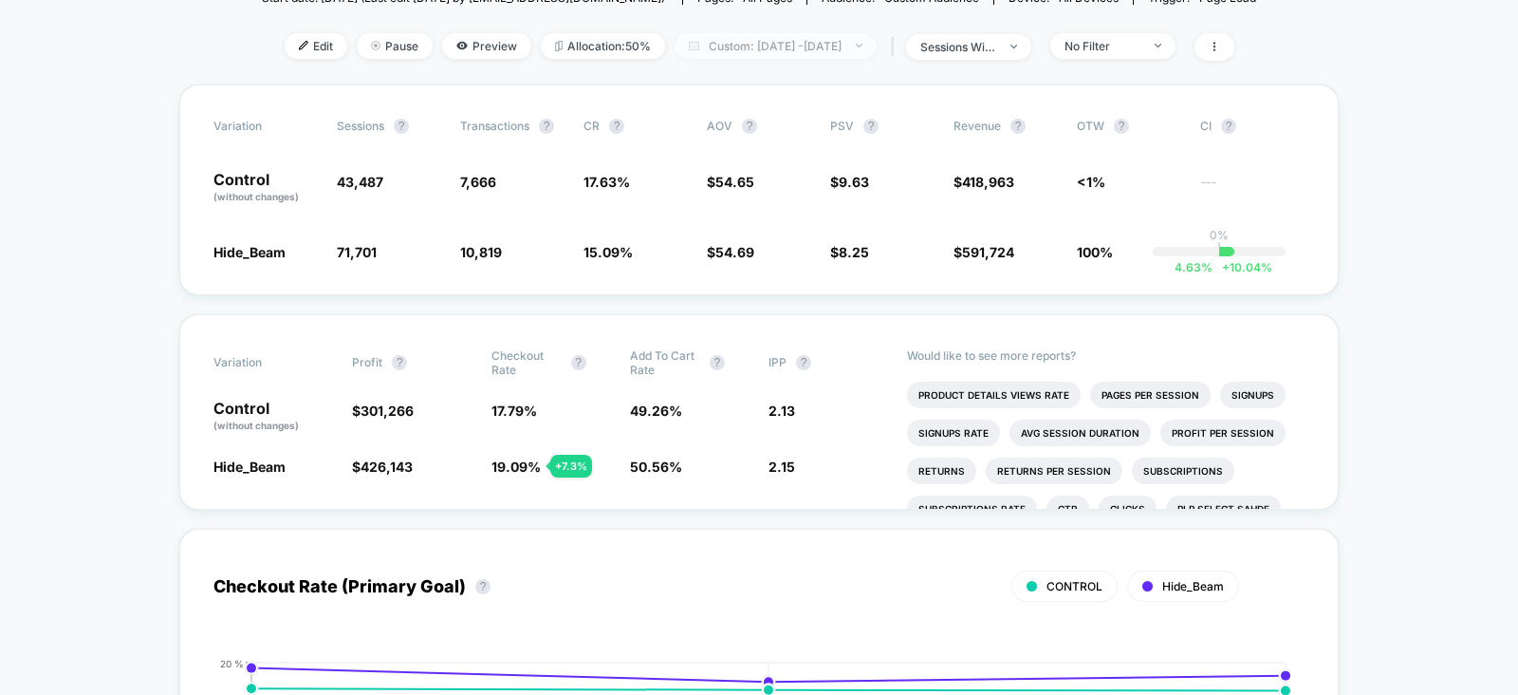
click at [823, 49] on span "Custom: Sep 8, 2025 - Sep 10, 2025" at bounding box center [776, 46] width 202 height 26
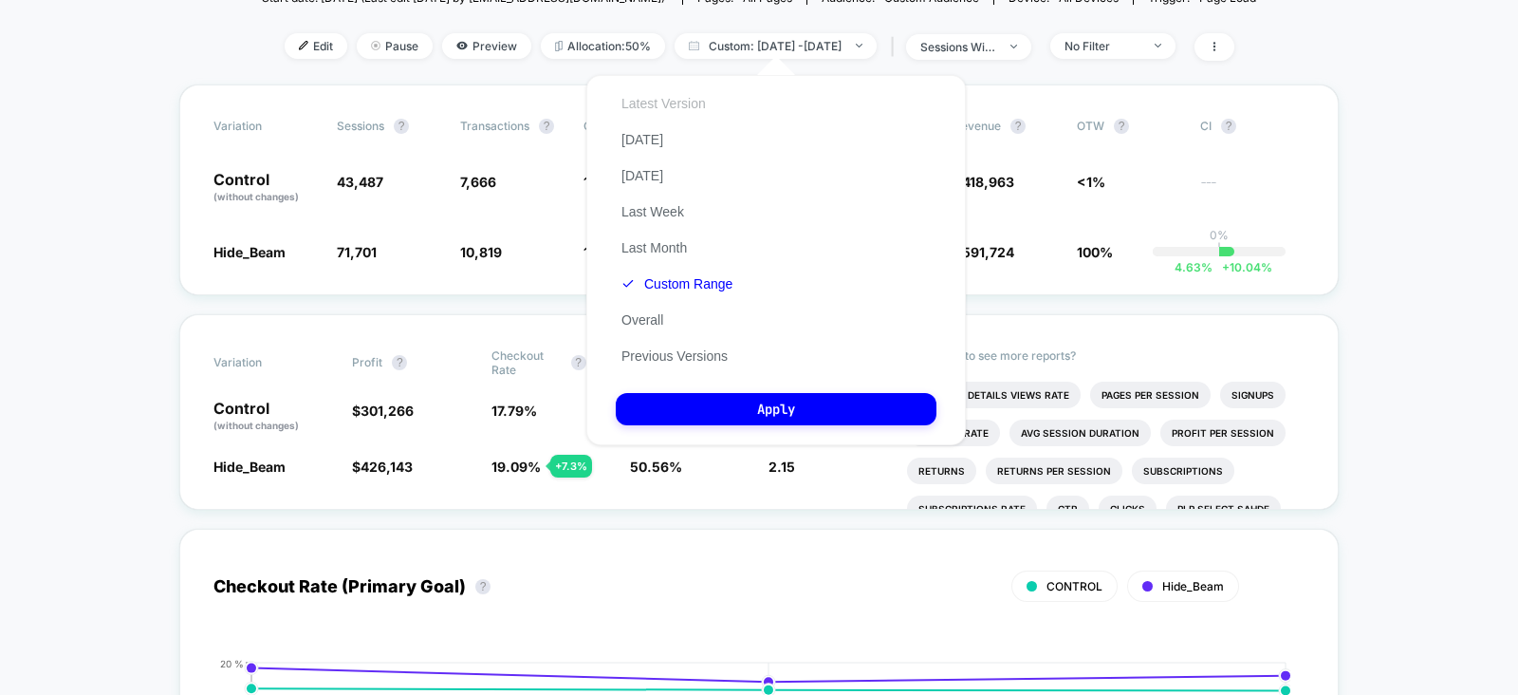
click at [683, 100] on button "Latest Version" at bounding box center [664, 103] width 96 height 17
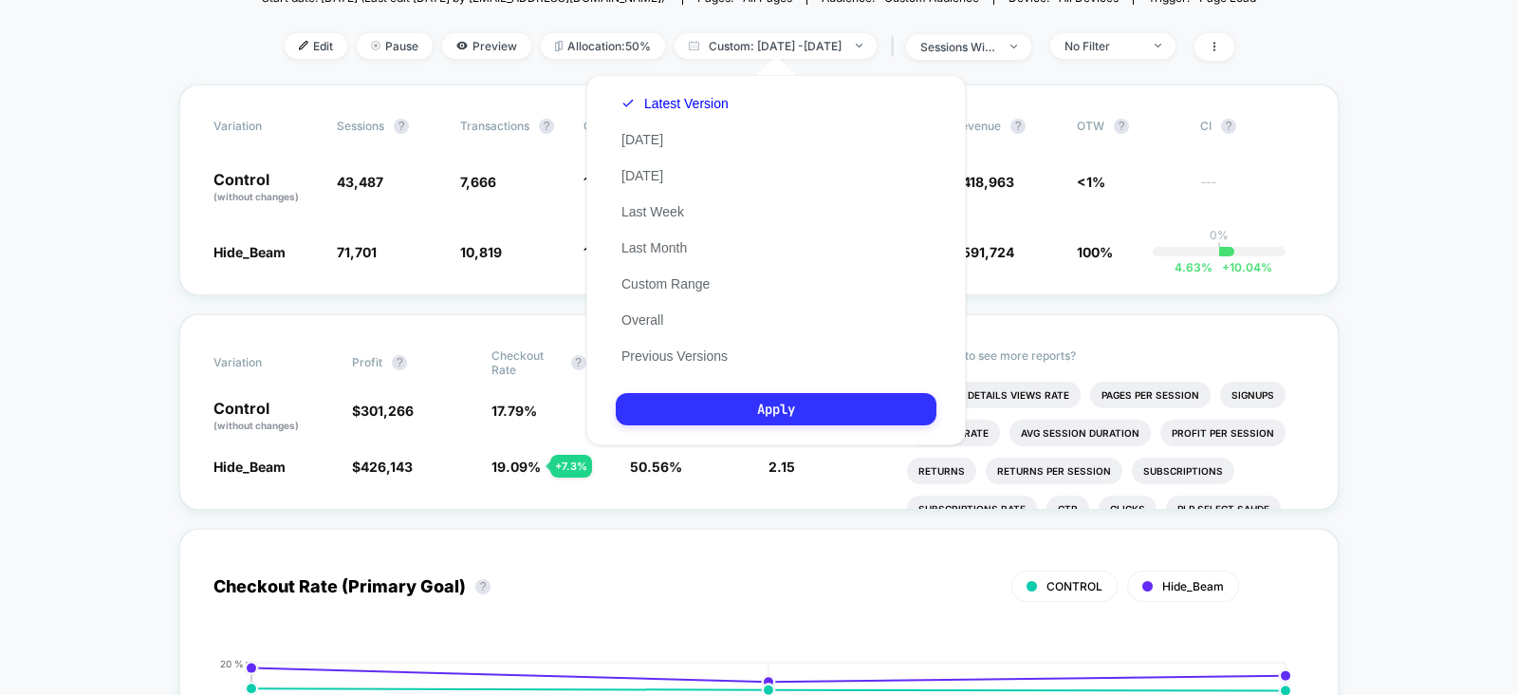
click at [723, 411] on button "Apply" at bounding box center [776, 409] width 321 height 32
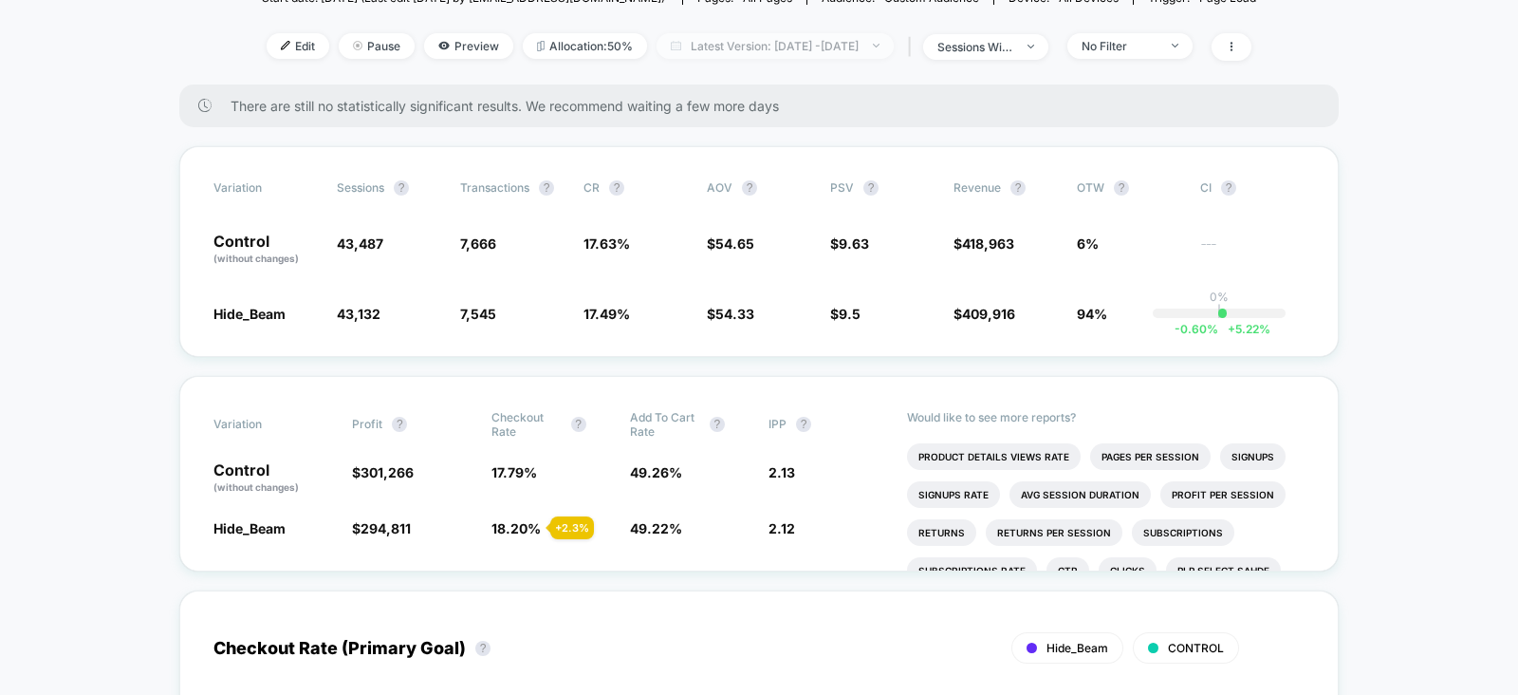
click at [844, 42] on span "Latest Version: [DATE] - [DATE]" at bounding box center [775, 46] width 237 height 26
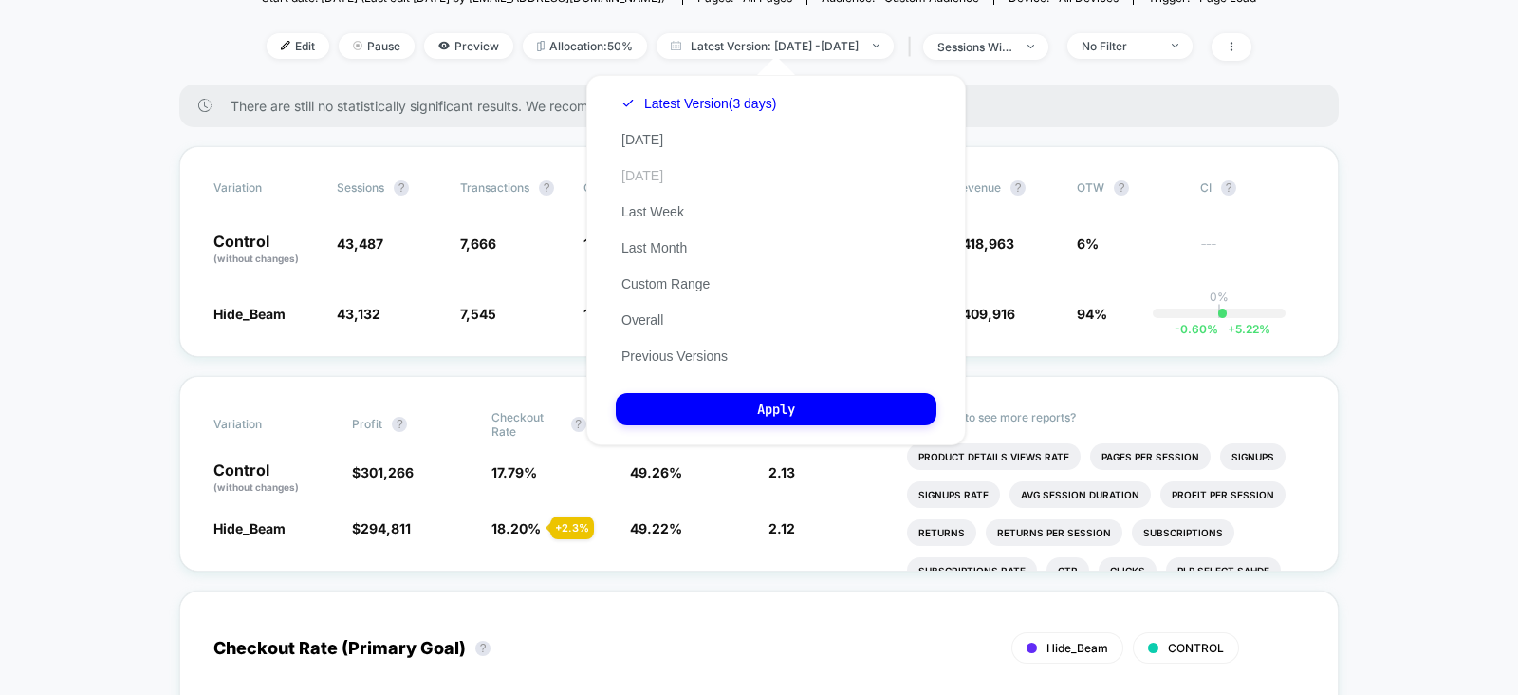
click at [648, 168] on button "[DATE]" at bounding box center [642, 175] width 53 height 17
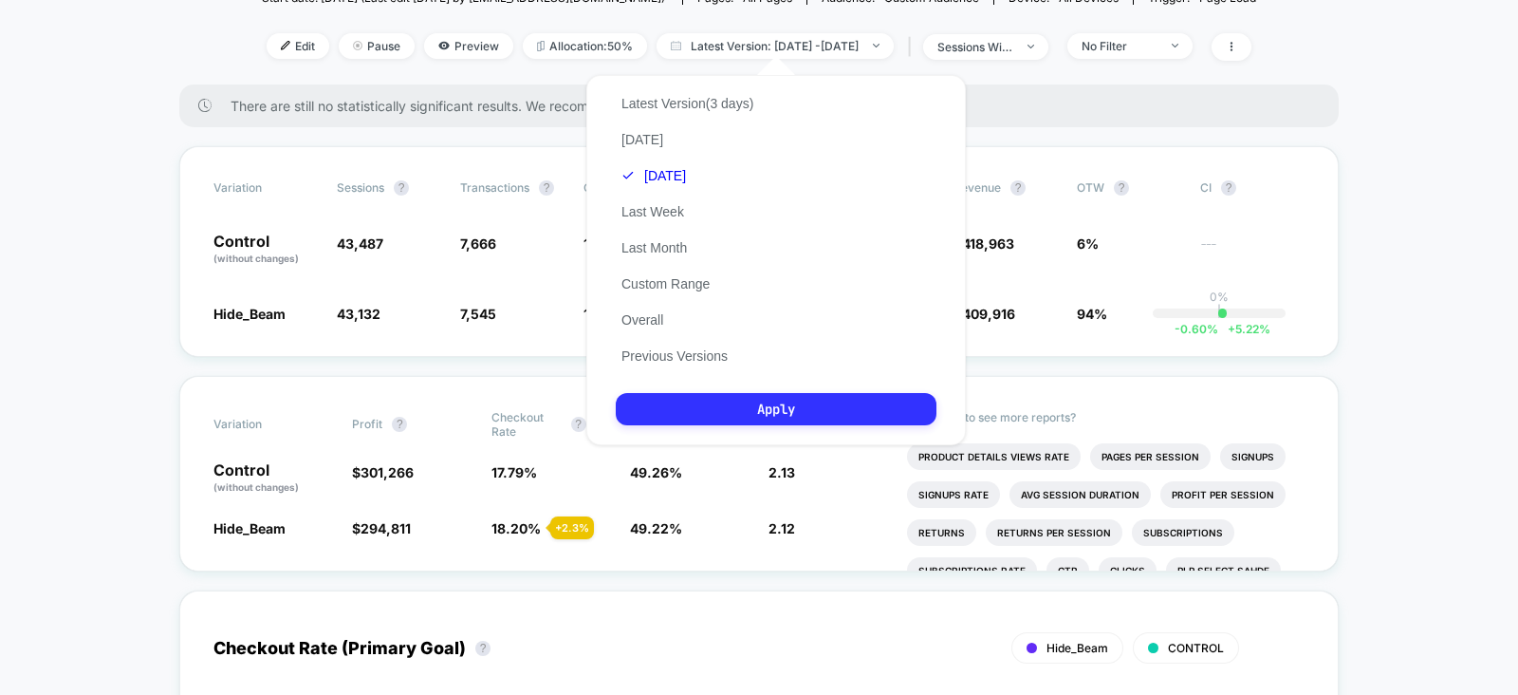
click at [742, 420] on button "Apply" at bounding box center [776, 409] width 321 height 32
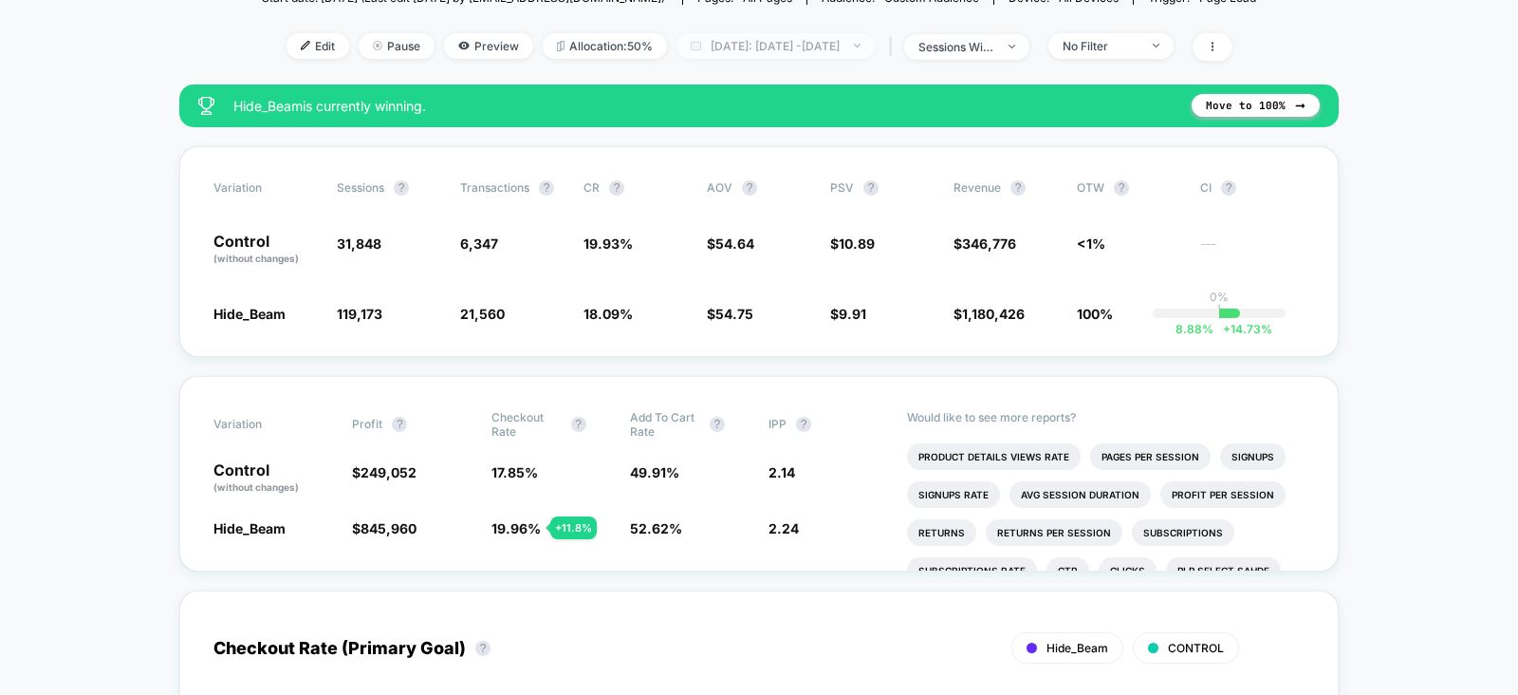
click at [800, 44] on span "Yesterday: Sep 7, 2025 - Sep 9, 2025" at bounding box center [776, 46] width 198 height 26
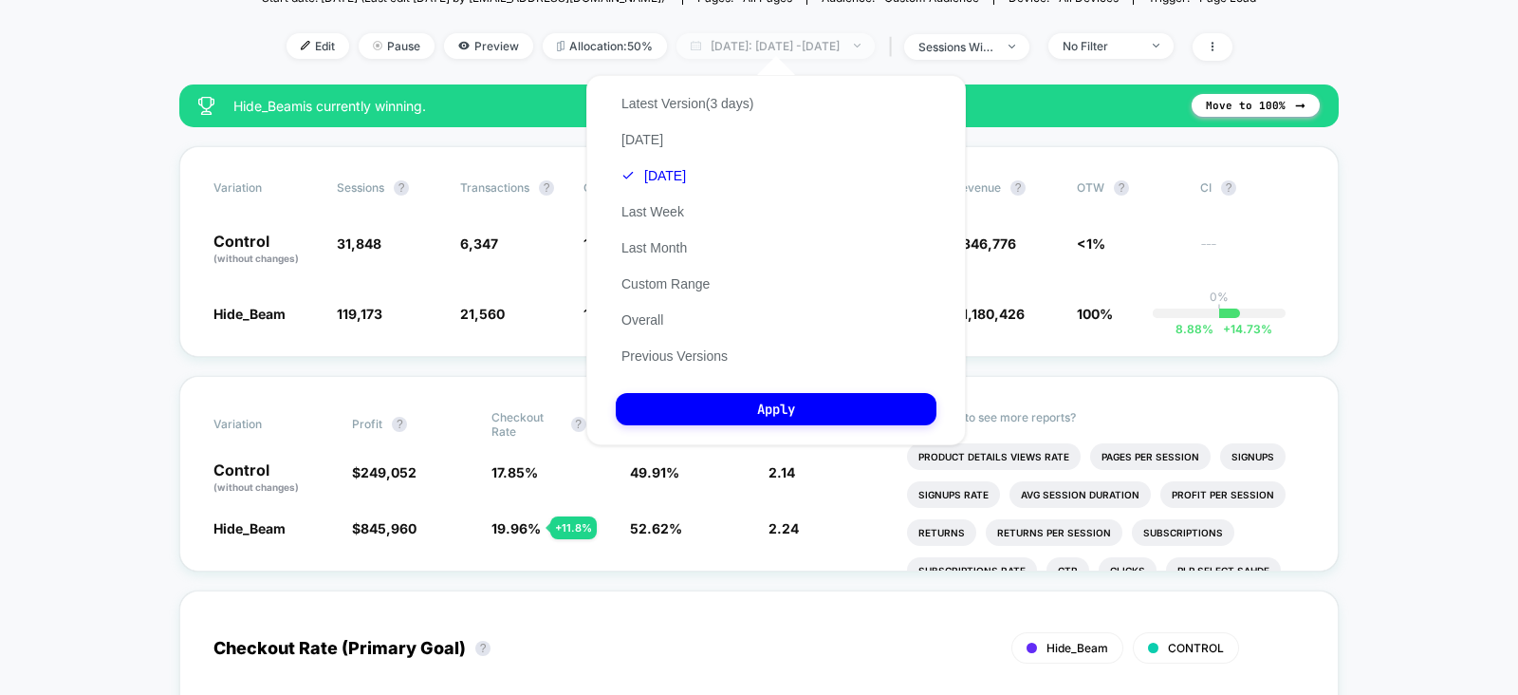
click at [800, 44] on span "Yesterday: Sep 7, 2025 - Sep 9, 2025" at bounding box center [776, 46] width 198 height 26
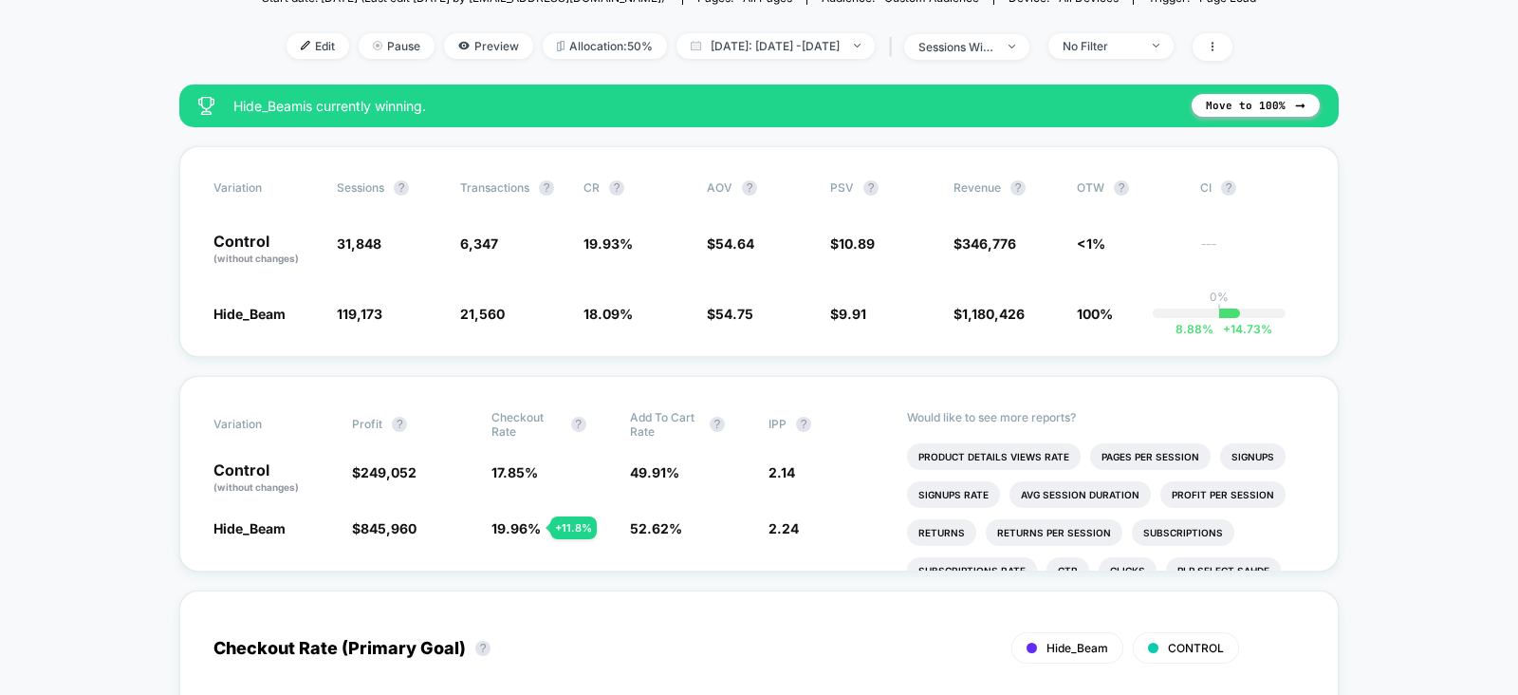
click at [825, 56] on div "Edit Pause Preview Allocation: 50% Yesterday: Sep 7, 2025 - Sep 9, 2025 | sessi…" at bounding box center [759, 47] width 994 height 28
click at [829, 41] on span "Yesterday: Sep 7, 2025 - Sep 9, 2025" at bounding box center [776, 46] width 198 height 26
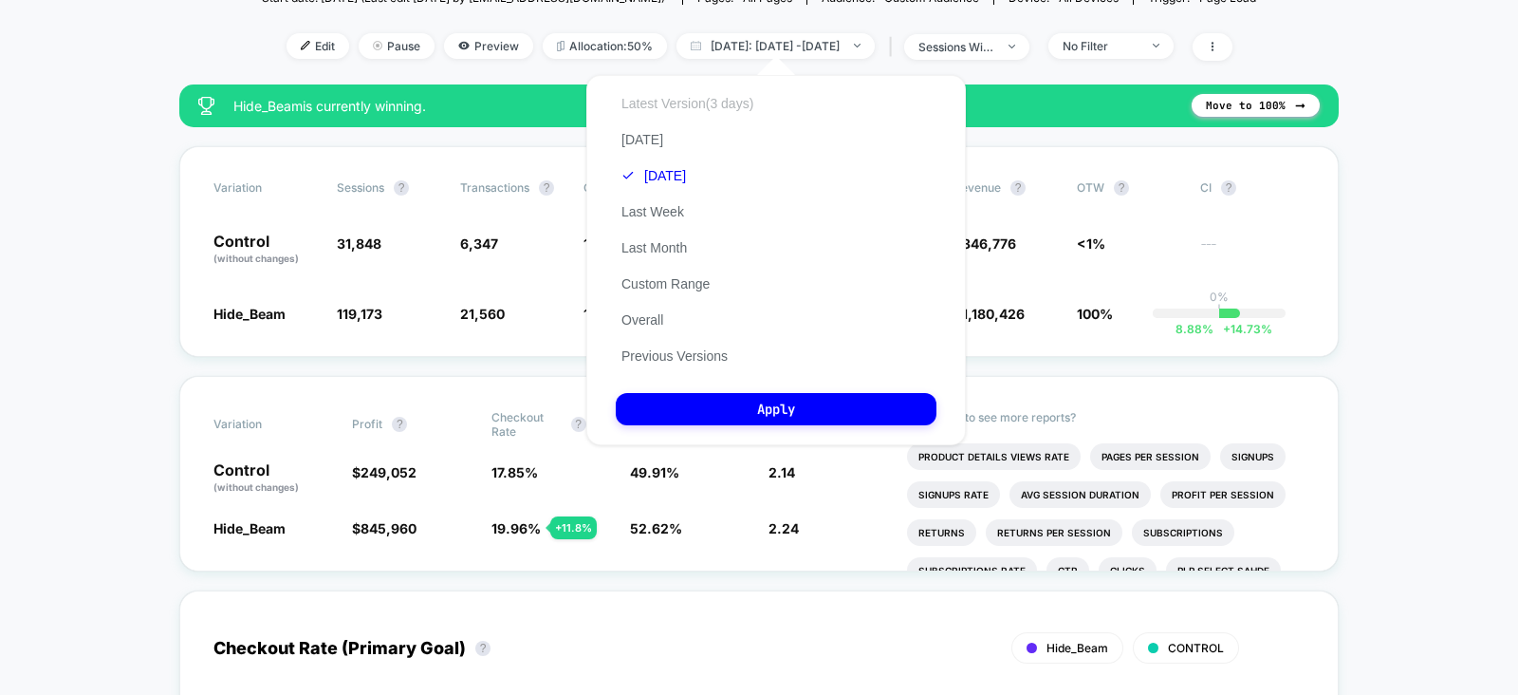
click at [726, 104] on button "Latest Version (3 days)" at bounding box center [687, 103] width 143 height 17
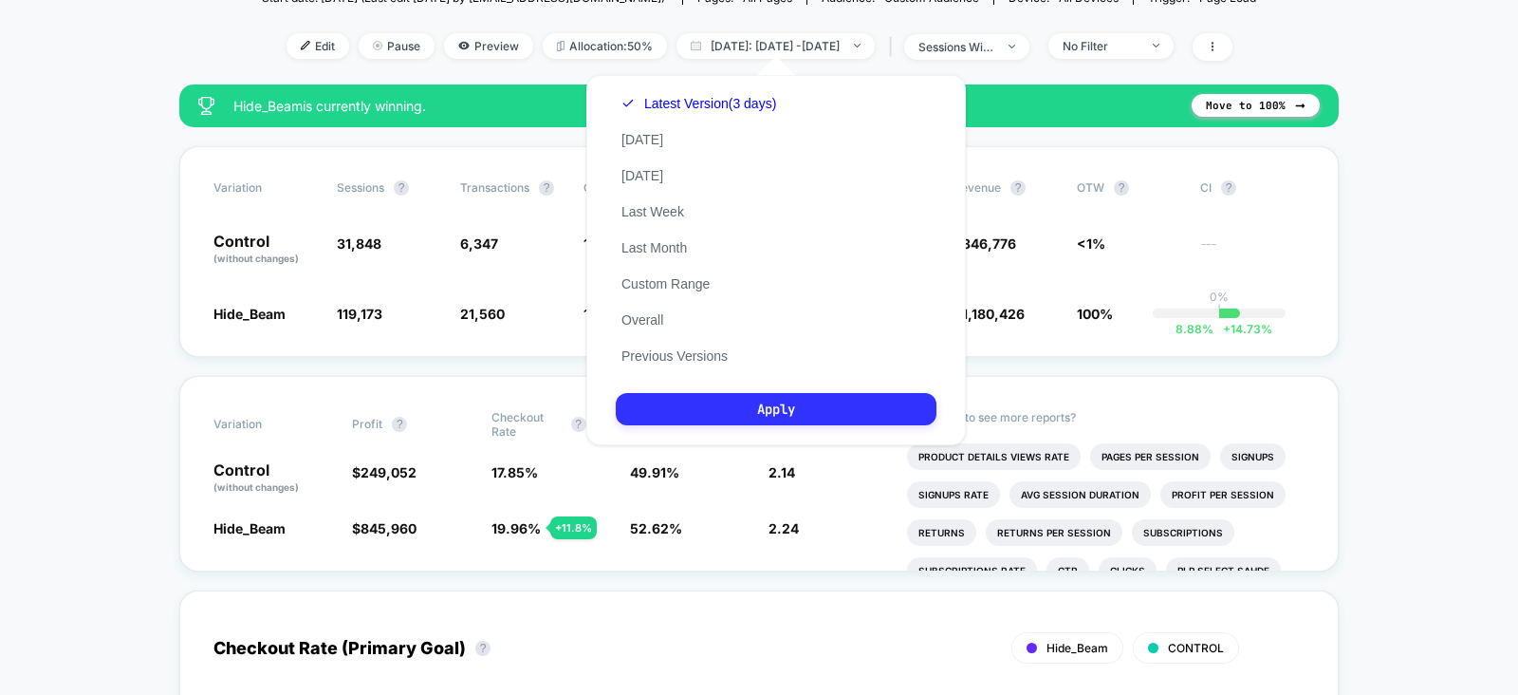
click at [730, 417] on button "Apply" at bounding box center [776, 409] width 321 height 32
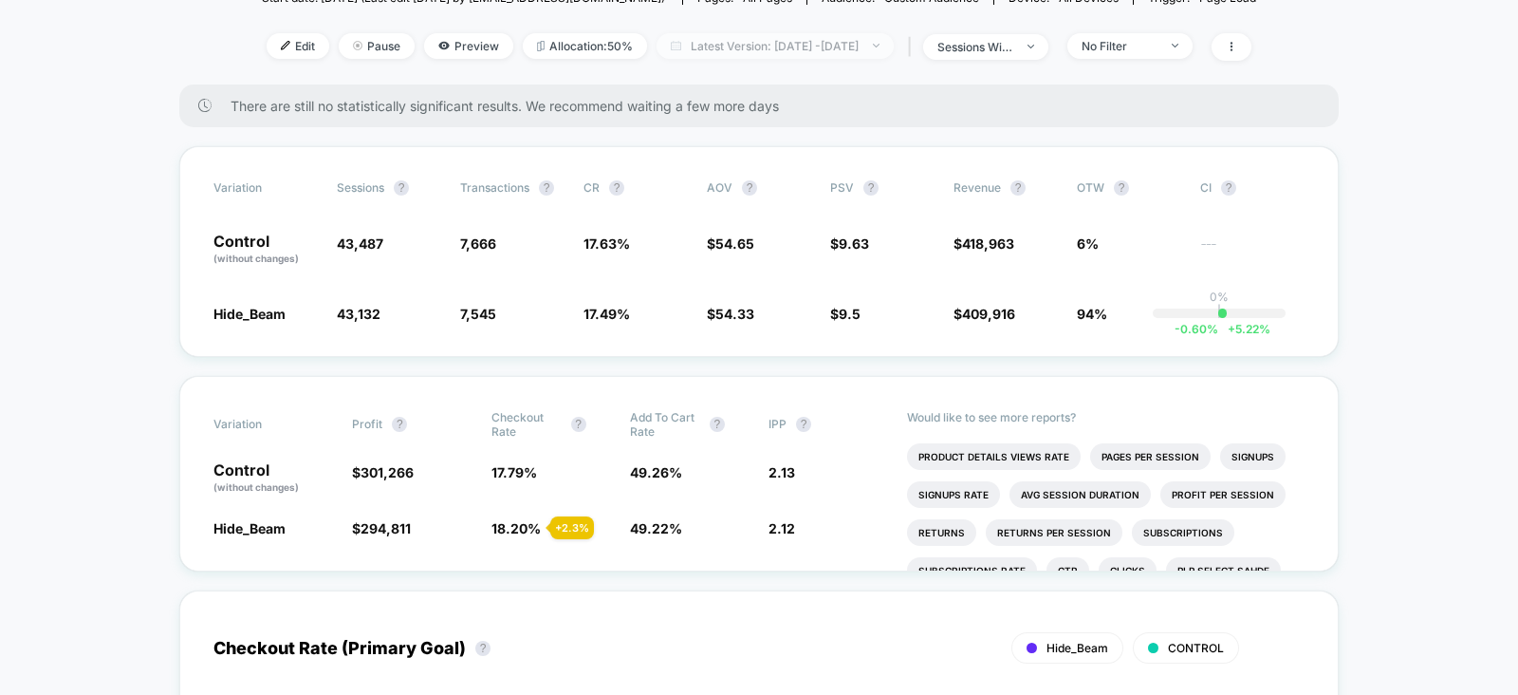
click at [830, 40] on span "Latest Version: [DATE] - [DATE]" at bounding box center [775, 46] width 237 height 26
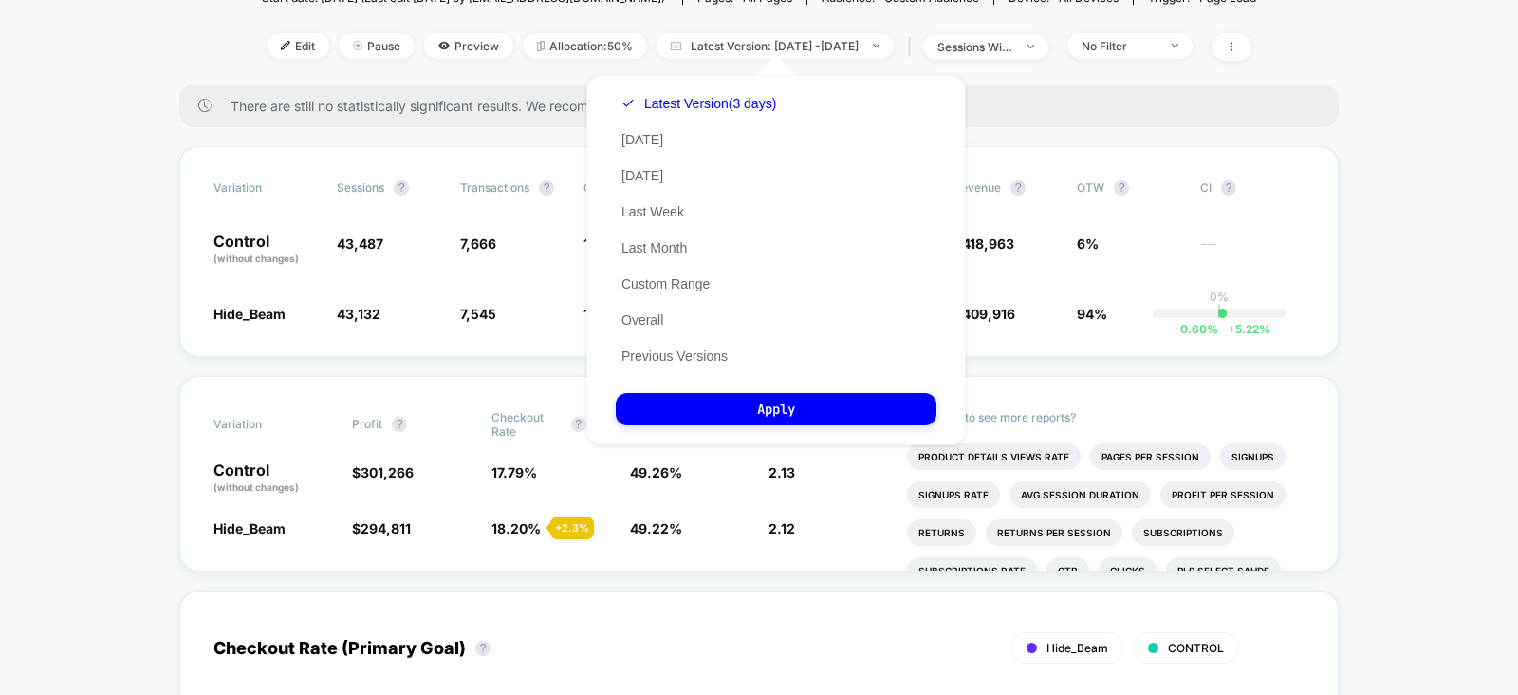
click at [677, 166] on div "Latest Version (3 days) Today Yesterday Last Week Last Month Custom Range Overa…" at bounding box center [699, 229] width 166 height 288
click at [661, 196] on div "Latest Version (3 days) Today Yesterday Last Week Last Month Custom Range Overa…" at bounding box center [699, 229] width 166 height 288
click at [662, 182] on button "[DATE]" at bounding box center [642, 175] width 53 height 17
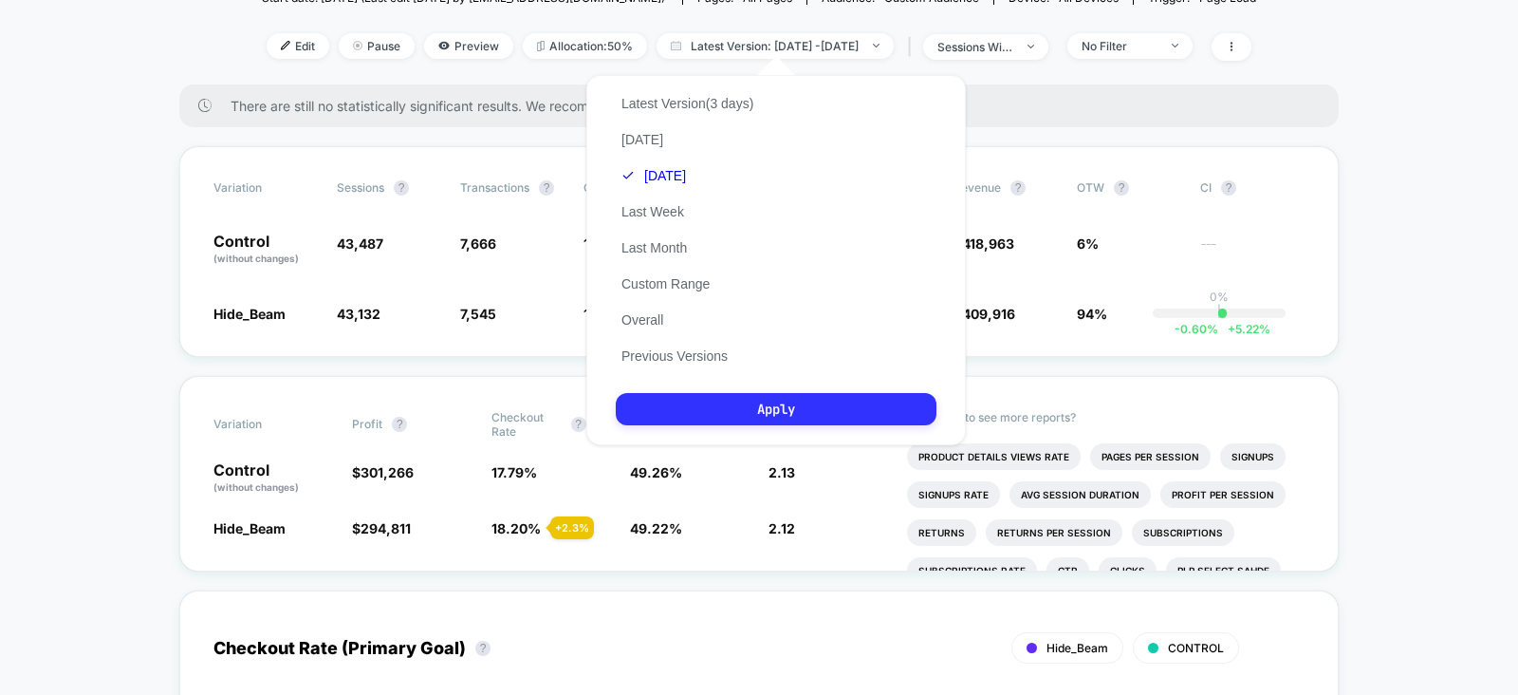
click at [779, 411] on button "Apply" at bounding box center [776, 409] width 321 height 32
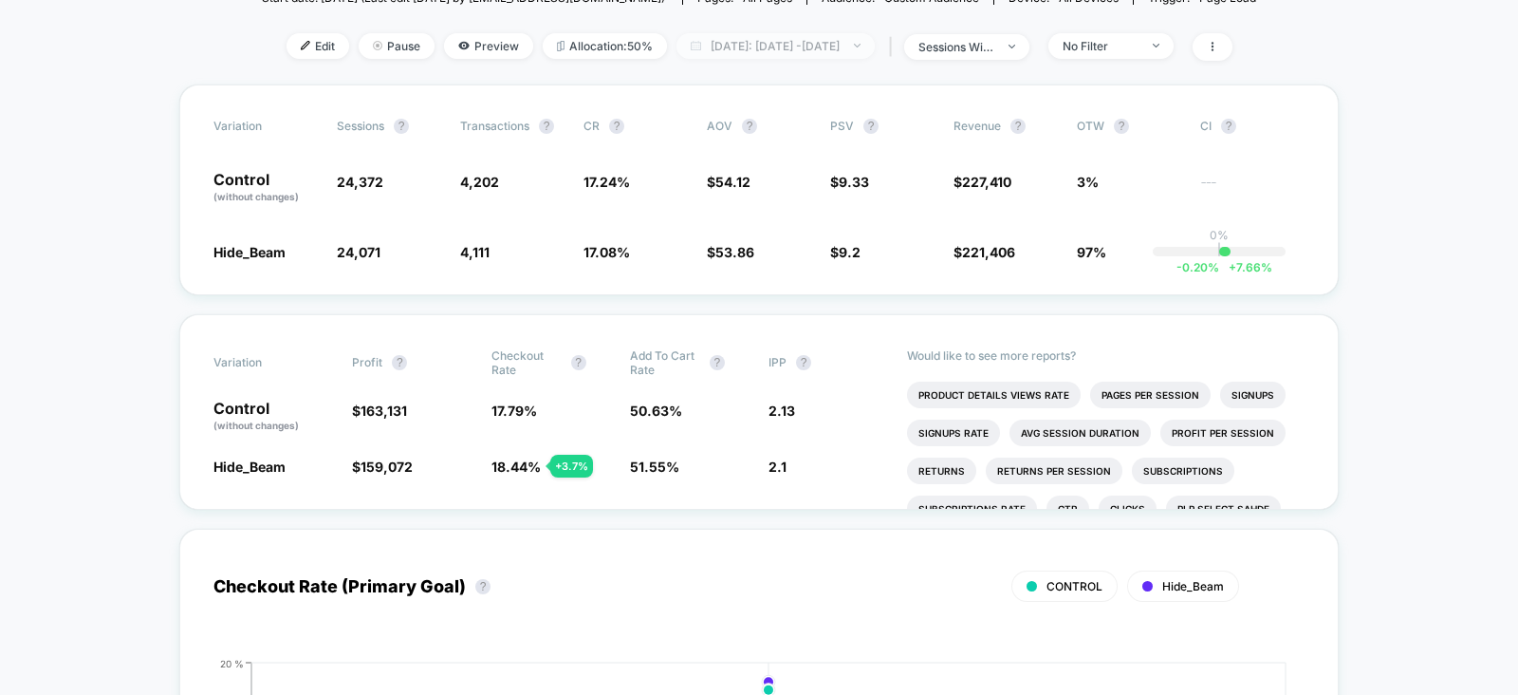
click at [818, 39] on span "[DATE]: [DATE] - [DATE]" at bounding box center [776, 46] width 198 height 26
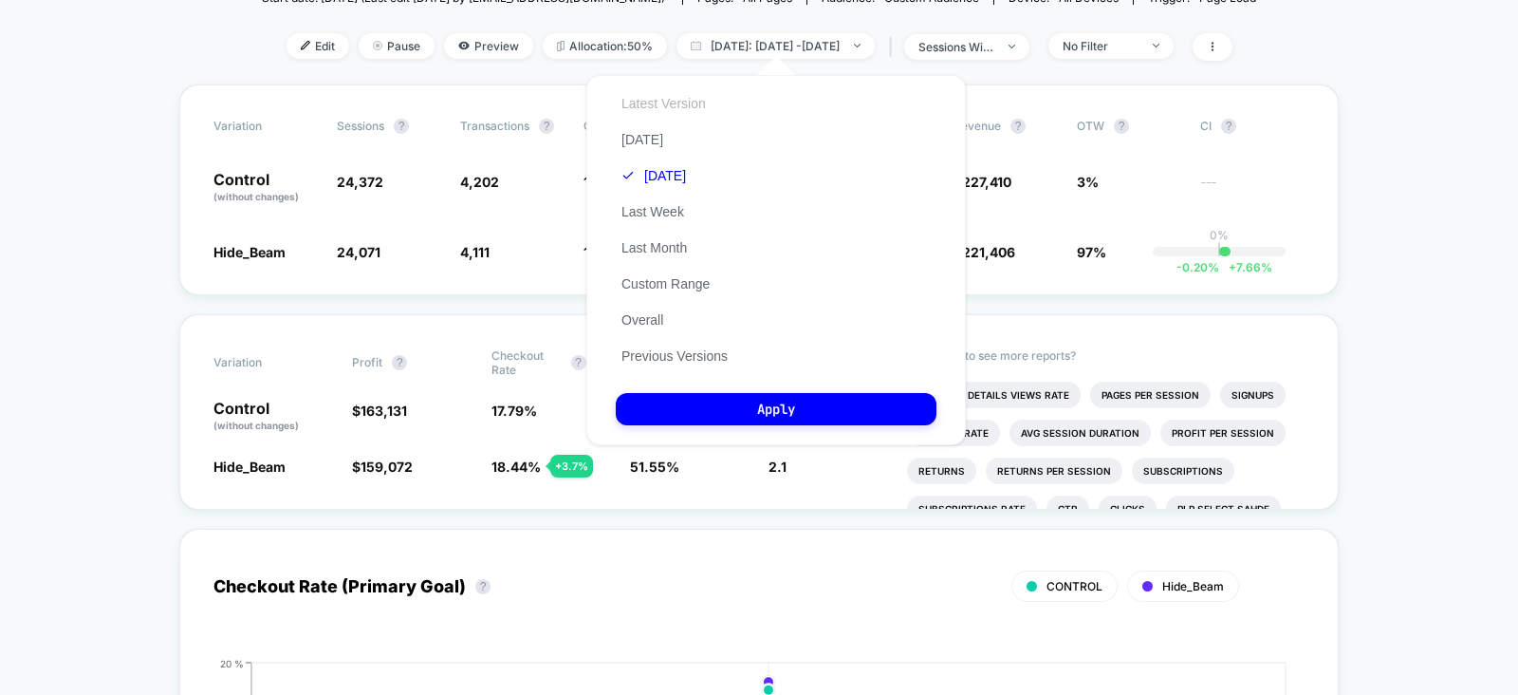
click at [683, 105] on button "Latest Version" at bounding box center [664, 103] width 96 height 17
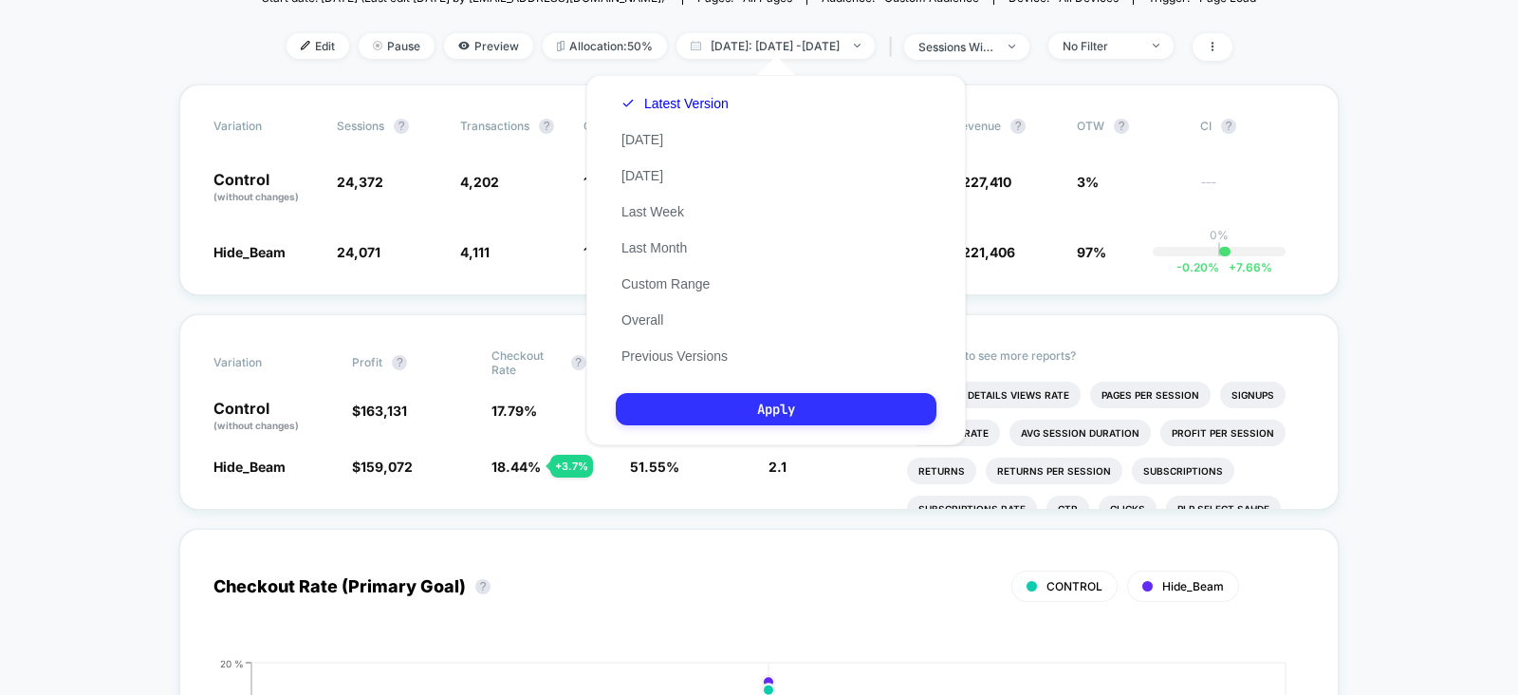
click at [740, 417] on button "Apply" at bounding box center [776, 409] width 321 height 32
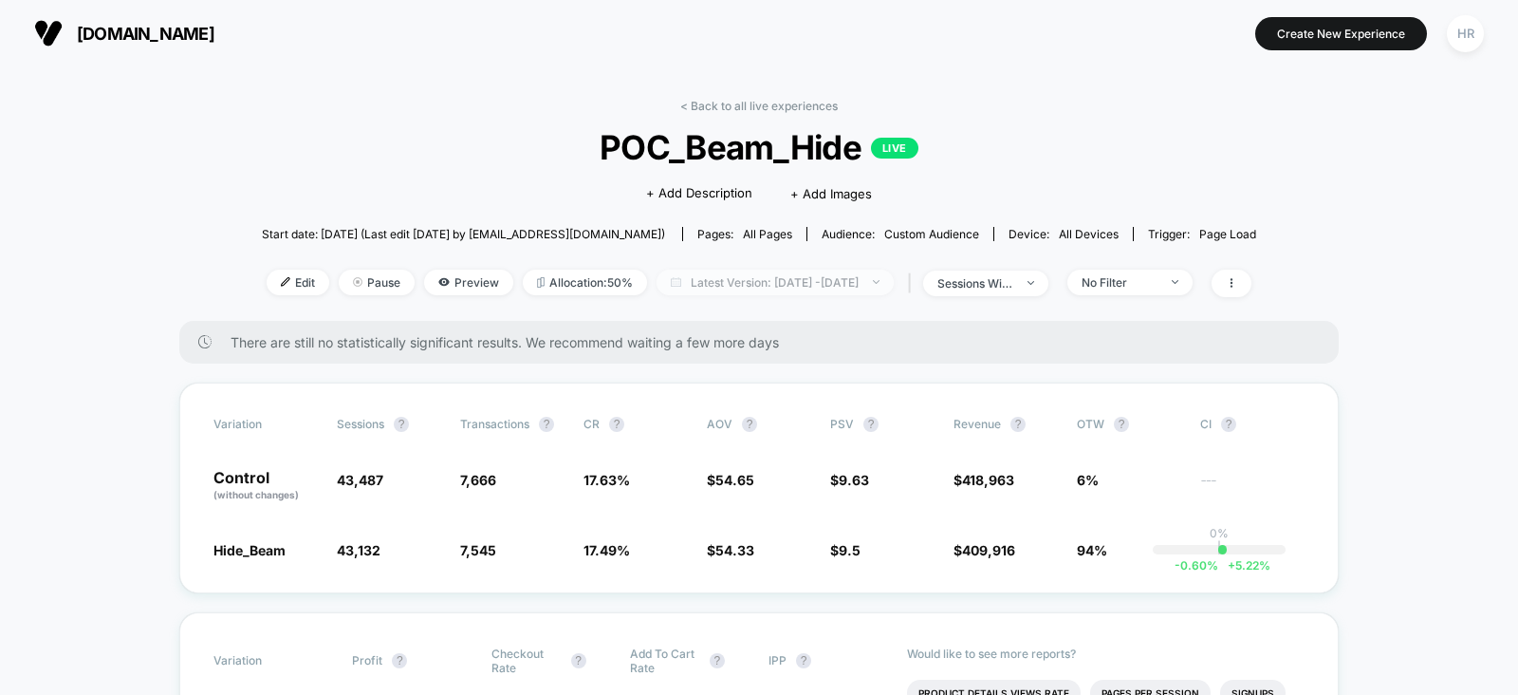
click at [796, 290] on span "Latest Version: [DATE] - [DATE]" at bounding box center [775, 282] width 237 height 26
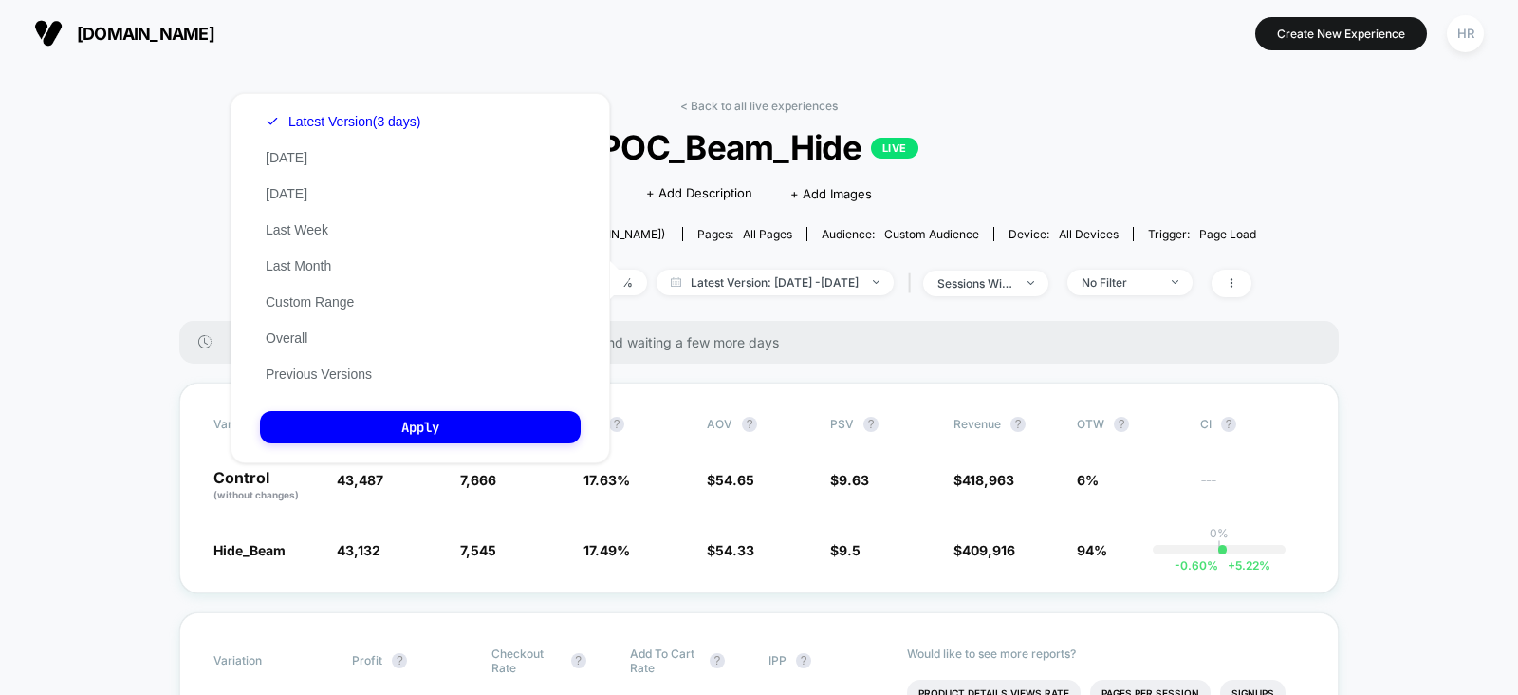
click at [959, 117] on div "< Back to all live experiences POC_Beam_Hide LIVE Click to edit experience deta…" at bounding box center [759, 210] width 994 height 222
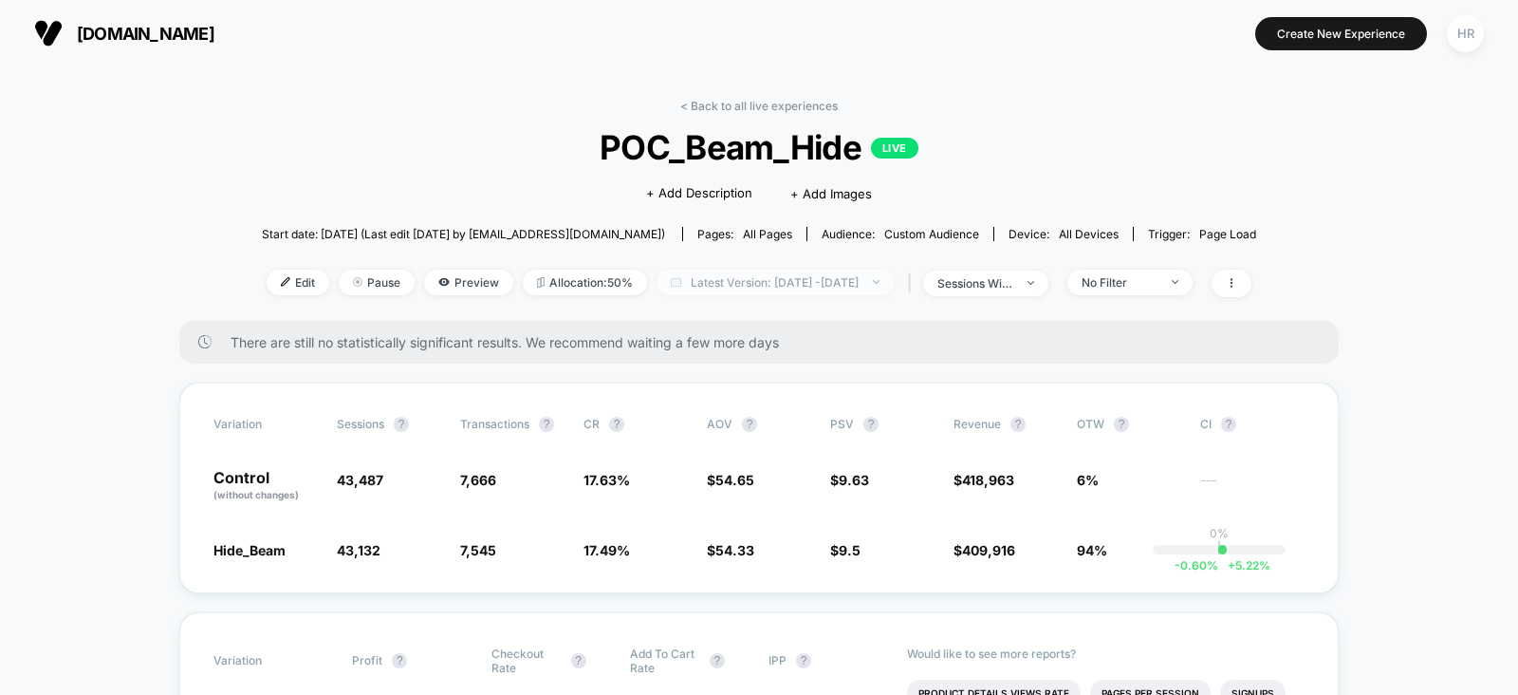
click at [796, 281] on span "Latest Version: [DATE] - [DATE]" at bounding box center [775, 282] width 237 height 26
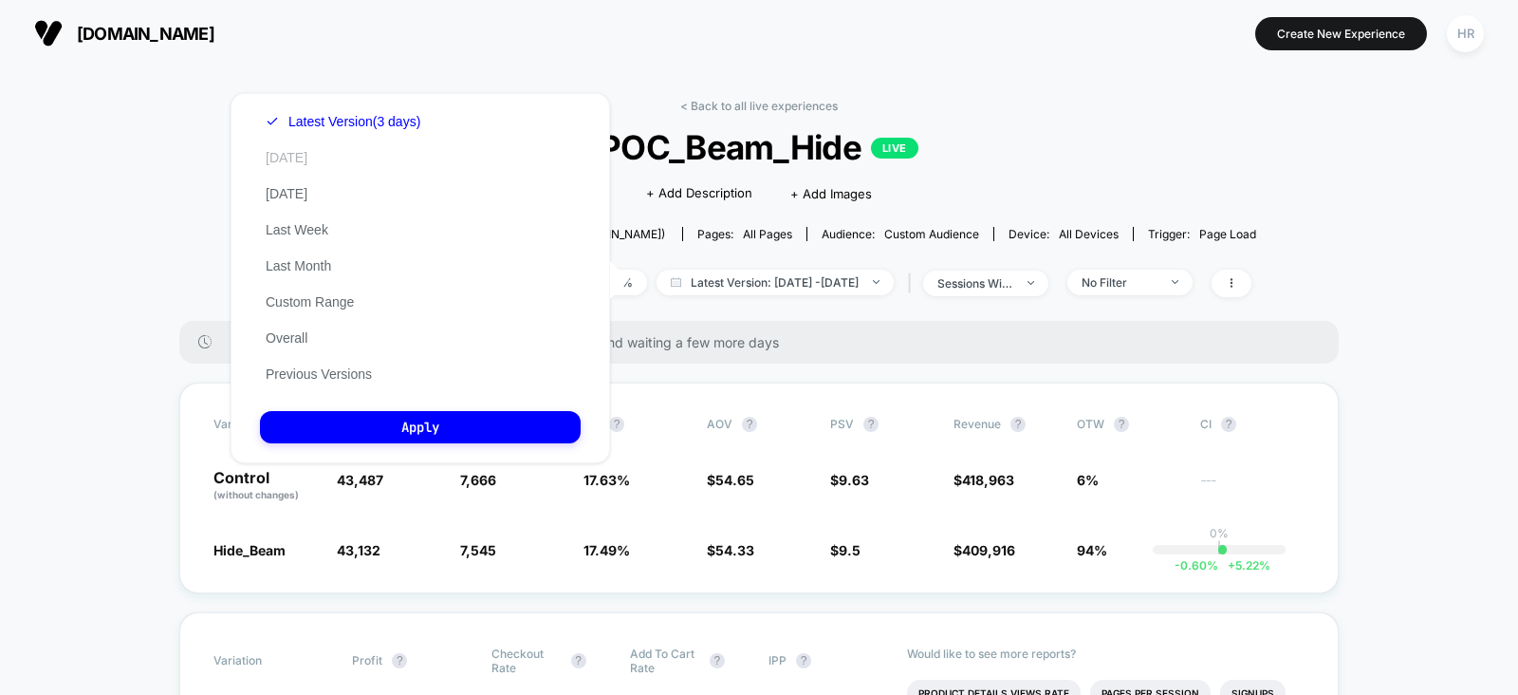
click at [290, 159] on button "[DATE]" at bounding box center [286, 157] width 53 height 17
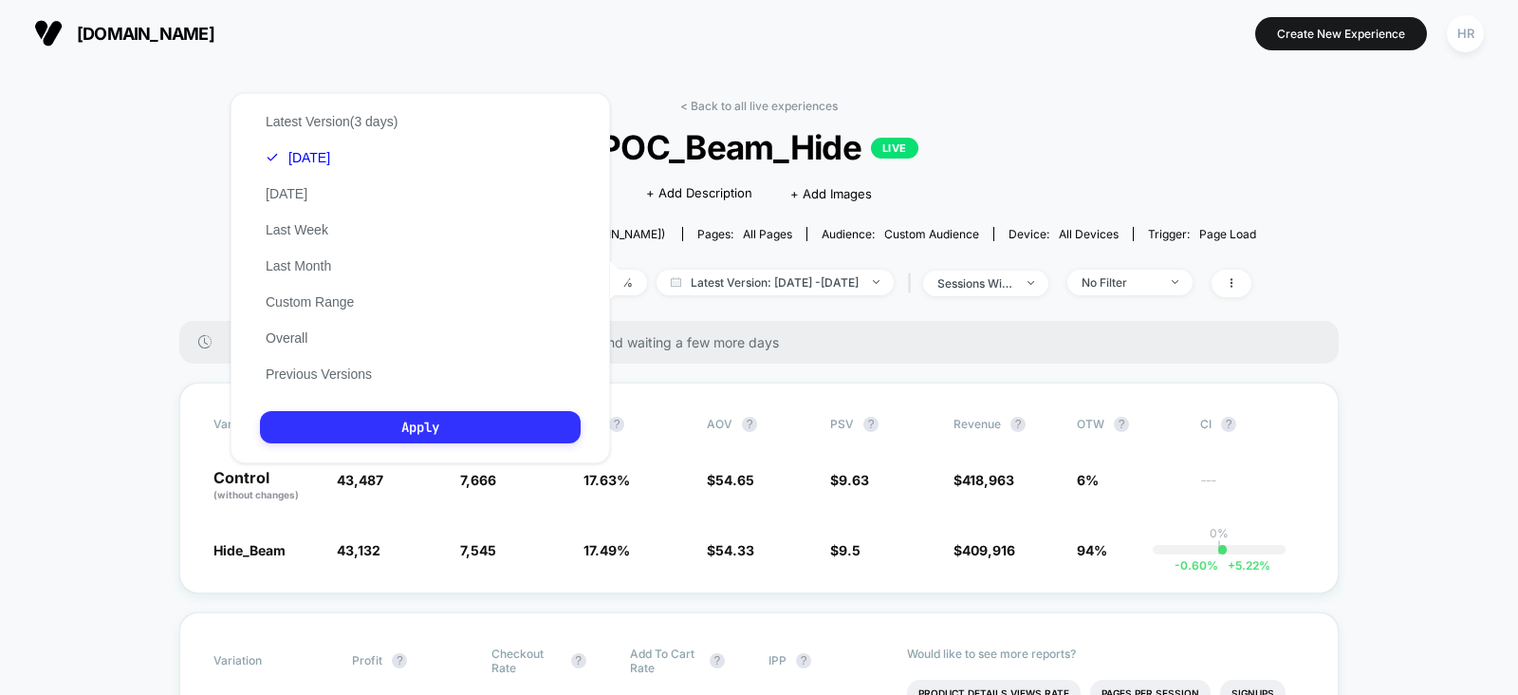
click at [398, 432] on button "Apply" at bounding box center [420, 427] width 321 height 32
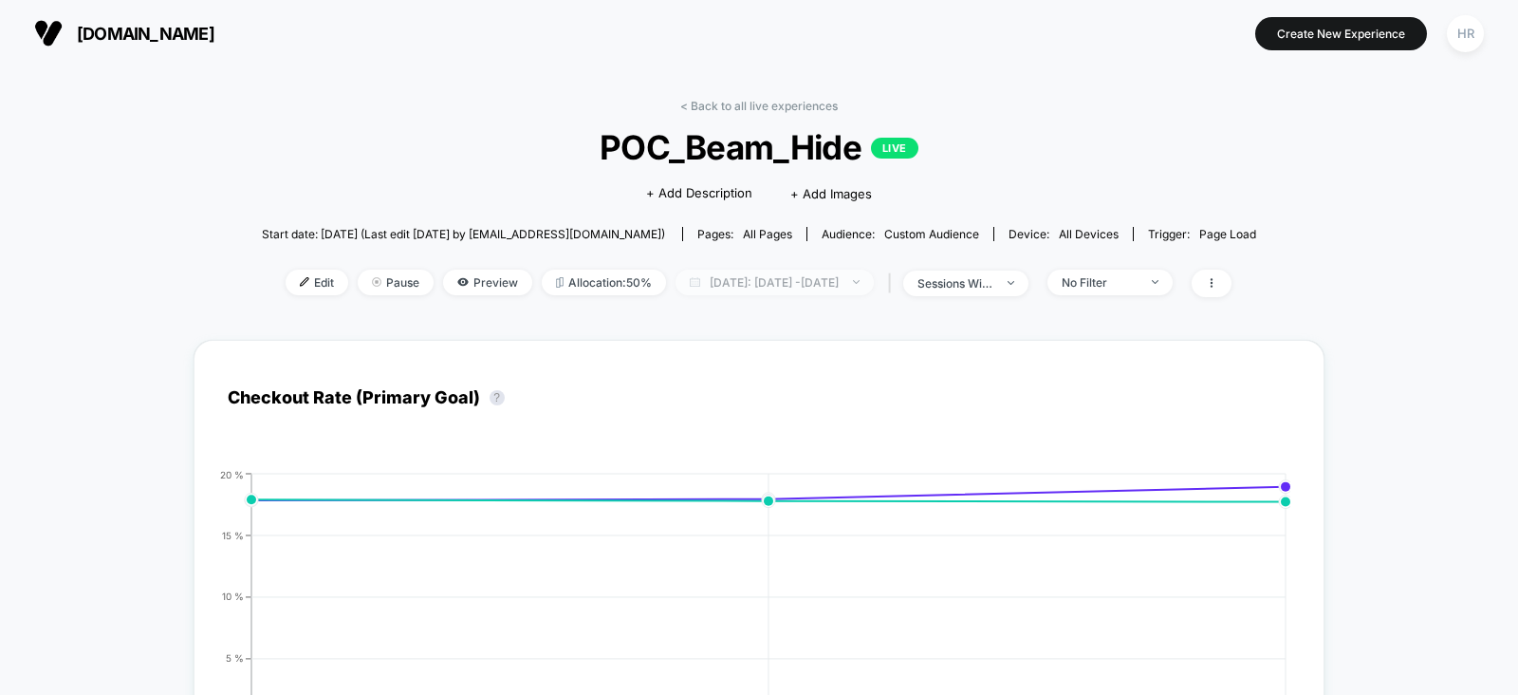
click at [832, 280] on span "[DATE]: [DATE] - [DATE]" at bounding box center [775, 282] width 198 height 26
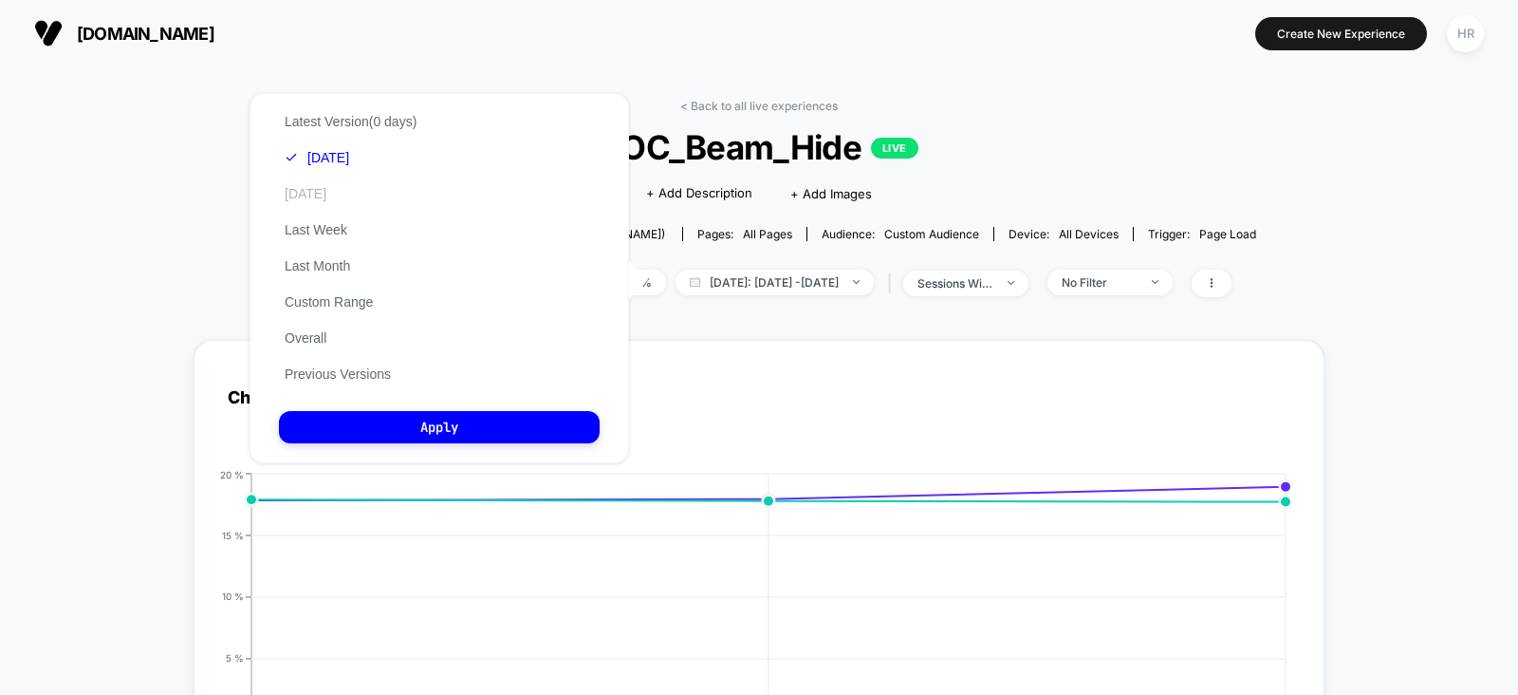
click at [331, 187] on button "[DATE]" at bounding box center [305, 193] width 53 height 17
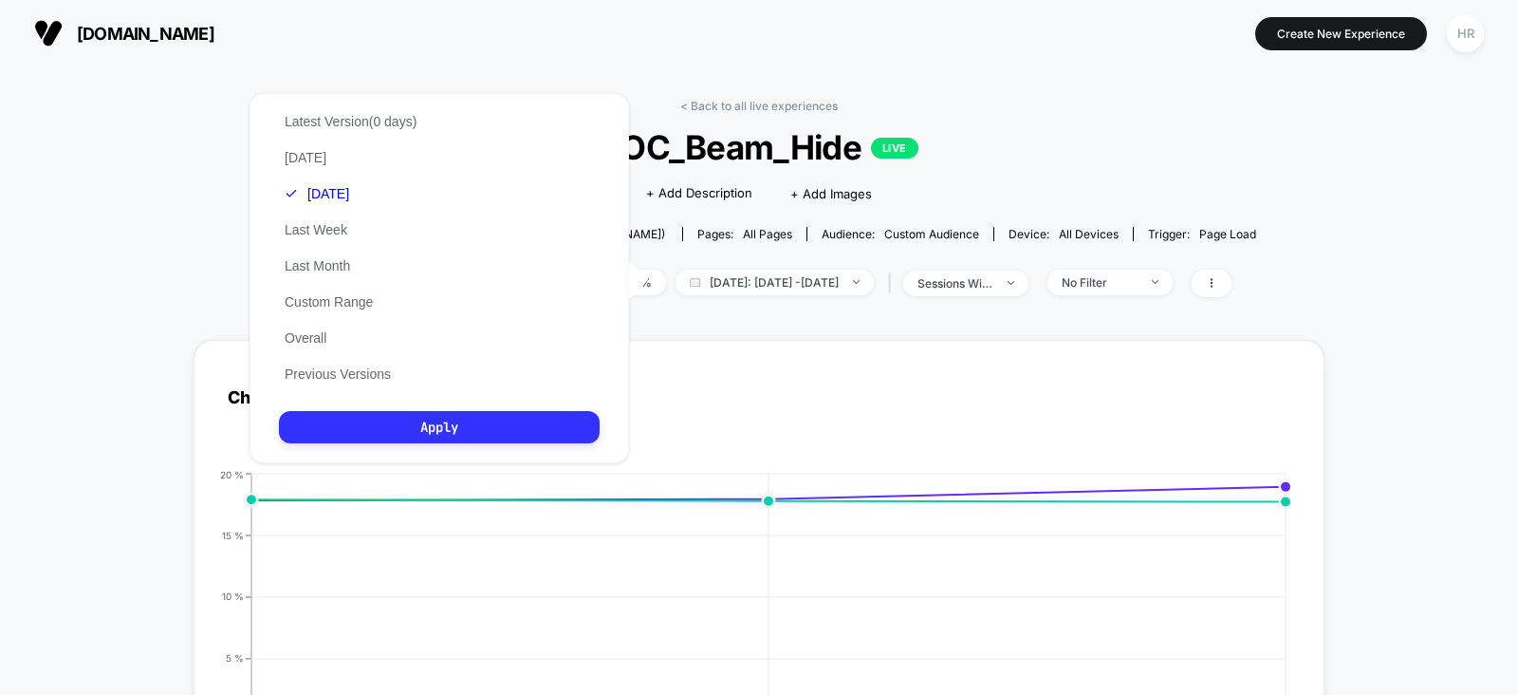
click at [469, 436] on button "Apply" at bounding box center [439, 427] width 321 height 32
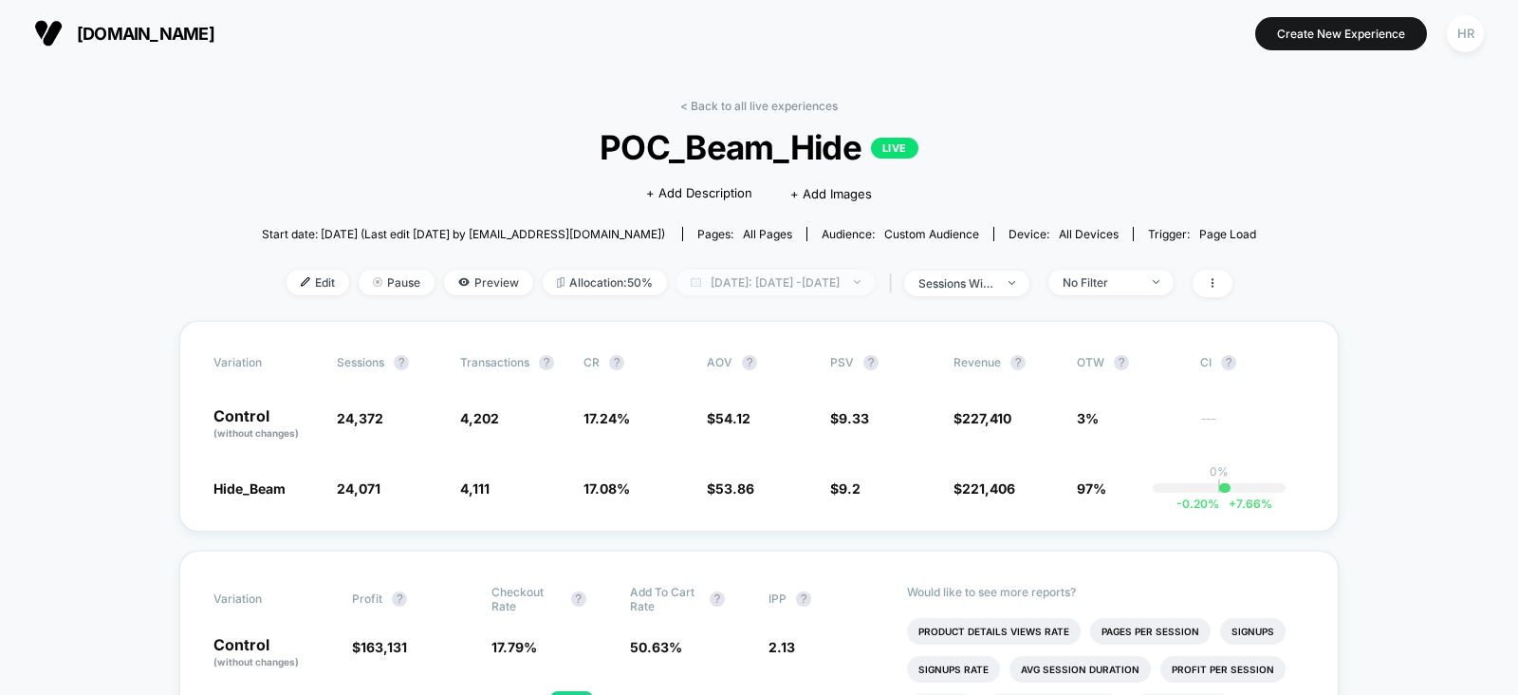
click at [804, 285] on span "[DATE]: [DATE] - [DATE]" at bounding box center [776, 282] width 198 height 26
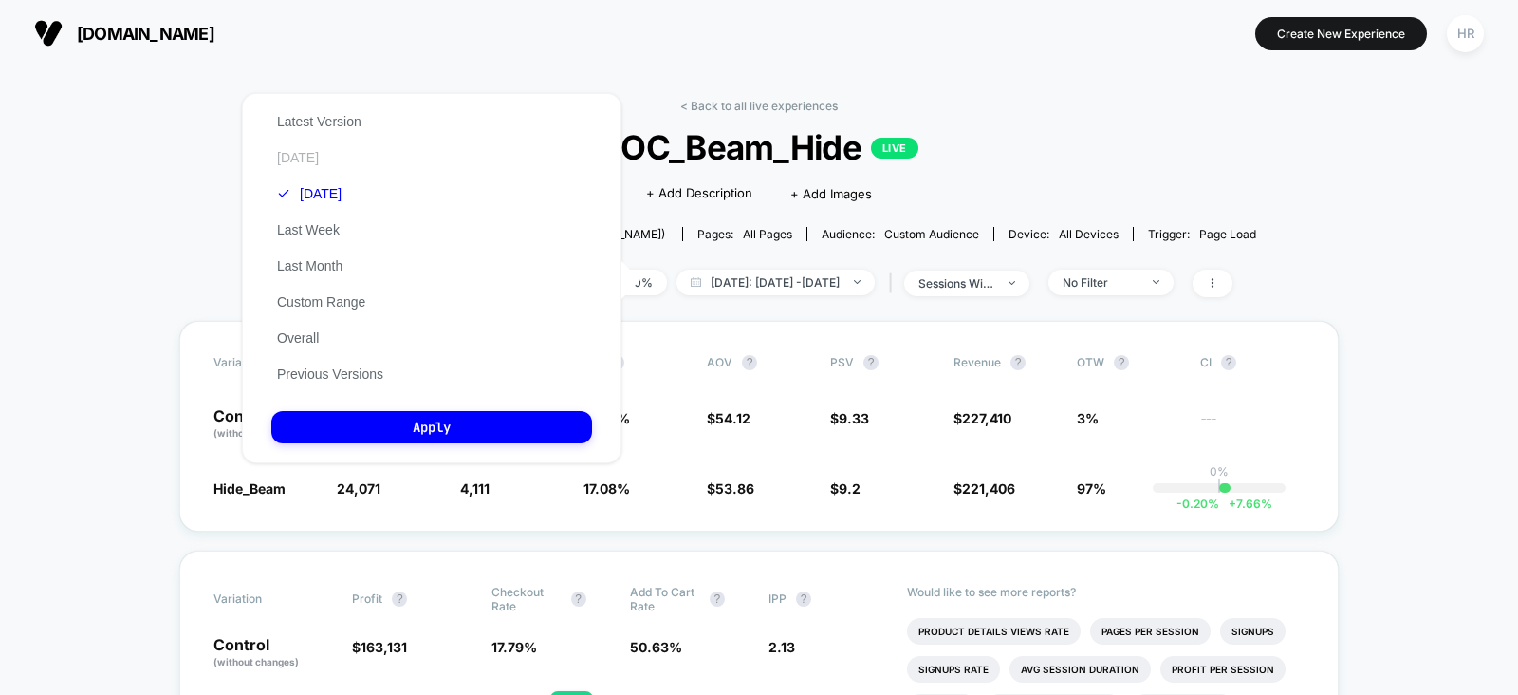
click at [305, 152] on button "[DATE]" at bounding box center [297, 157] width 53 height 17
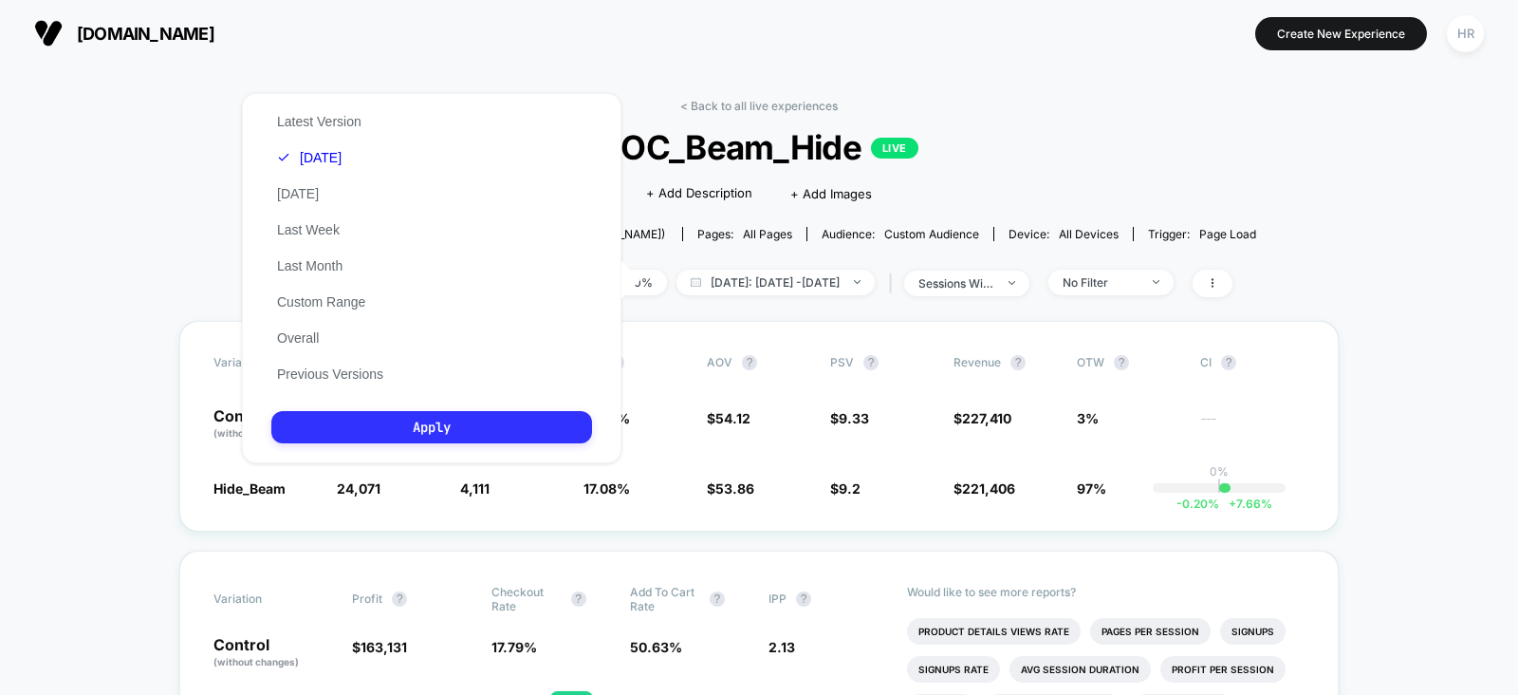
click at [446, 434] on button "Apply" at bounding box center [431, 427] width 321 height 32
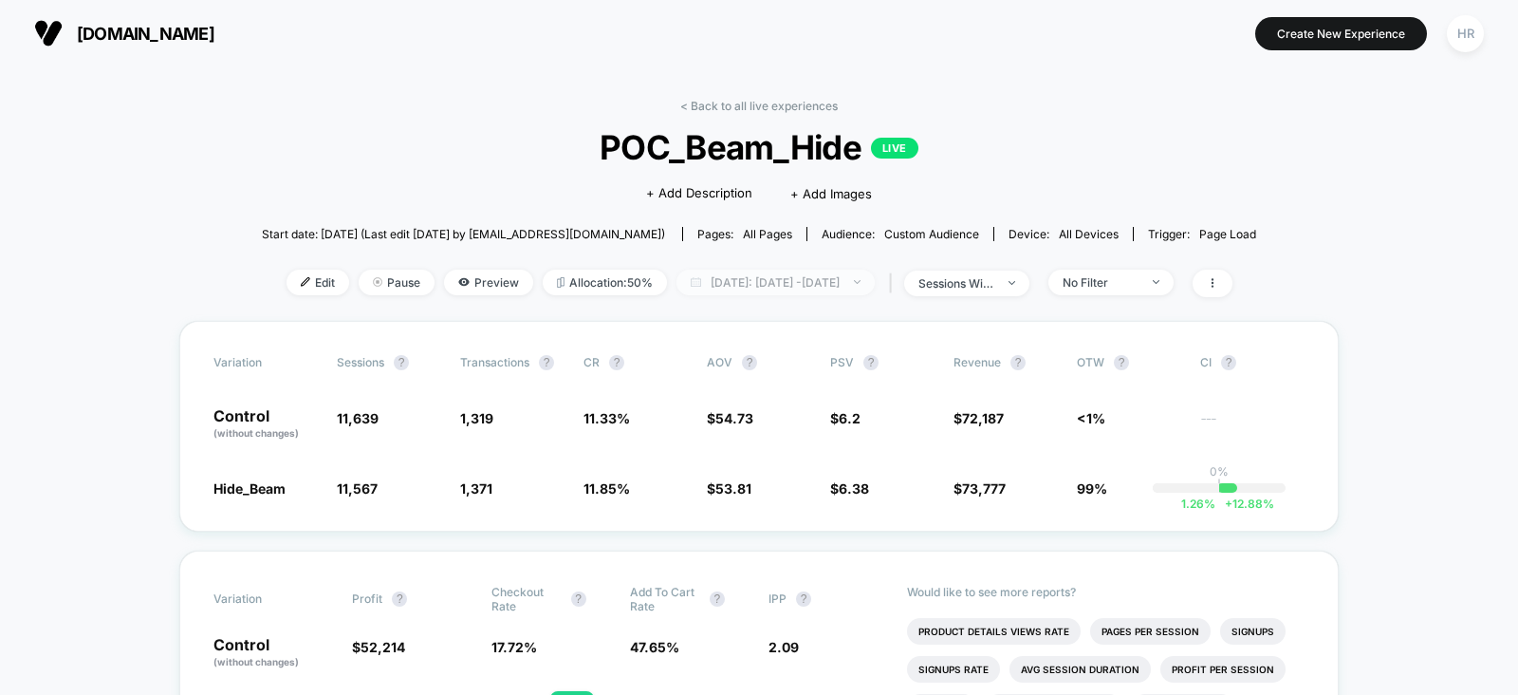
click at [807, 279] on span "[DATE]: [DATE] - [DATE]" at bounding box center [776, 282] width 198 height 26
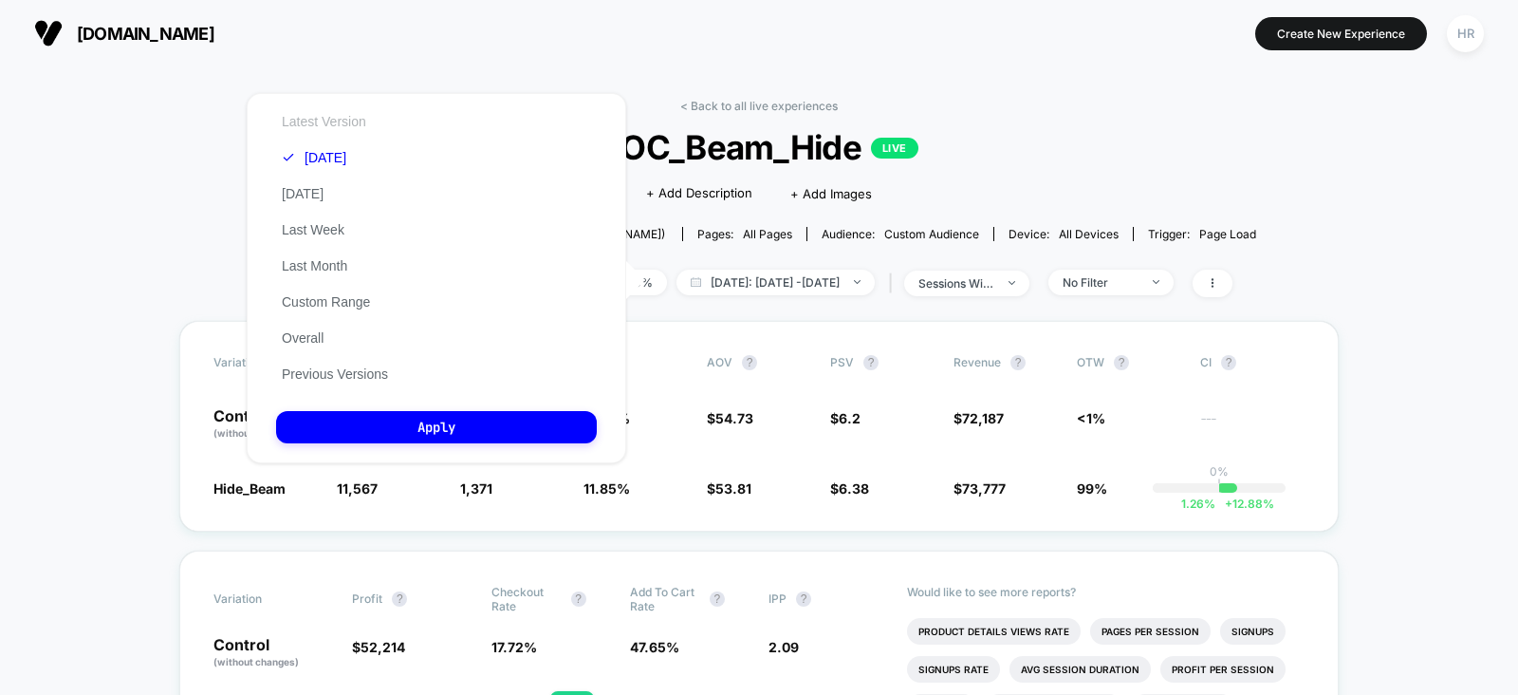
click at [325, 125] on button "Latest Version" at bounding box center [324, 121] width 96 height 17
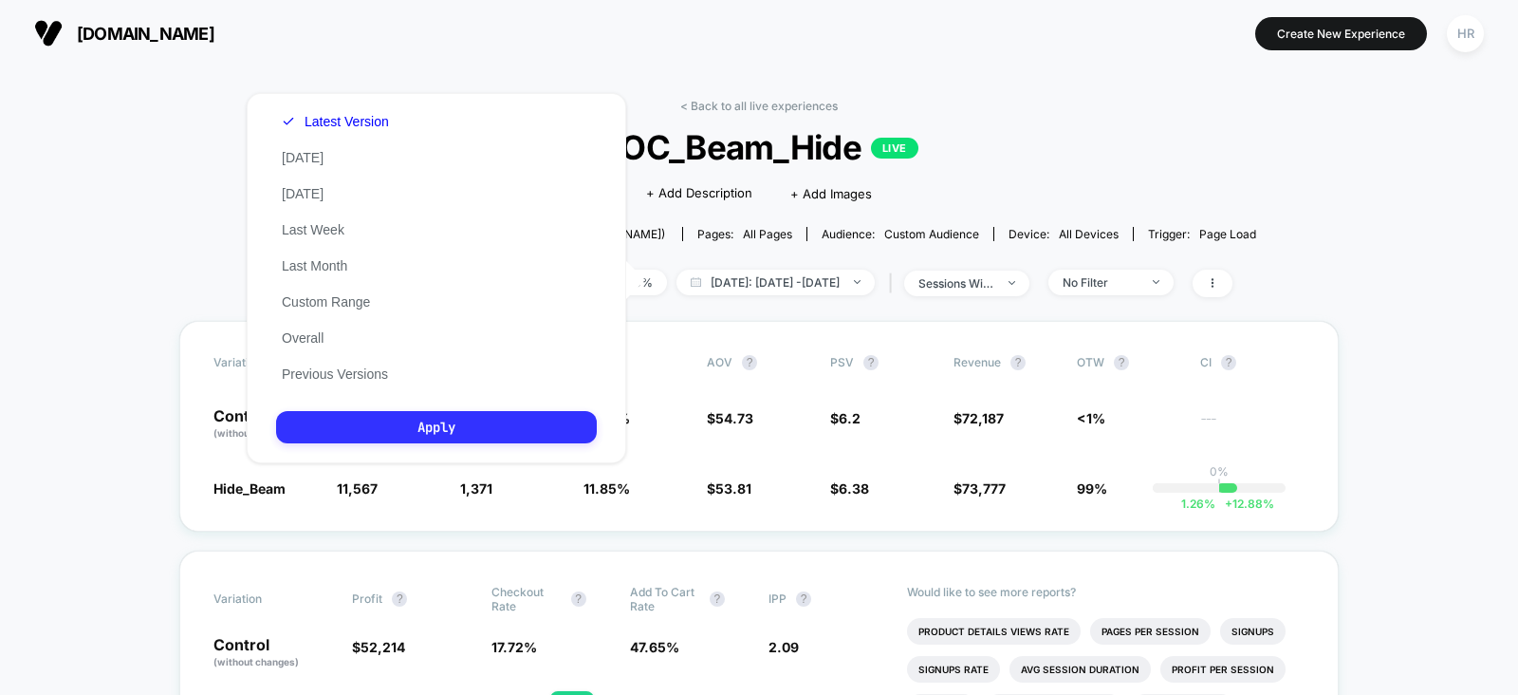
click at [436, 431] on button "Apply" at bounding box center [436, 427] width 321 height 32
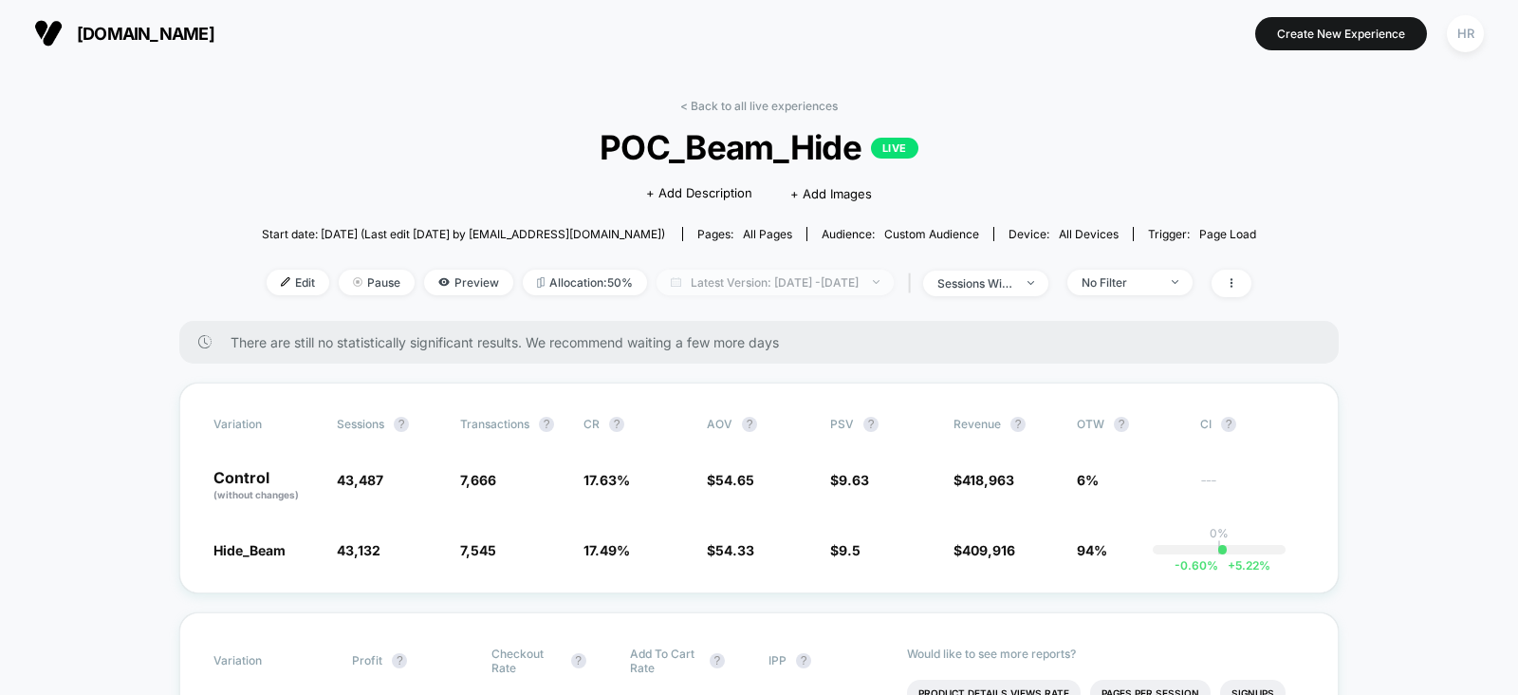
click at [813, 280] on span "Latest Version: [DATE] - [DATE]" at bounding box center [775, 282] width 237 height 26
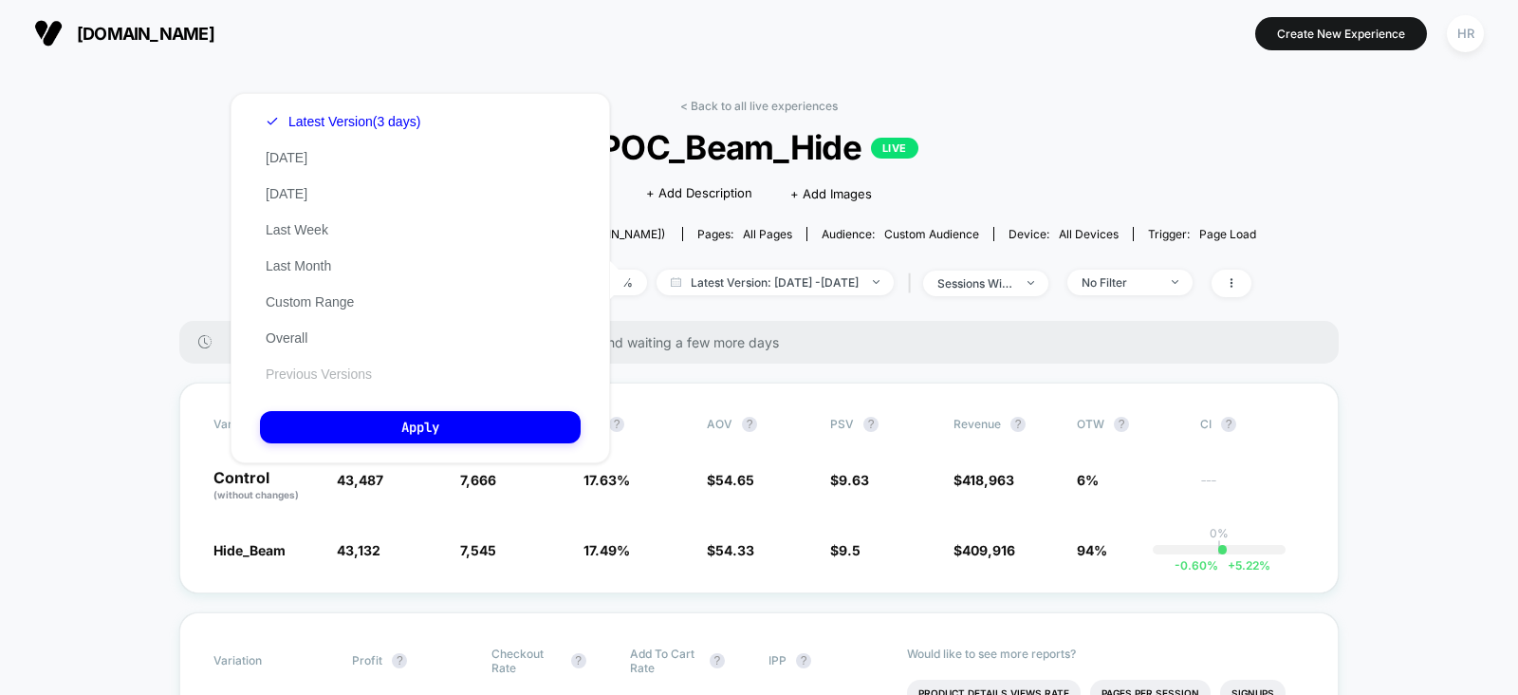
click at [349, 380] on button "Previous Versions" at bounding box center [319, 373] width 118 height 17
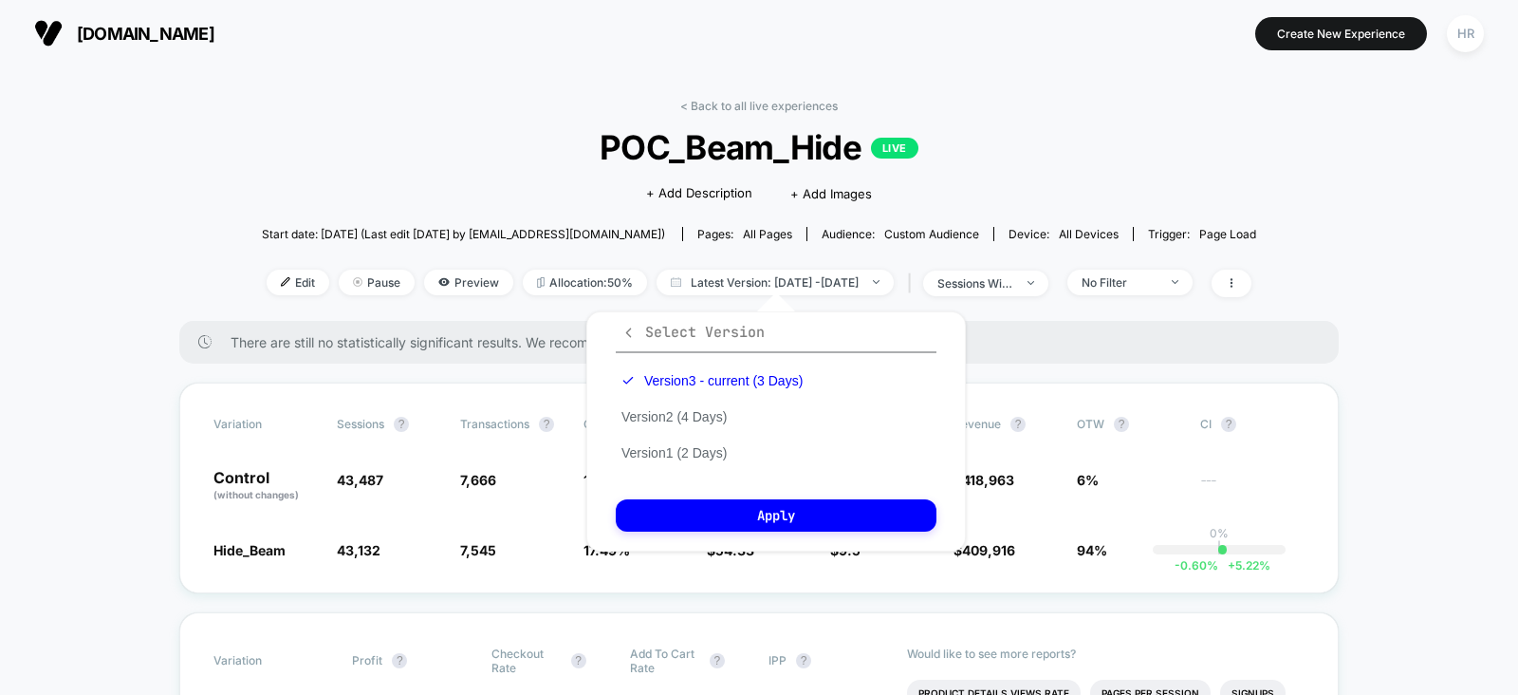
click at [630, 334] on icon "button" at bounding box center [629, 332] width 14 height 14
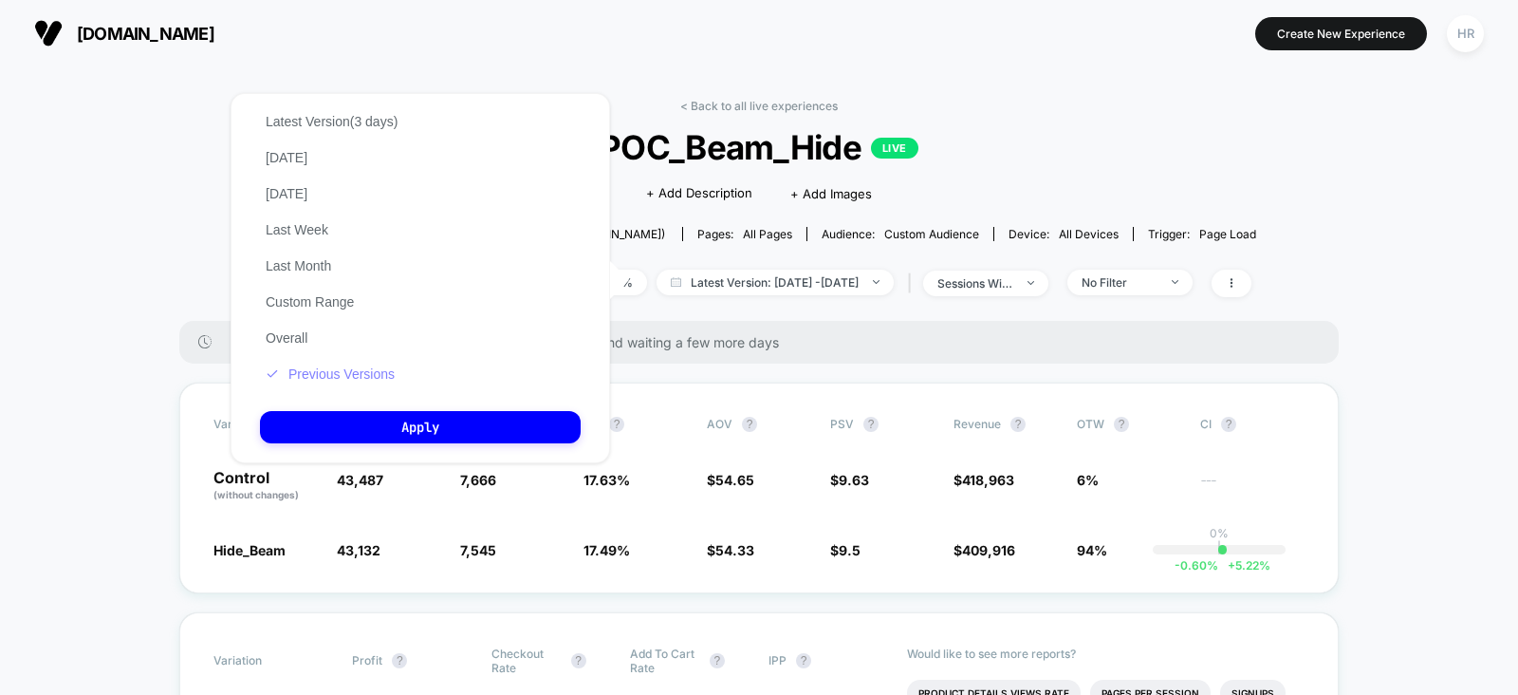
click at [376, 379] on button "Previous Versions" at bounding box center [330, 373] width 140 height 17
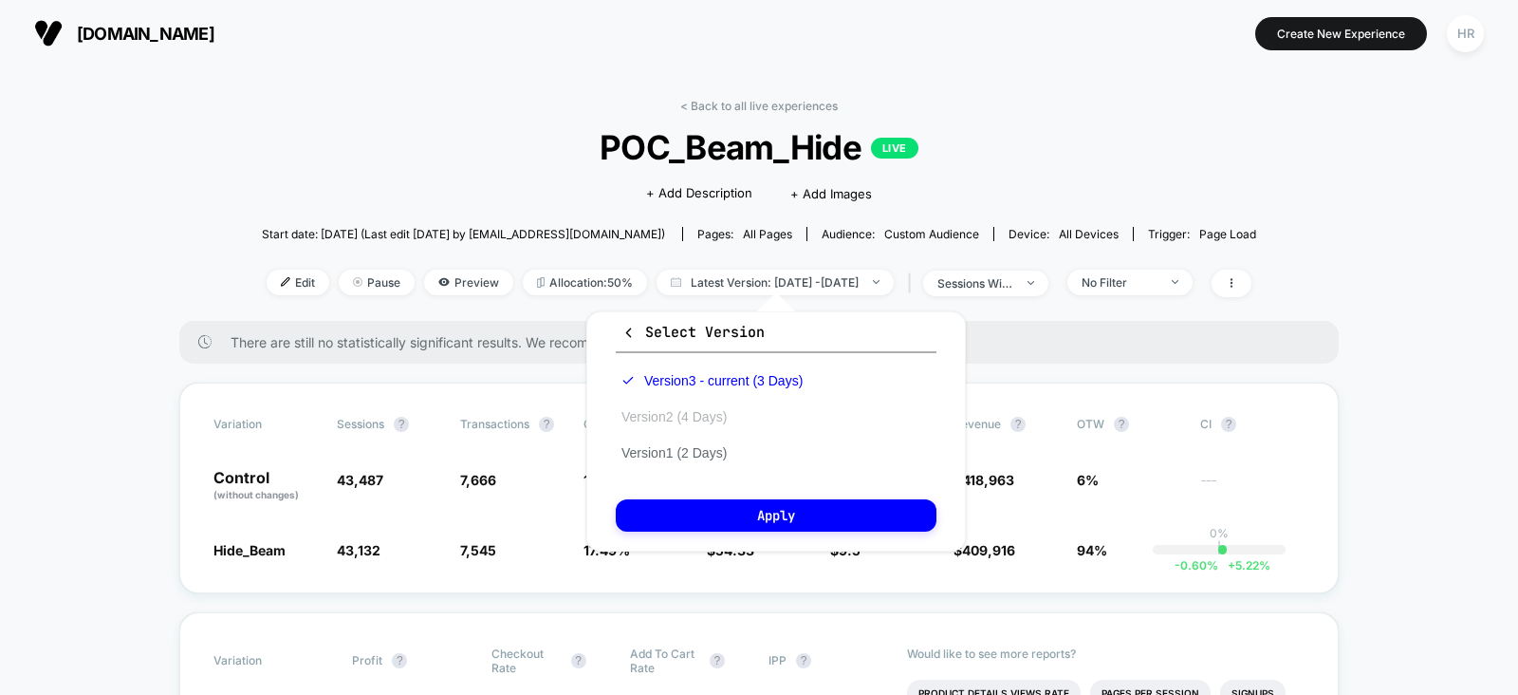
click at [699, 419] on button "Version 2 (4 Days)" at bounding box center [674, 416] width 117 height 17
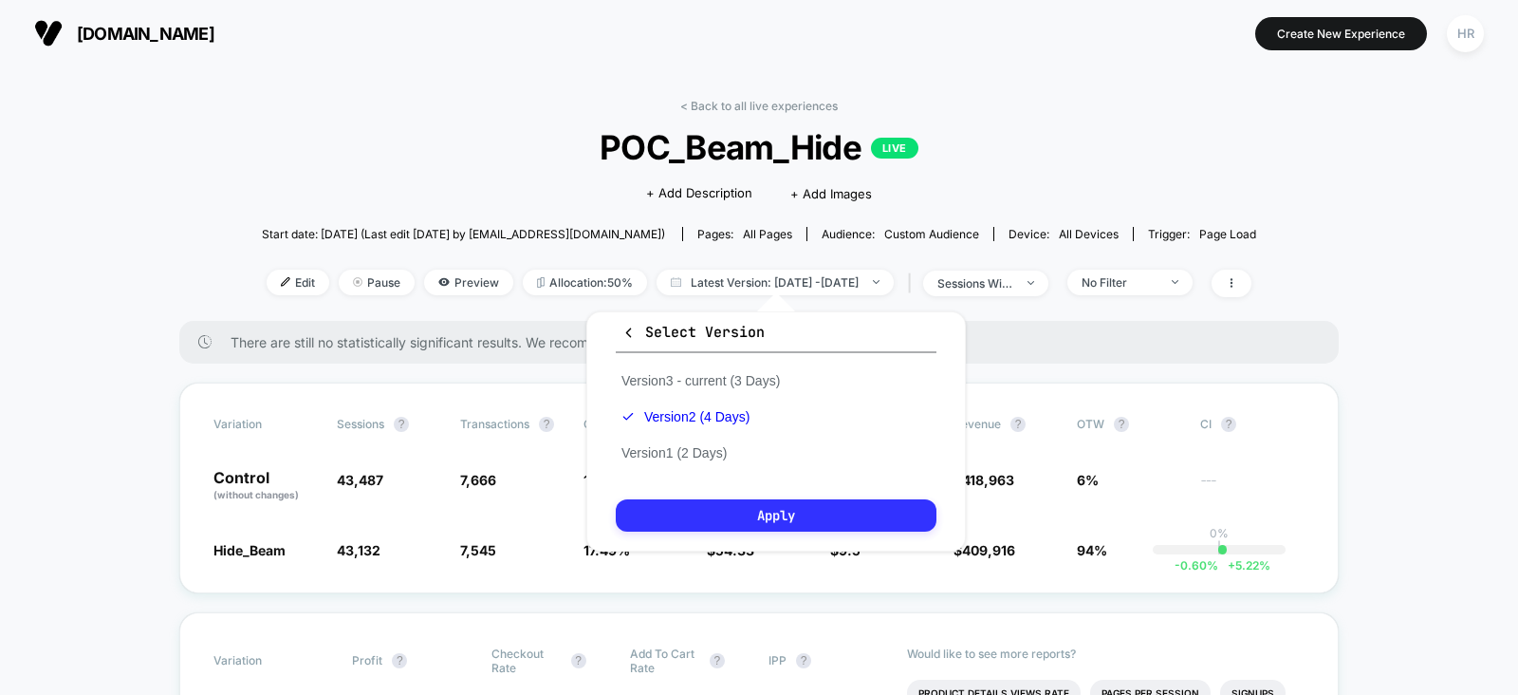
click at [749, 515] on button "Apply" at bounding box center [776, 515] width 321 height 32
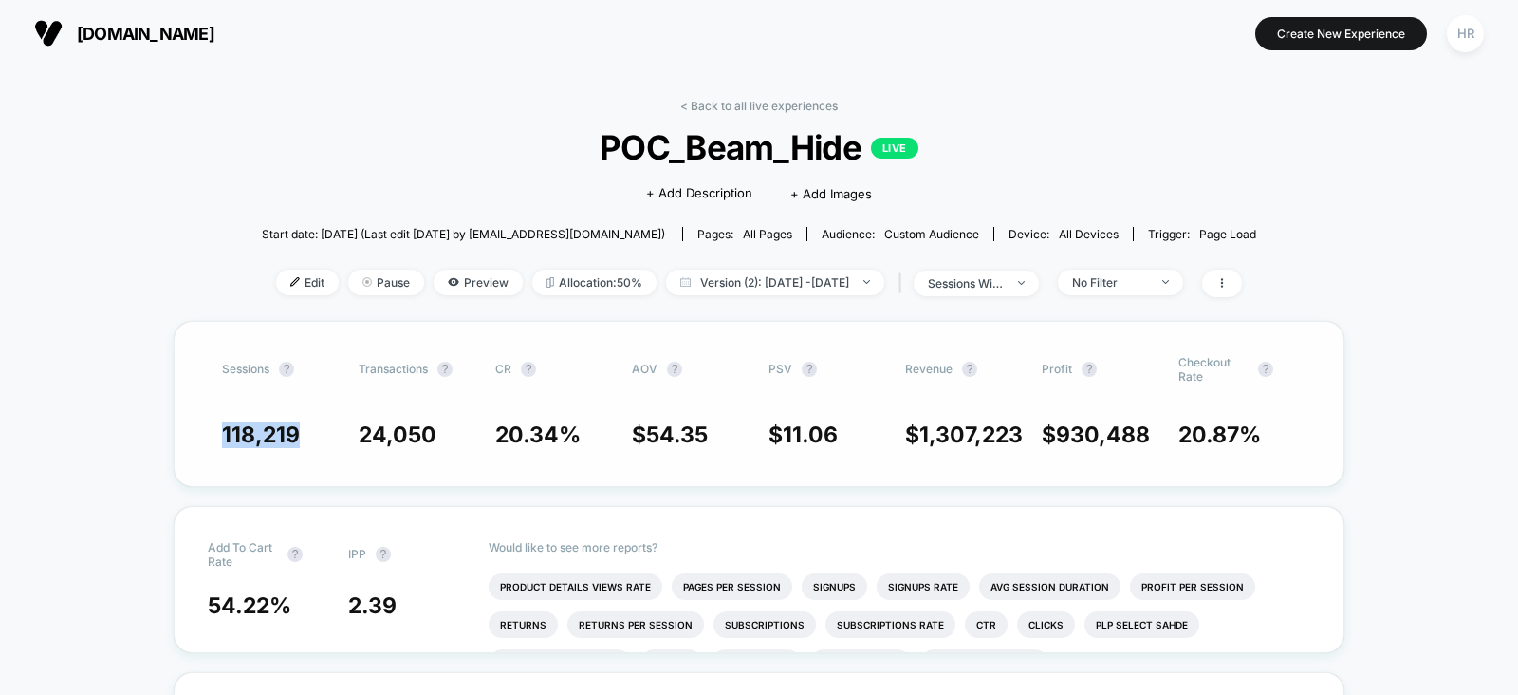
drag, startPoint x: 217, startPoint y: 437, endPoint x: 300, endPoint y: 425, distance: 83.5
click at [300, 425] on div "Sessions ? Transactions ? CR ? AOV ? PSV ? Revenue ? Profit ? Checkout Rate ? 1…" at bounding box center [759, 404] width 1171 height 166
click at [300, 425] on span "118,219" at bounding box center [281, 434] width 118 height 27
click at [823, 278] on span "Version (2): [DATE] - [DATE]" at bounding box center [775, 282] width 218 height 26
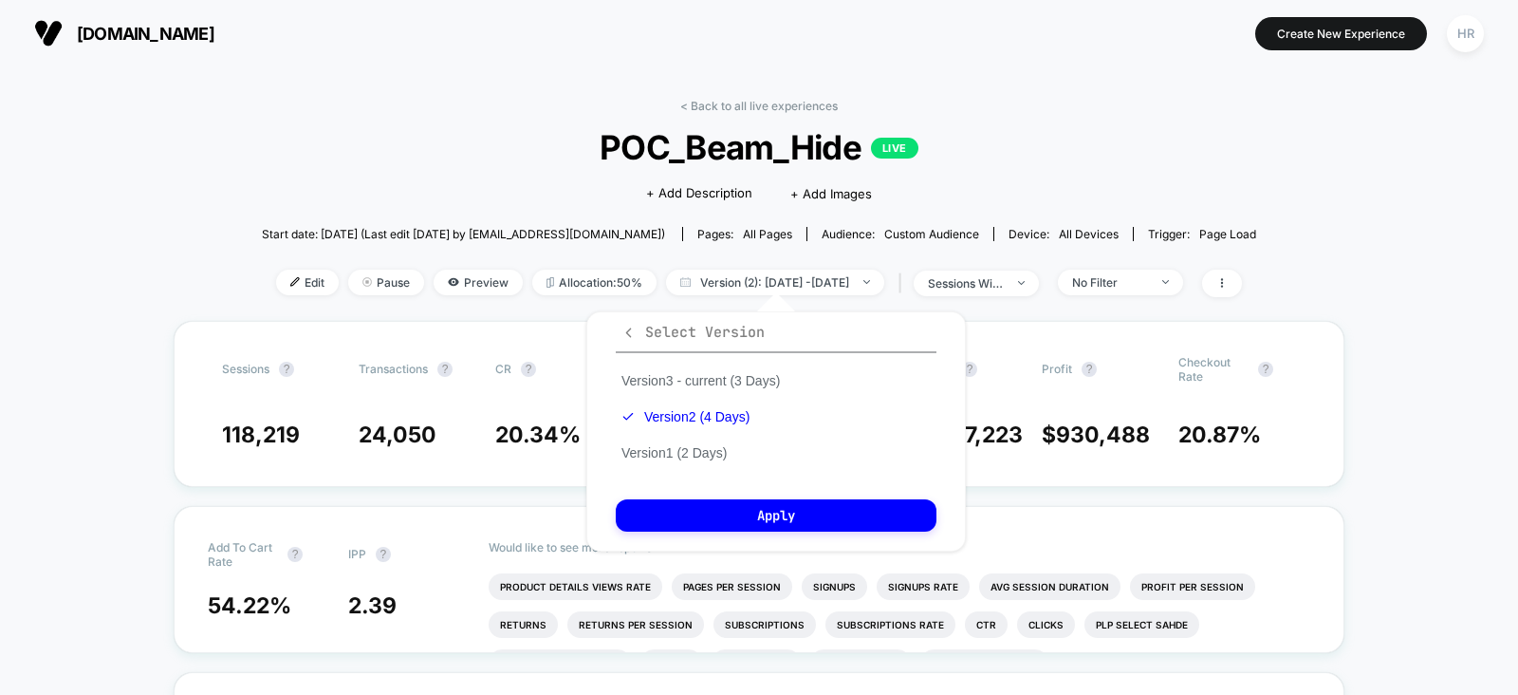
click at [630, 336] on icon "button" at bounding box center [629, 332] width 14 height 14
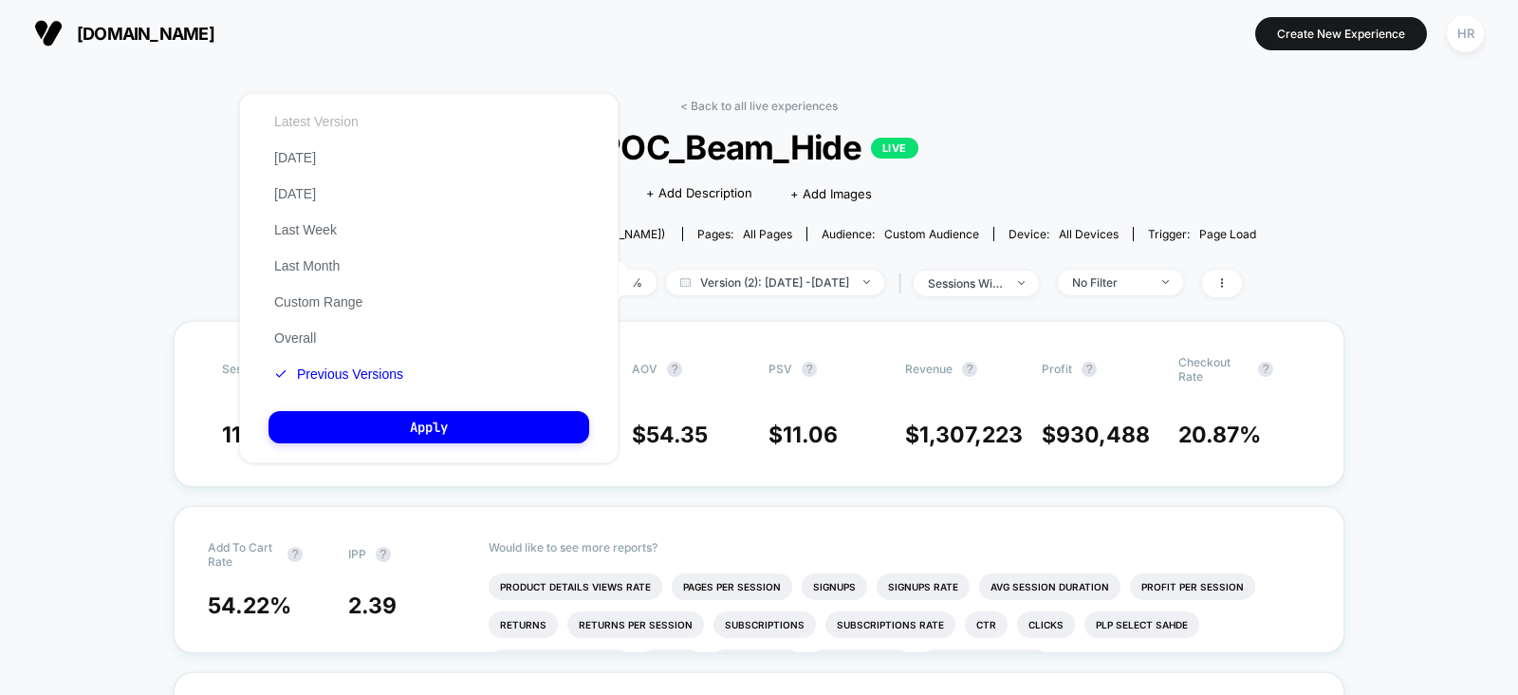
click at [334, 125] on button "Latest Version" at bounding box center [317, 121] width 96 height 17
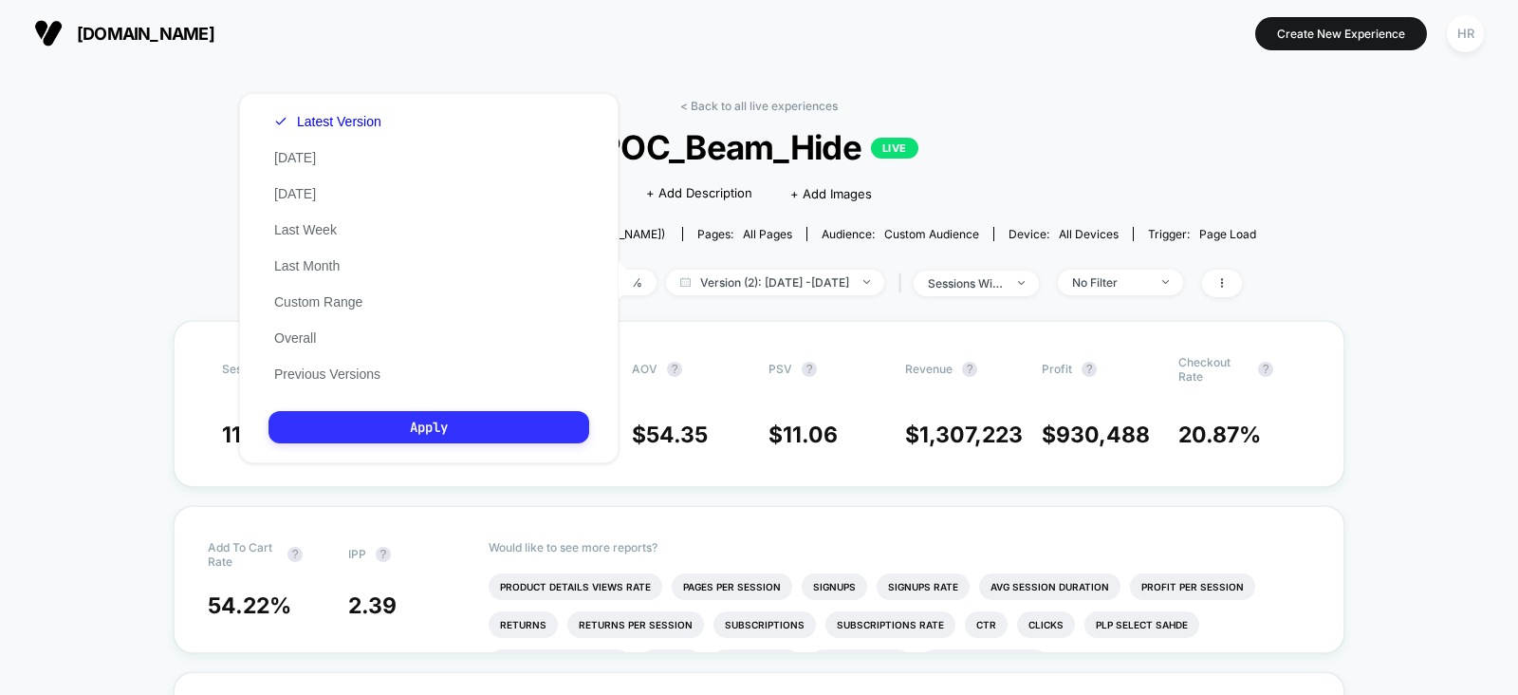
click at [413, 431] on button "Apply" at bounding box center [429, 427] width 321 height 32
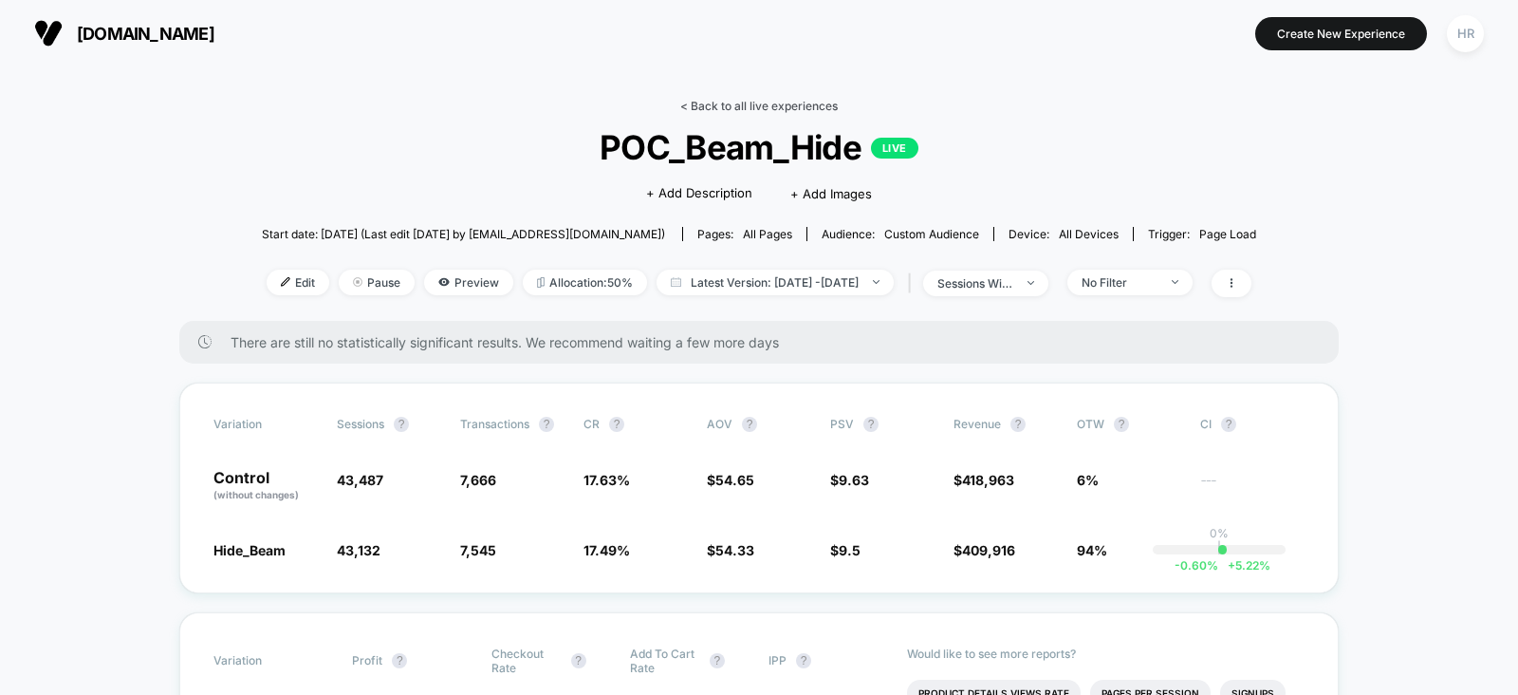
click at [796, 102] on link "< Back to all live experiences" at bounding box center [759, 106] width 158 height 14
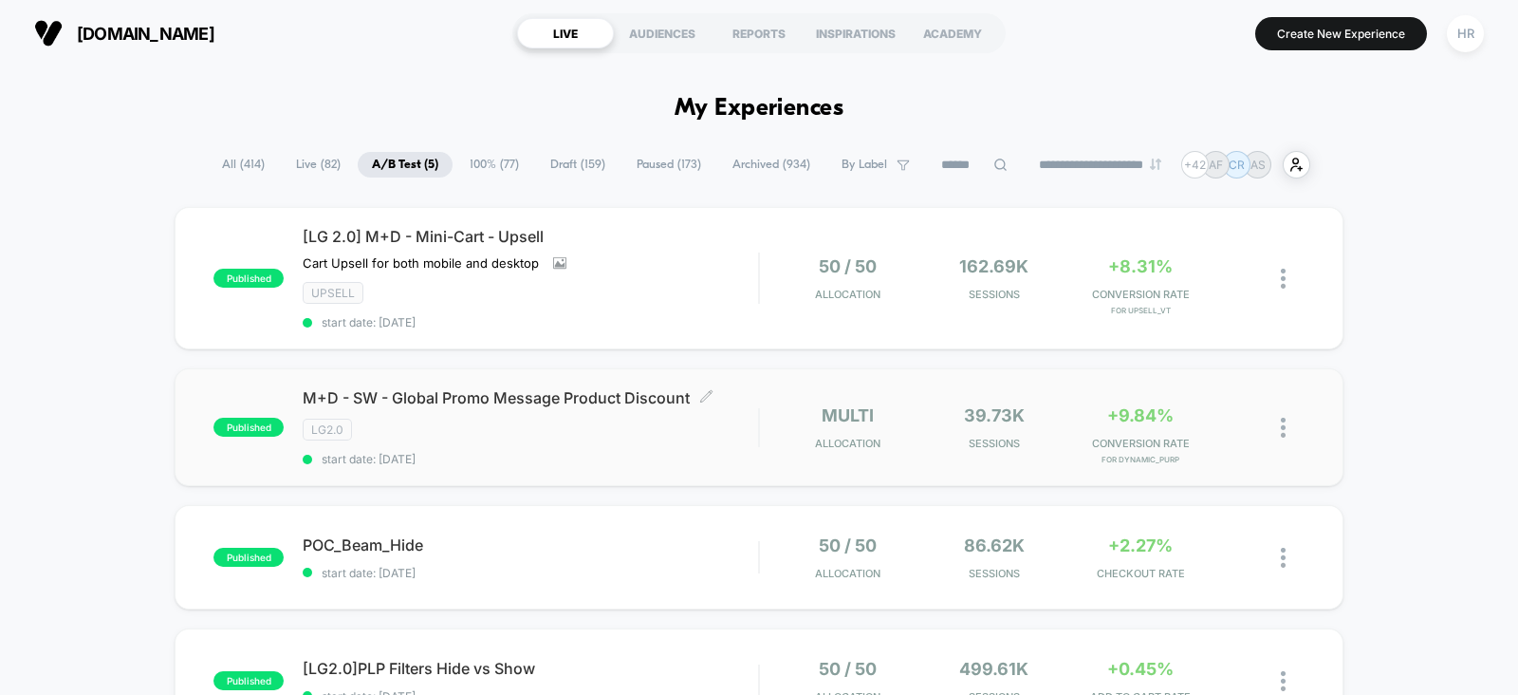
click at [728, 443] on div "M+D - SW - Global Promo Message Product Discount Click to edit experience detai…" at bounding box center [530, 427] width 455 height 78
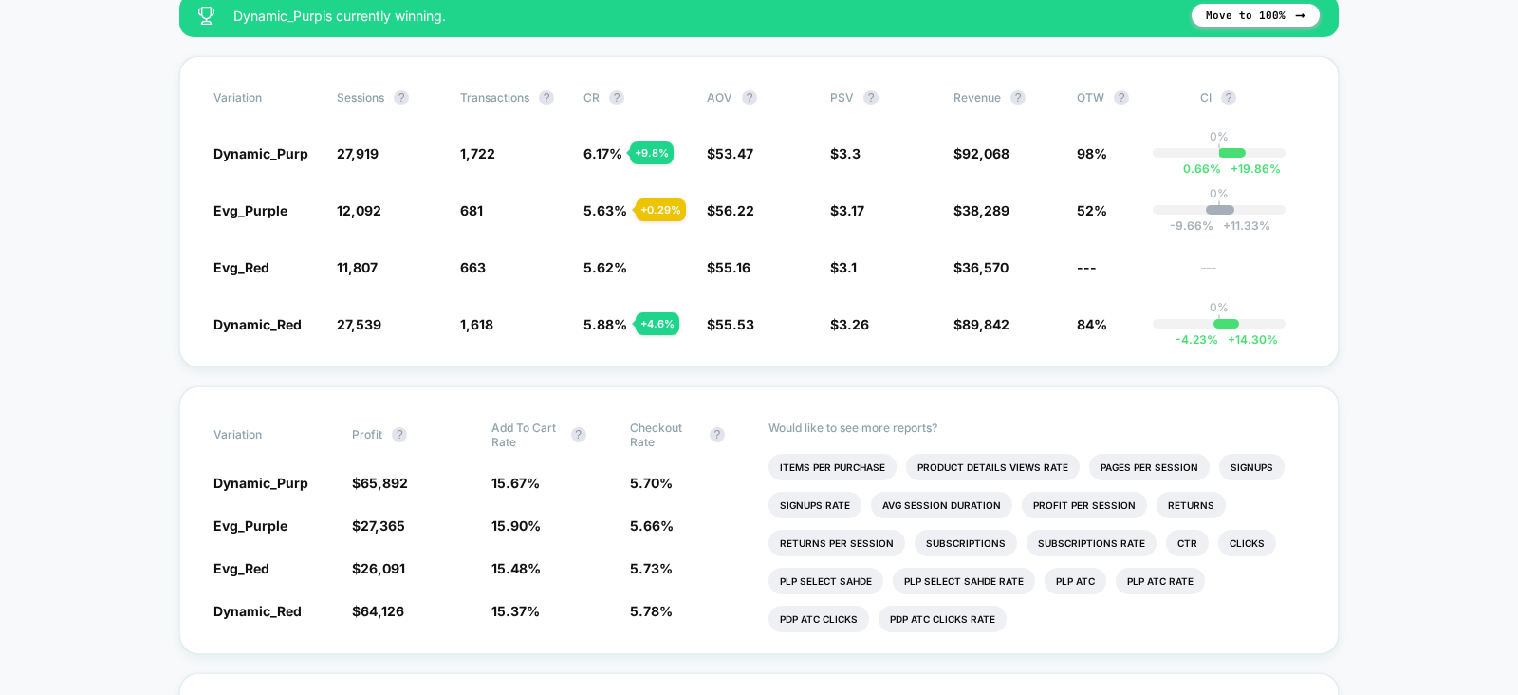
scroll to position [364, 0]
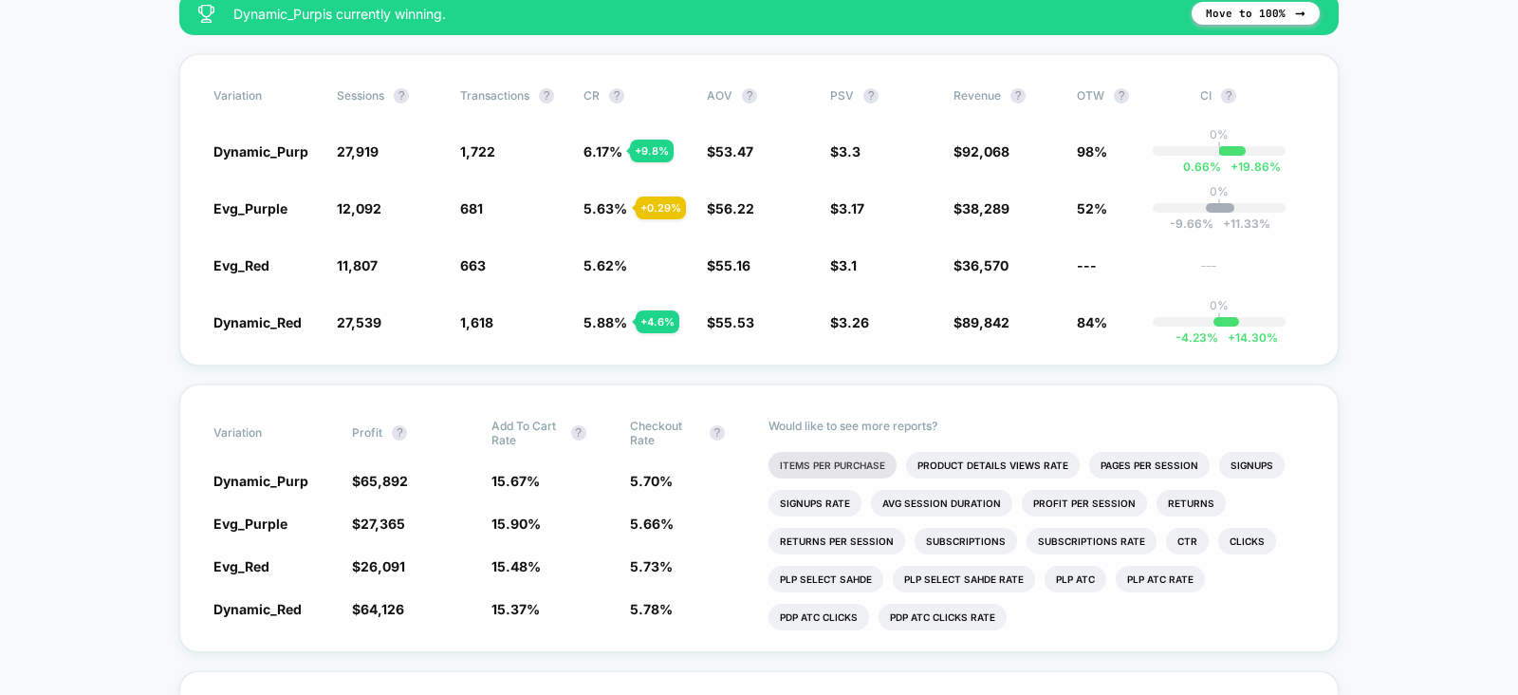
click at [829, 455] on li "Items Per Purchase" at bounding box center [833, 465] width 128 height 27
